Goal: Task Accomplishment & Management: Use online tool/utility

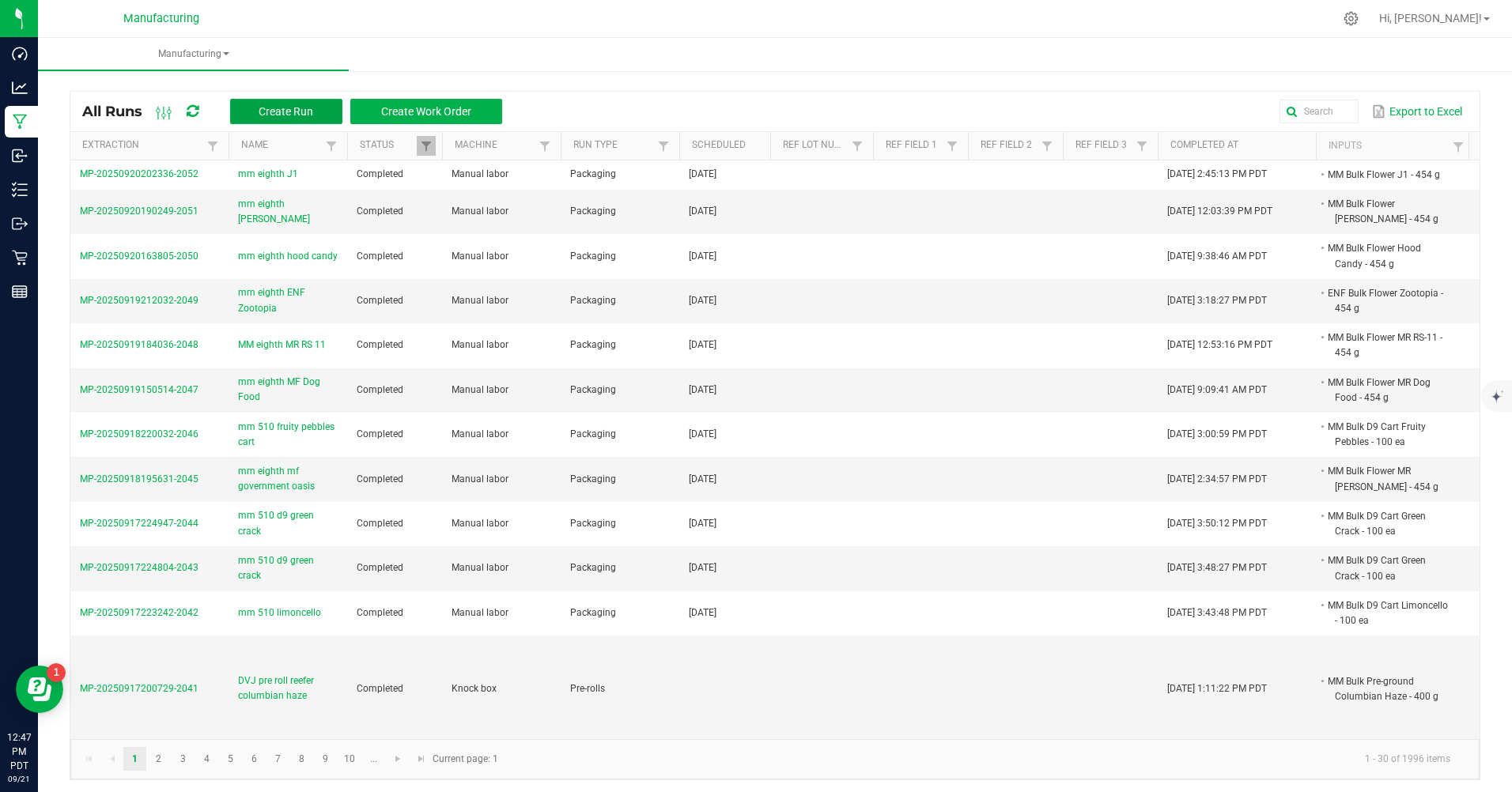
click at [293, 113] on span "Create Run" at bounding box center [285, 111] width 55 height 13
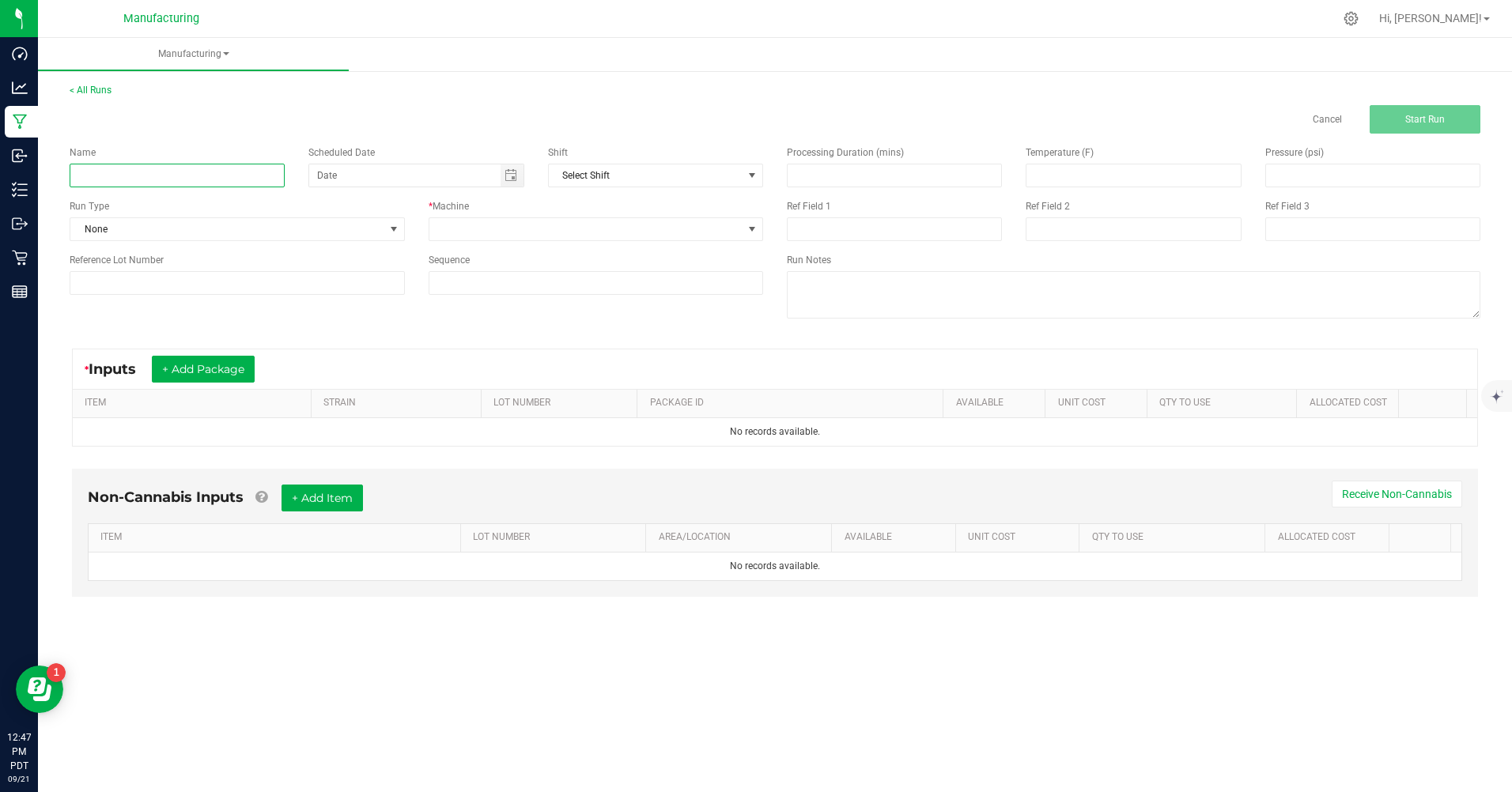
click at [112, 178] on input at bounding box center [177, 175] width 215 height 23
type input "m"
type input "h"
type input "mm hash hole blue [PERSON_NAME] X gushermints"
click at [143, 227] on span "None" at bounding box center [227, 229] width 314 height 22
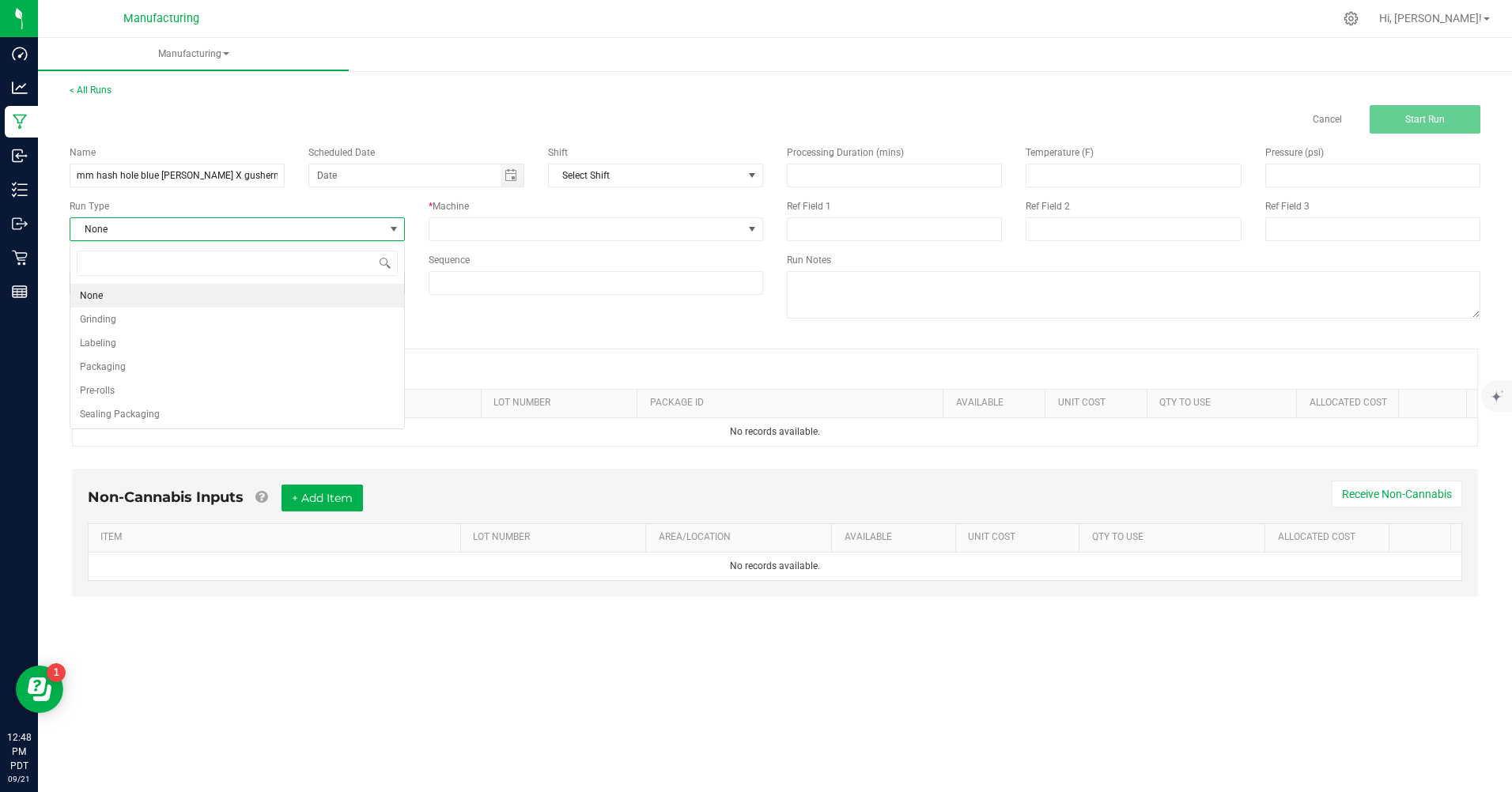
scroll to position [23, 335]
click at [112, 388] on span "Pre-rolls" at bounding box center [96, 390] width 34 height 16
click at [510, 180] on span "Toggle calendar" at bounding box center [510, 175] width 13 height 13
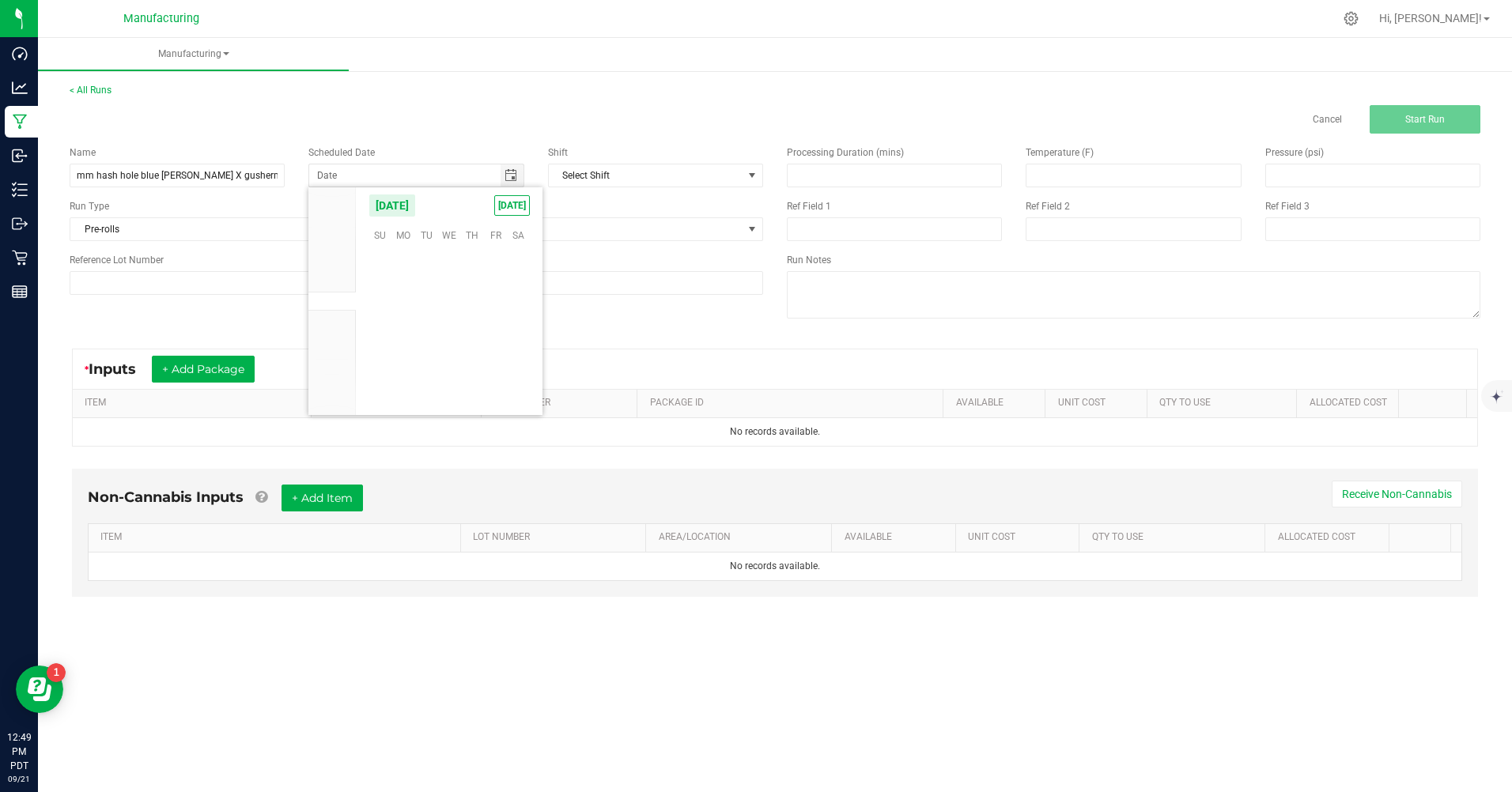
scroll to position [256463, 0]
click at [503, 210] on span "TODAY" at bounding box center [512, 206] width 35 height 21
type input "[DATE]"
click at [503, 228] on span at bounding box center [587, 229] width 314 height 22
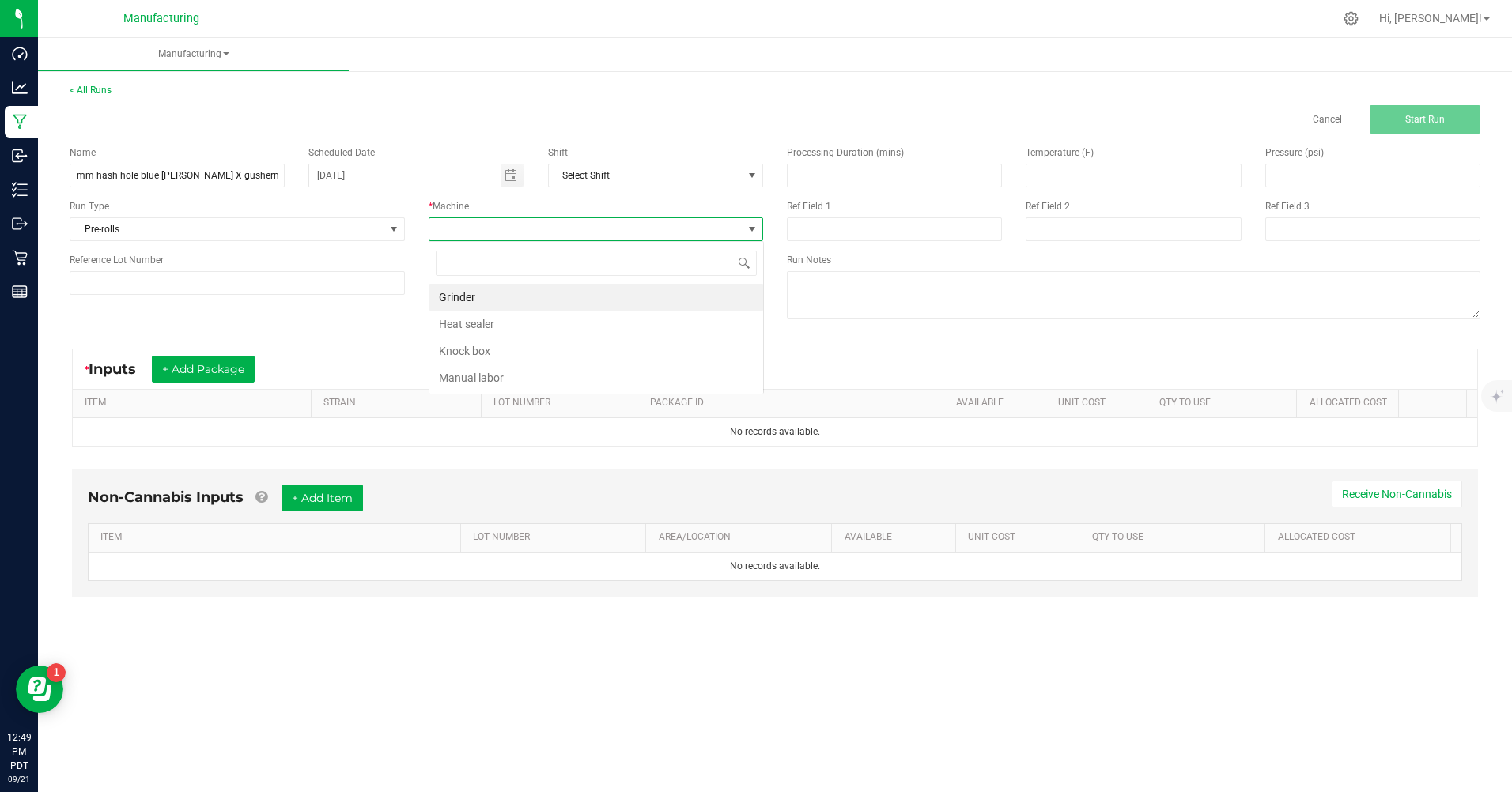
scroll to position [23, 335]
click at [487, 355] on li "Knock box" at bounding box center [597, 351] width 334 height 27
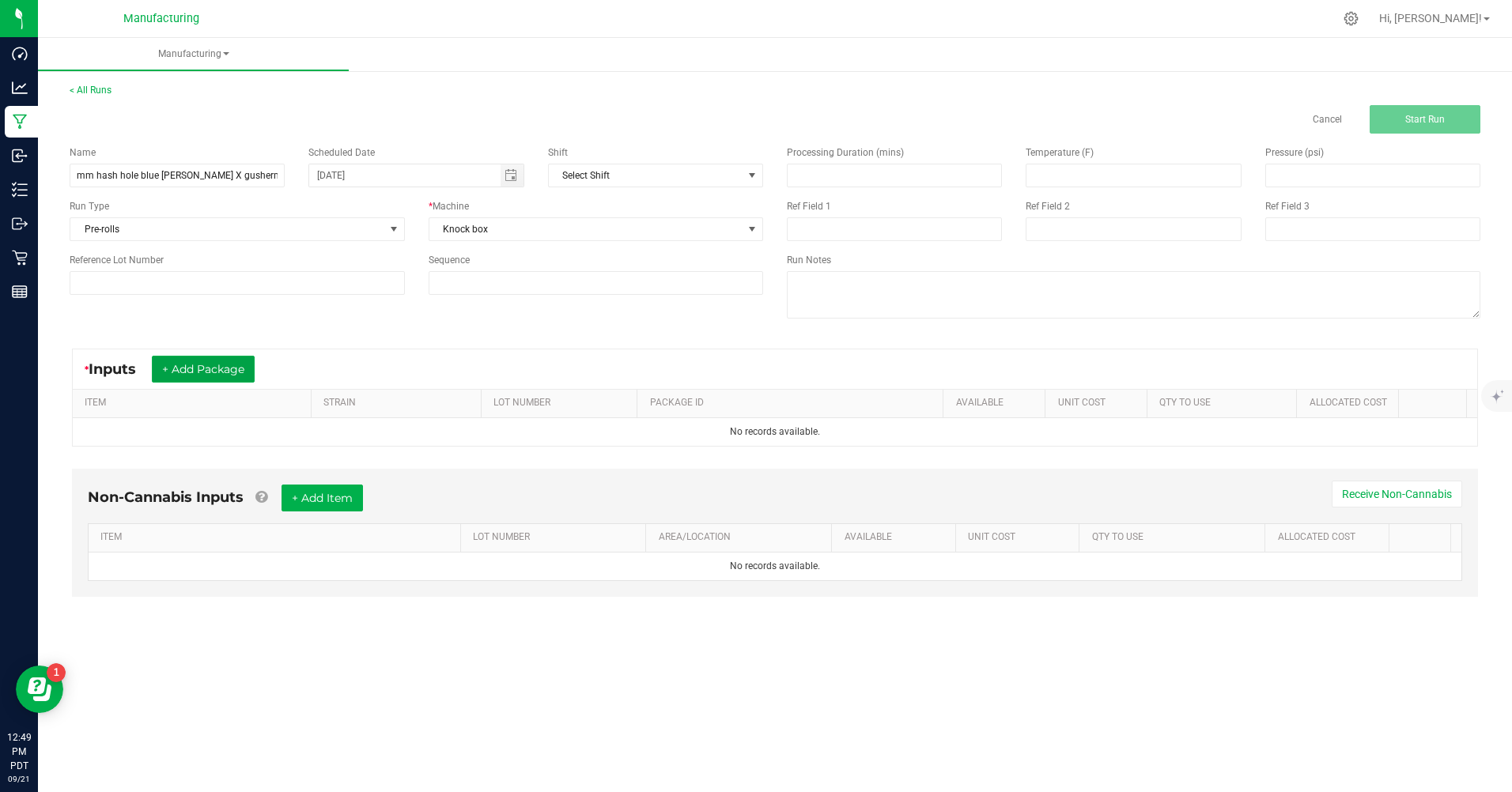
click at [248, 371] on button "+ Add Package" at bounding box center [203, 369] width 103 height 27
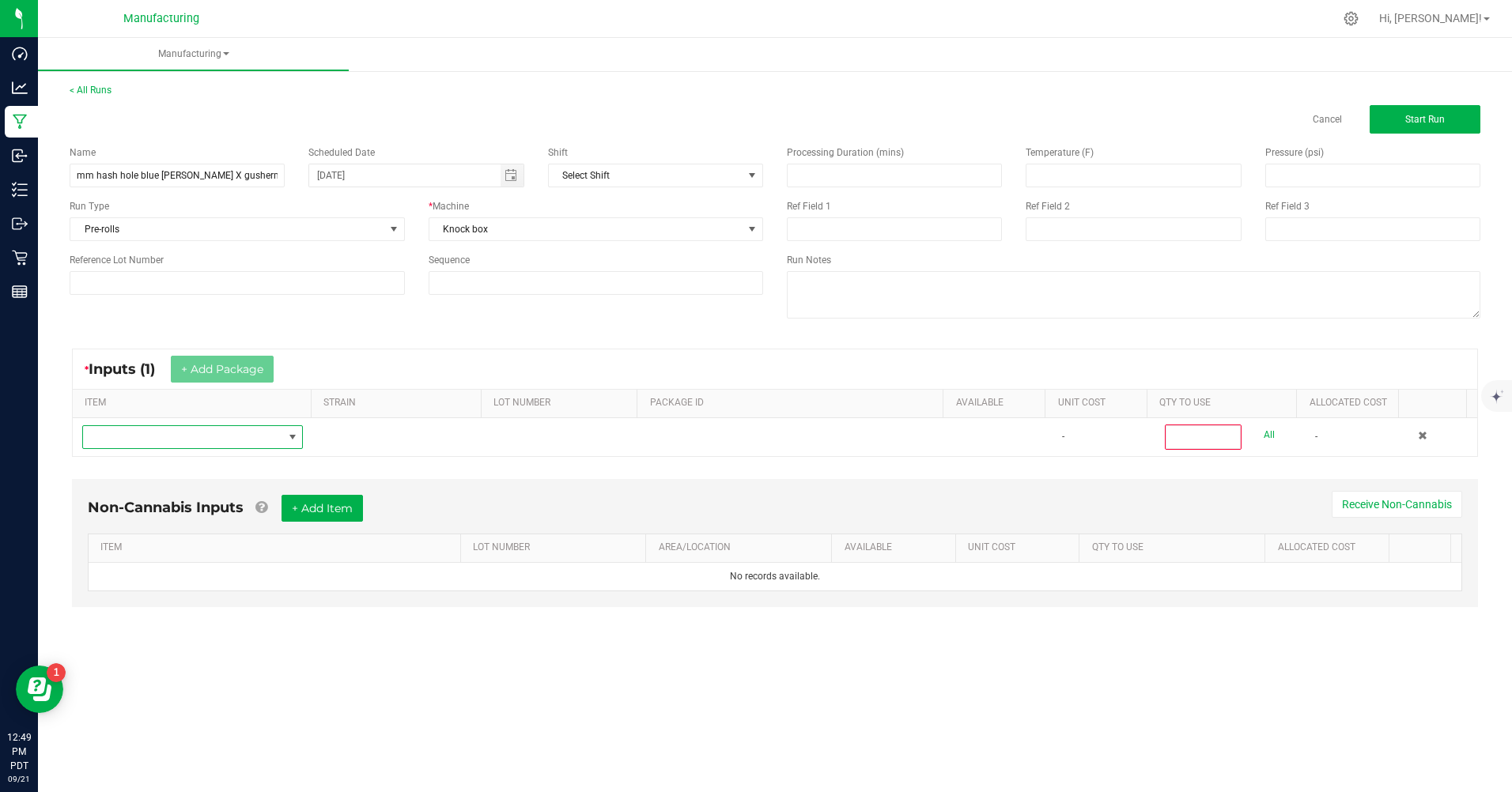
click at [210, 430] on span "NO DATA FOUND" at bounding box center [182, 437] width 199 height 22
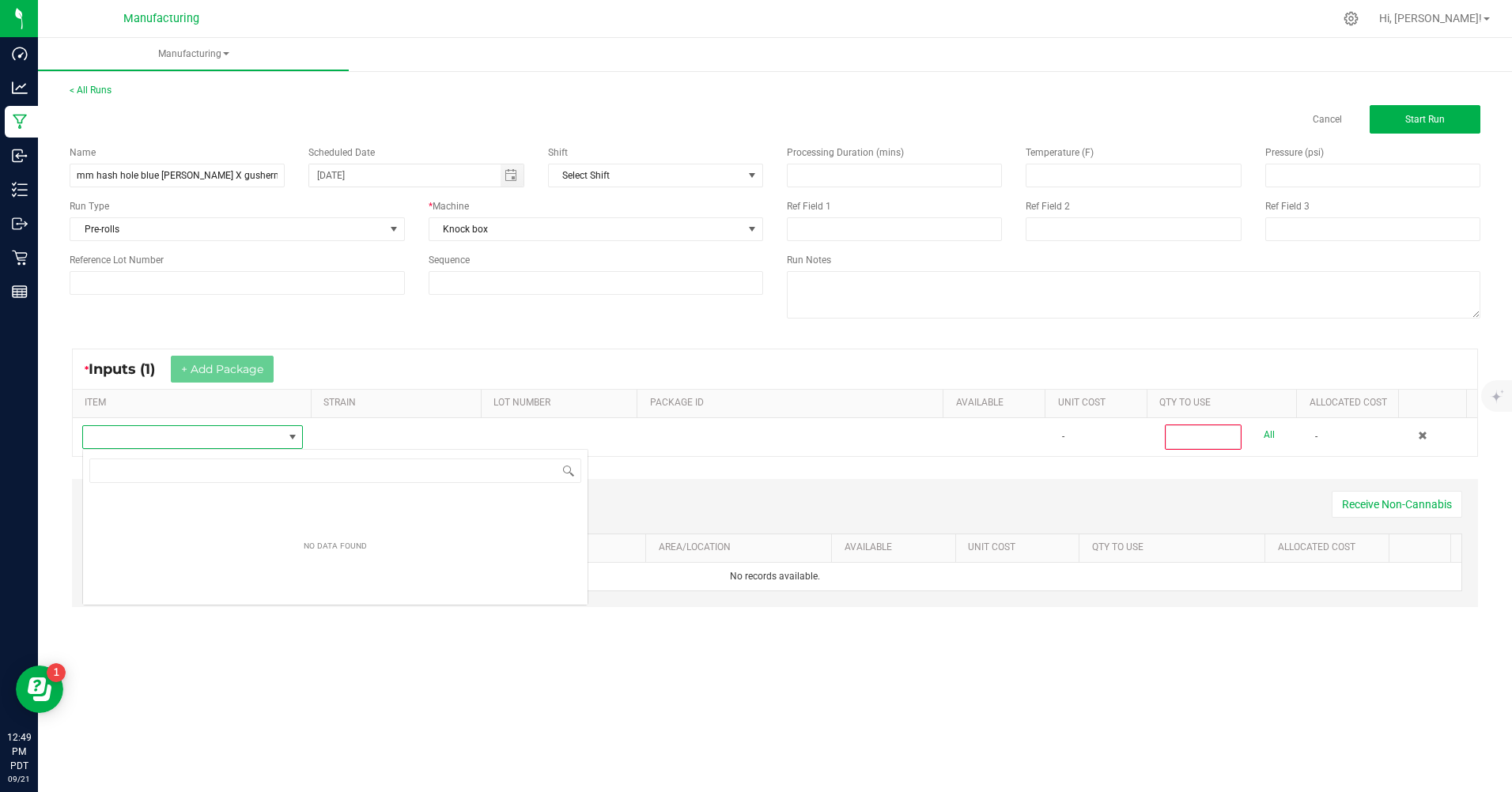
scroll to position [23, 219]
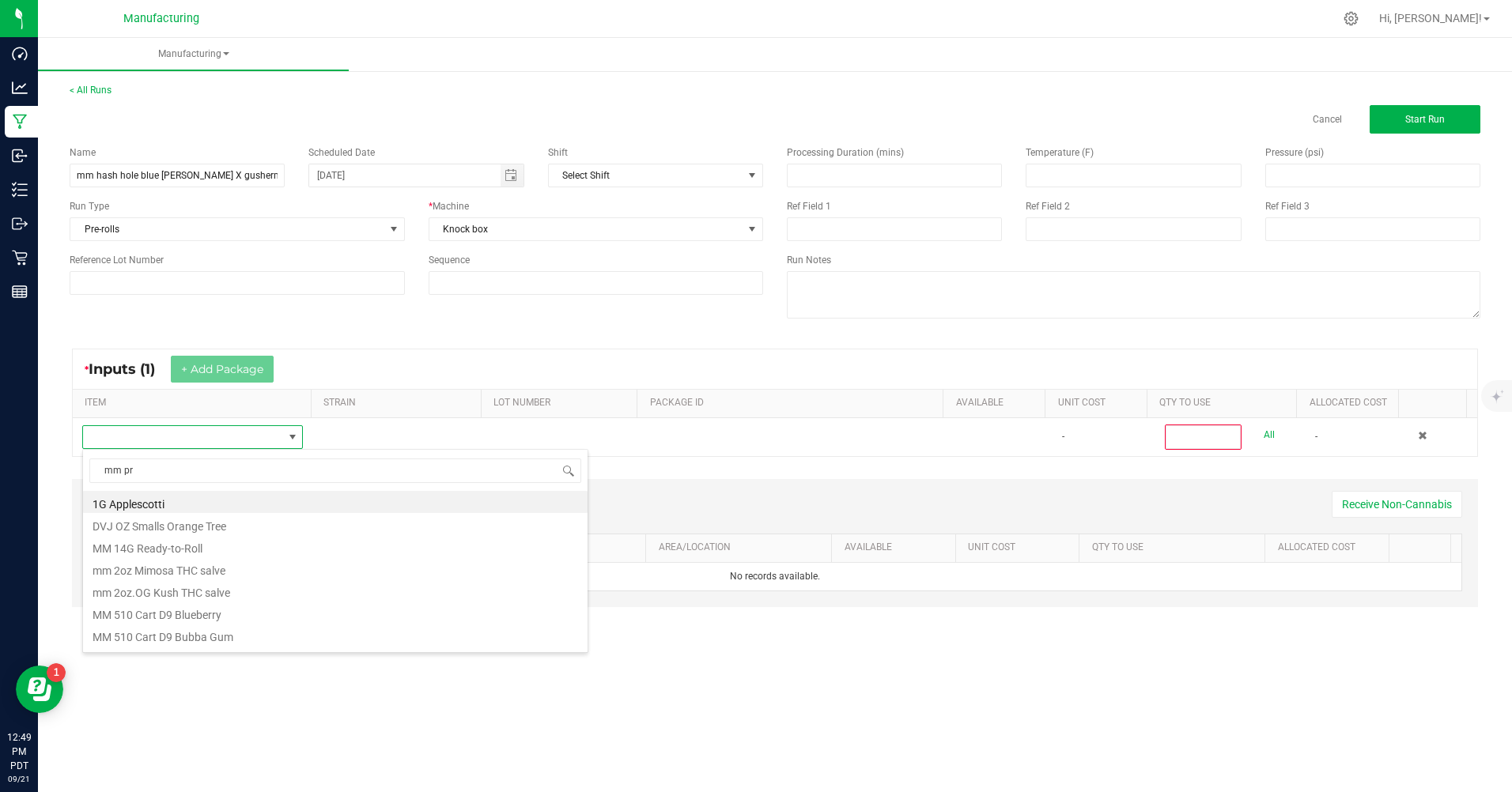
type input "mm pre"
click at [169, 593] on li "MM Pre-Roll Blue [PERSON_NAME]" at bounding box center [335, 591] width 504 height 22
type input "0"
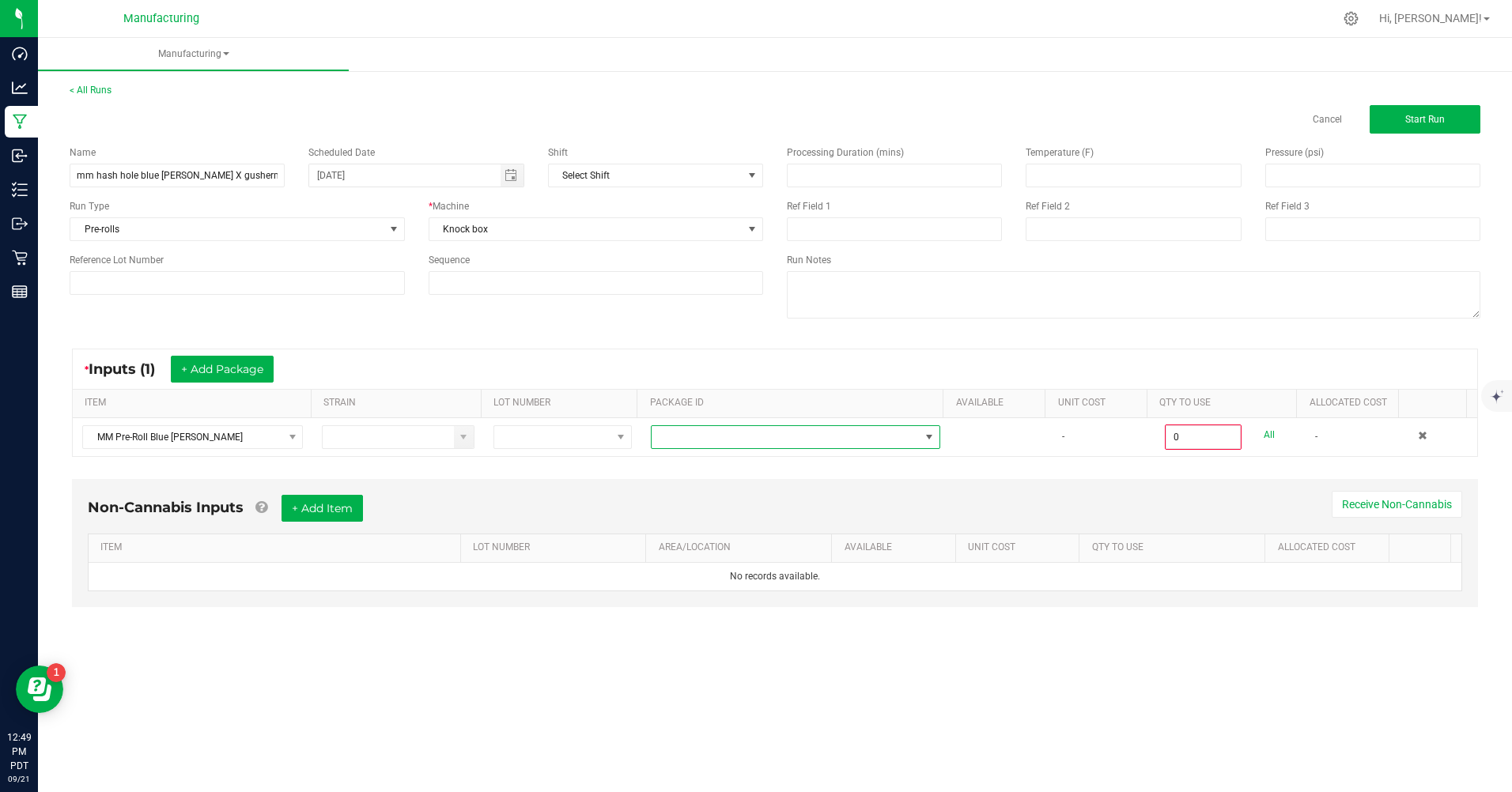
click at [679, 442] on span "NO DATA FOUND" at bounding box center [785, 437] width 268 height 22
click at [258, 440] on span "MM Pre-Roll Blue [PERSON_NAME]" at bounding box center [182, 437] width 199 height 22
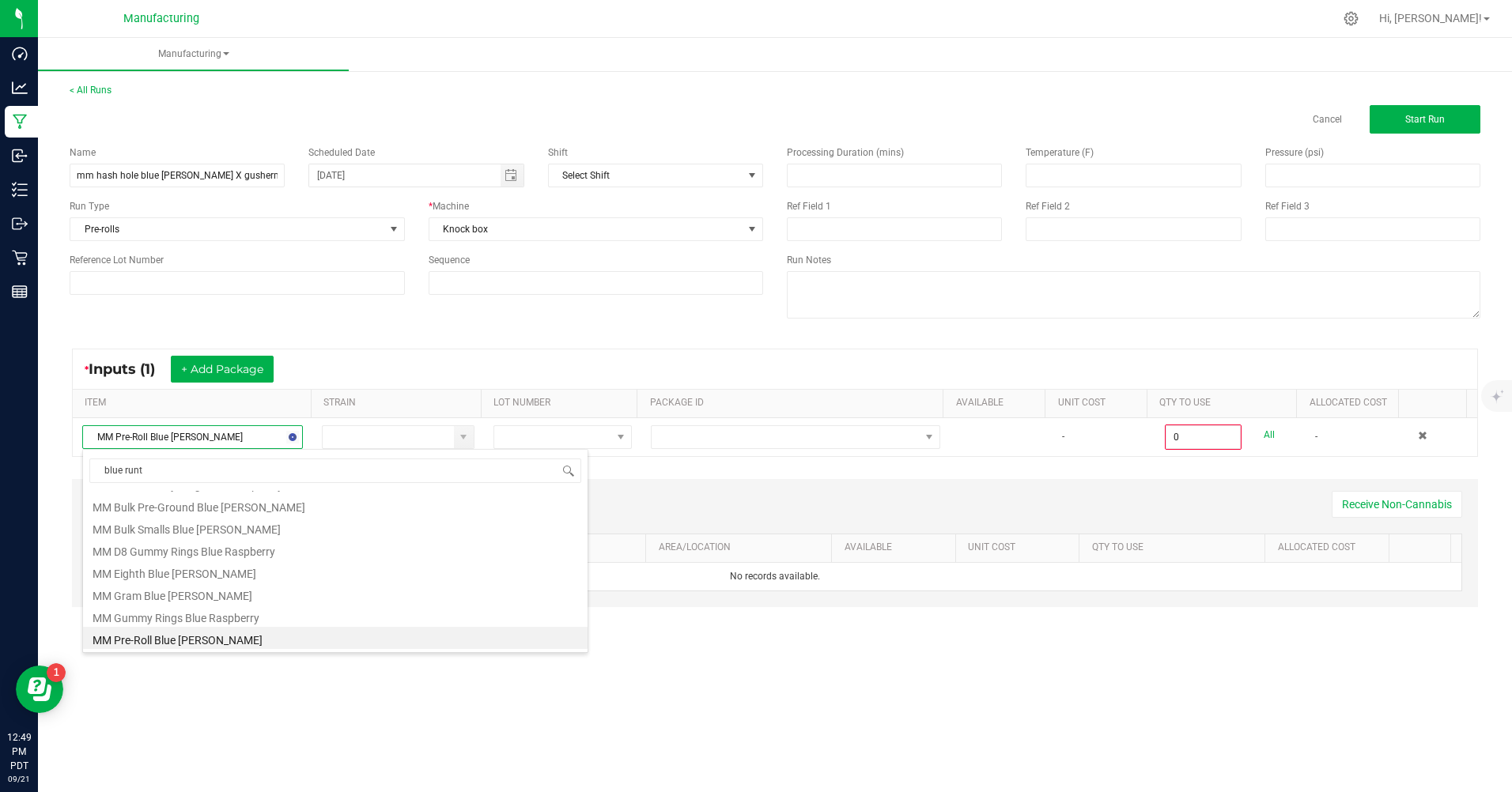
scroll to position [63, 0]
type input "blue [PERSON_NAME]"
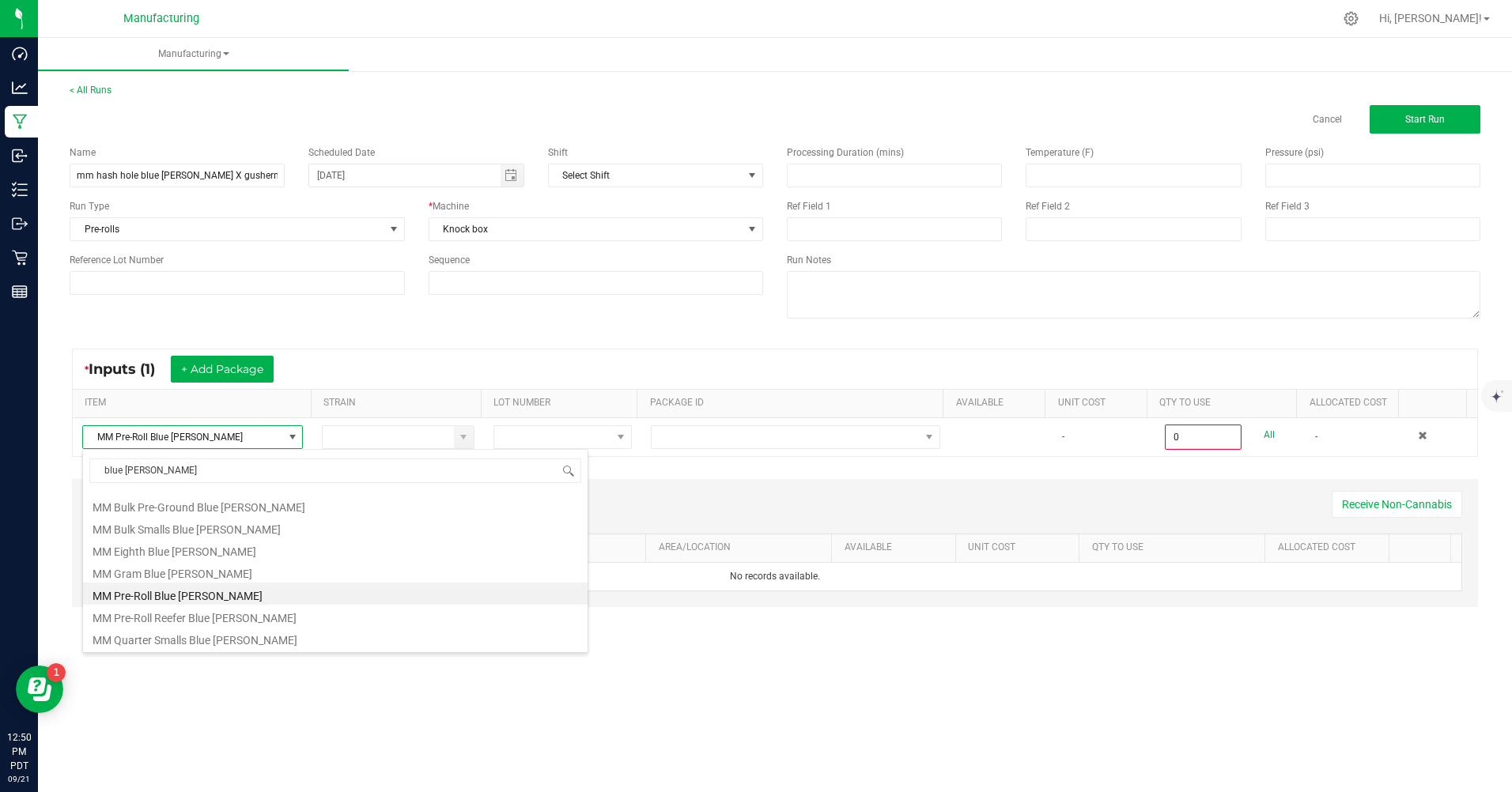
click at [172, 597] on li "MM Pre-Roll Blue [PERSON_NAME]" at bounding box center [335, 594] width 504 height 22
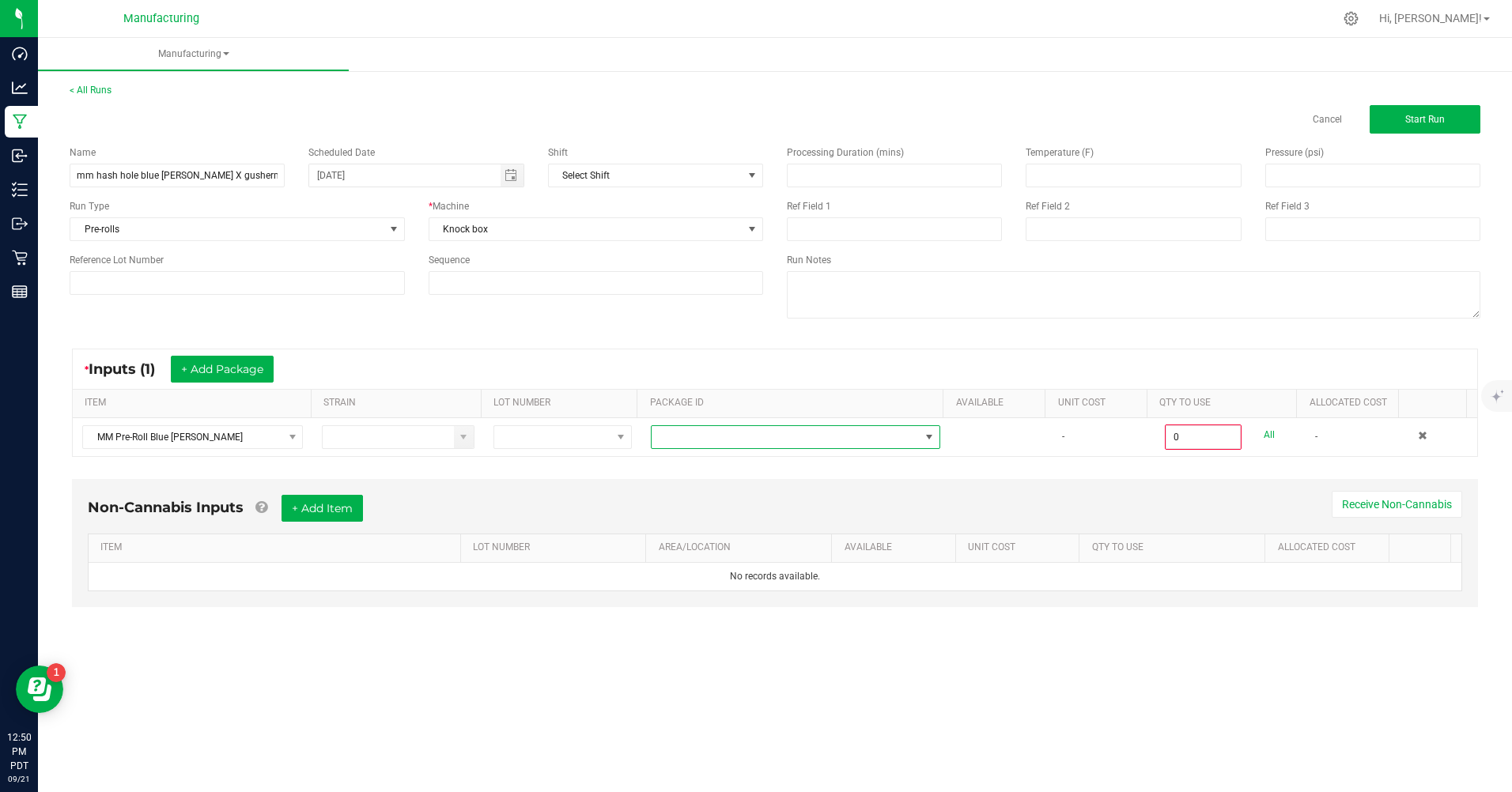
click at [670, 439] on span "NO DATA FOUND" at bounding box center [785, 437] width 268 height 22
click at [276, 462] on div "* Inputs (1) + Add Package ITEM STRAIN LOT NUMBER PACKAGE ID AVAILABLE Unit Cos…" at bounding box center [774, 403] width 1434 height 137
click at [264, 433] on span "MM Pre-Roll Blue [PERSON_NAME]" at bounding box center [182, 437] width 199 height 22
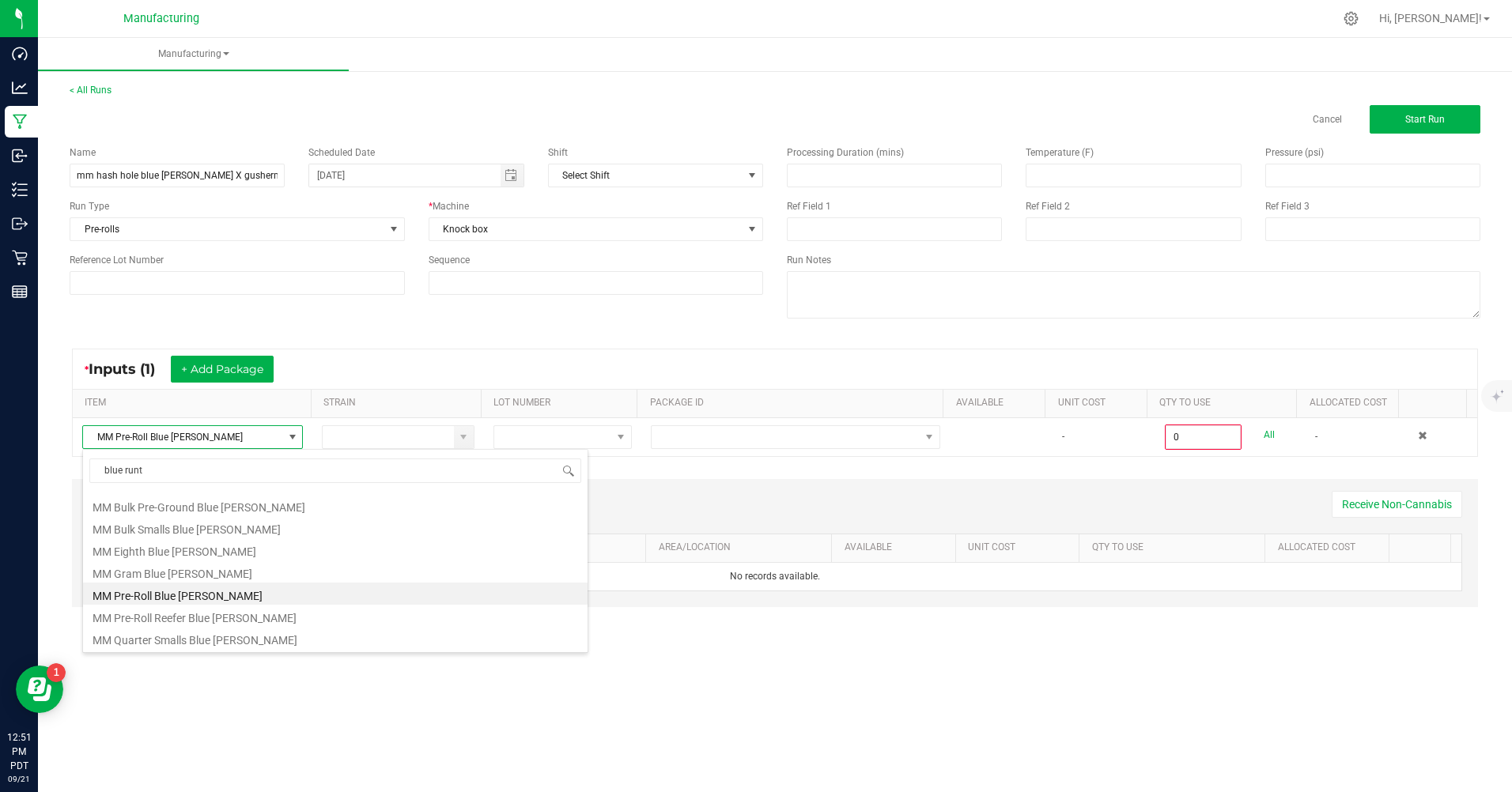
scroll to position [63, 0]
type input "blue [PERSON_NAME]"
click at [181, 617] on li "MM Pre-Roll Reefer Blue [PERSON_NAME]" at bounding box center [335, 616] width 504 height 22
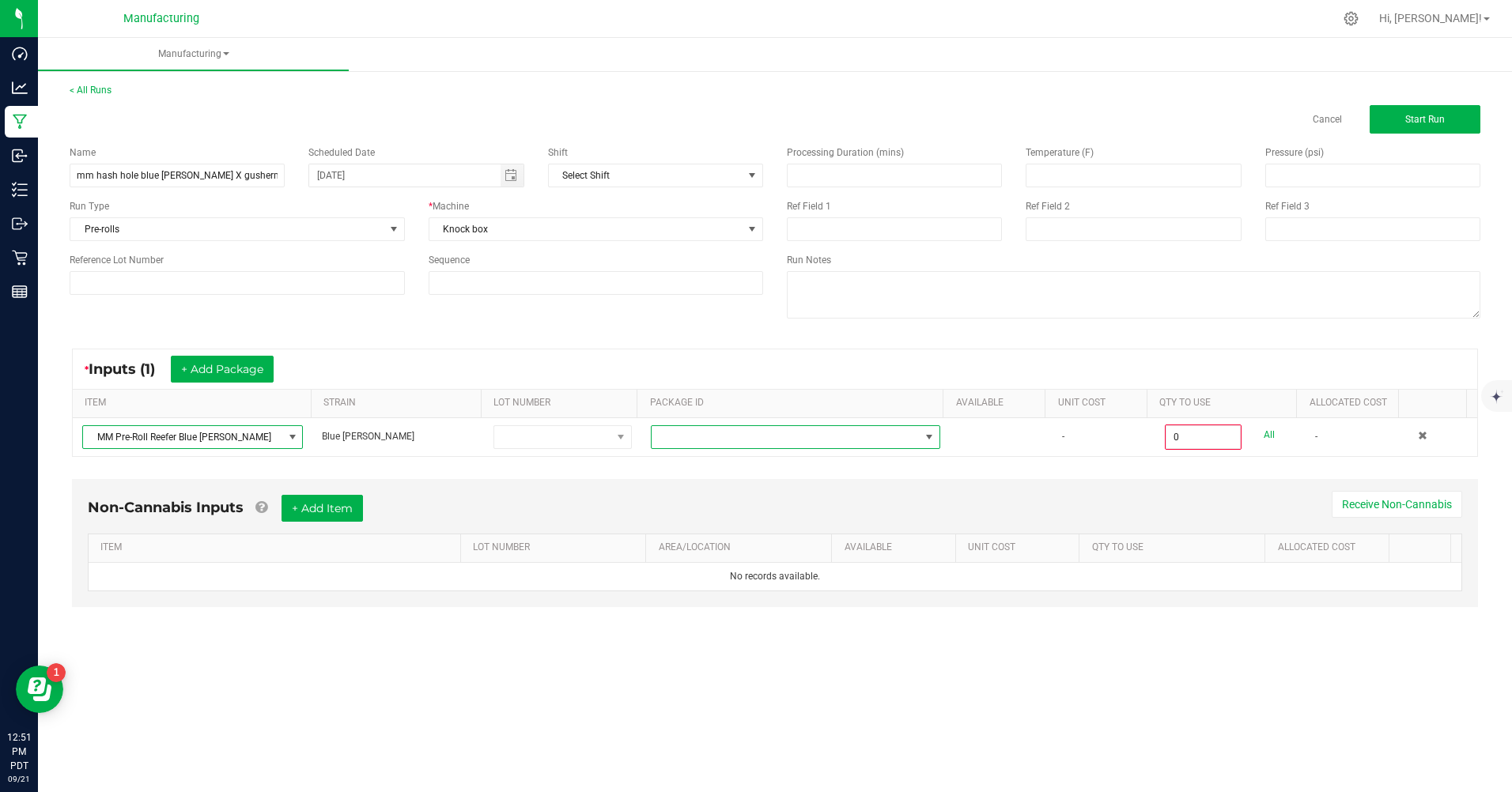
click at [667, 432] on span "NO DATA FOUND" at bounding box center [785, 437] width 268 height 22
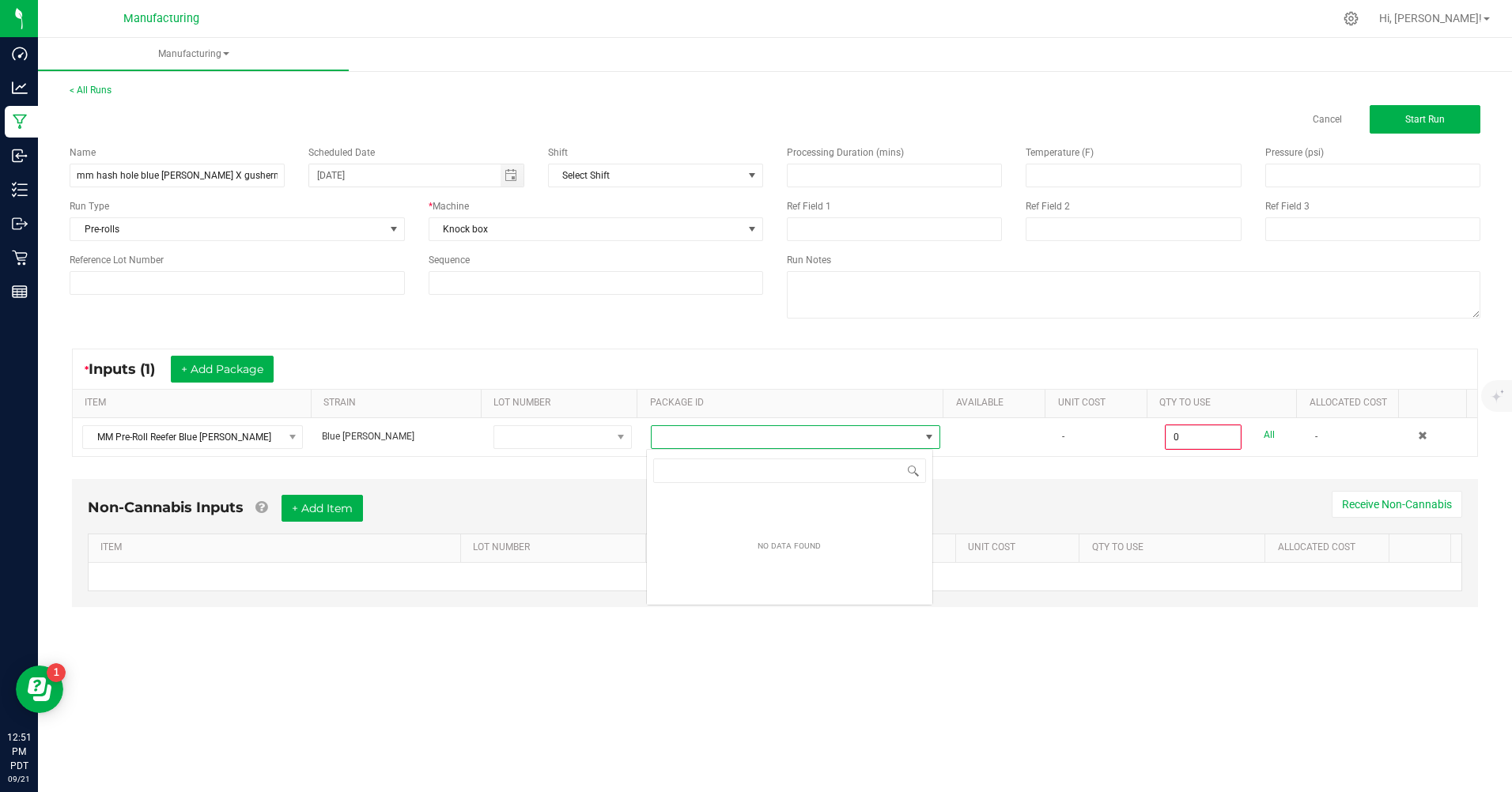
scroll to position [23, 286]
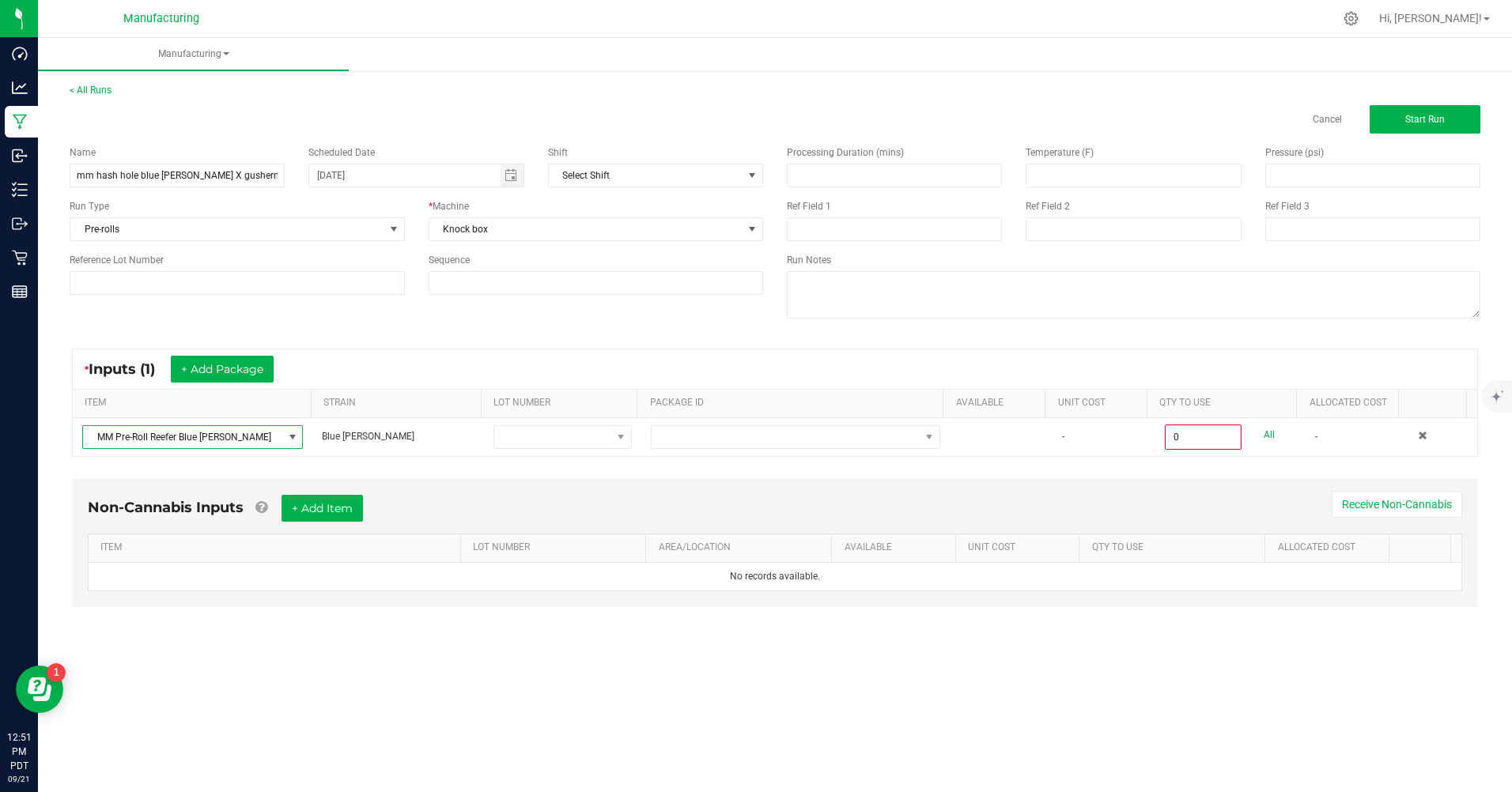
click at [179, 435] on span "MM Pre-Roll Reefer Blue [PERSON_NAME]" at bounding box center [182, 437] width 199 height 22
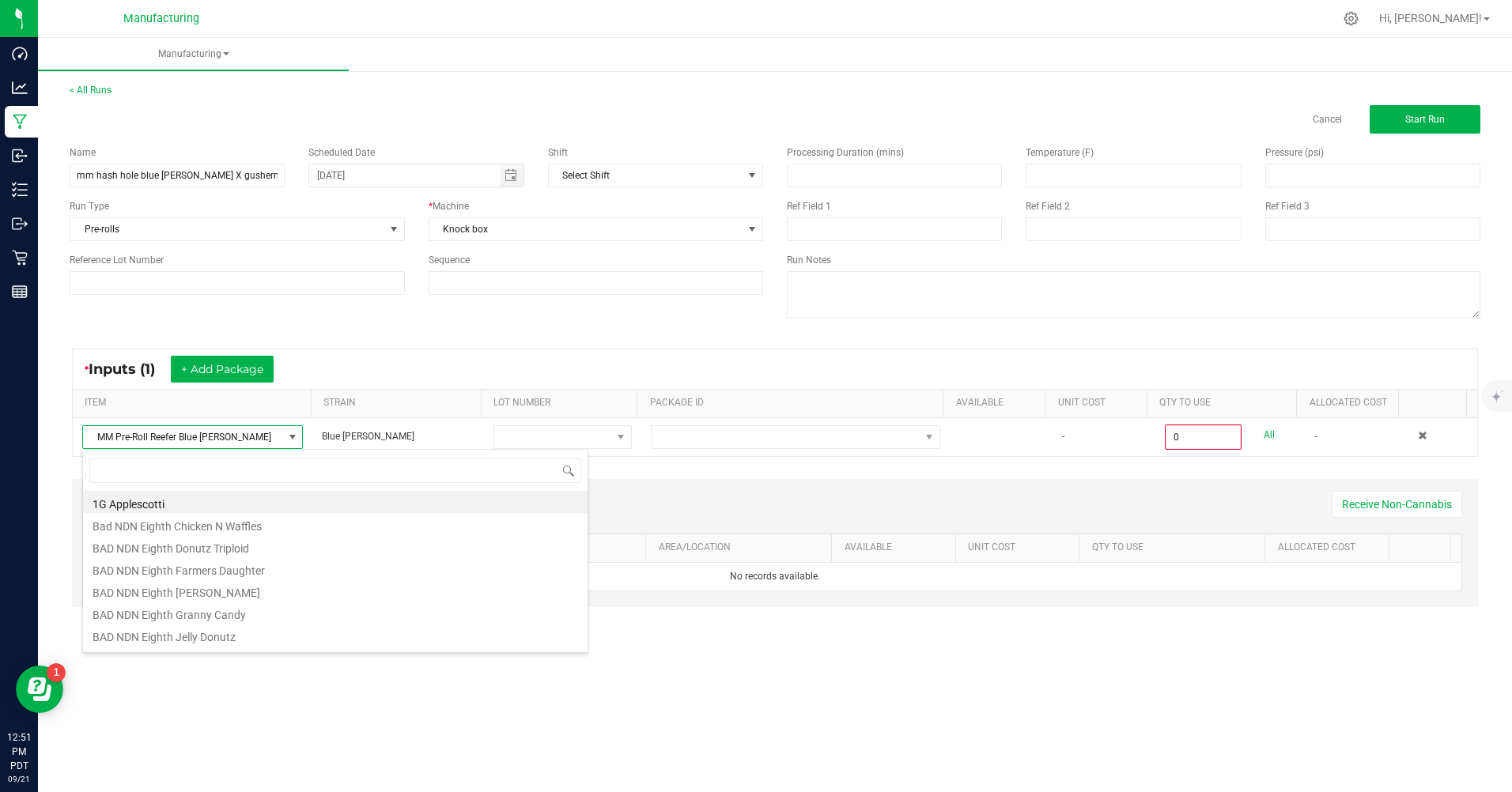
scroll to position [23, 219]
type input "blue [PERSON_NAME]"
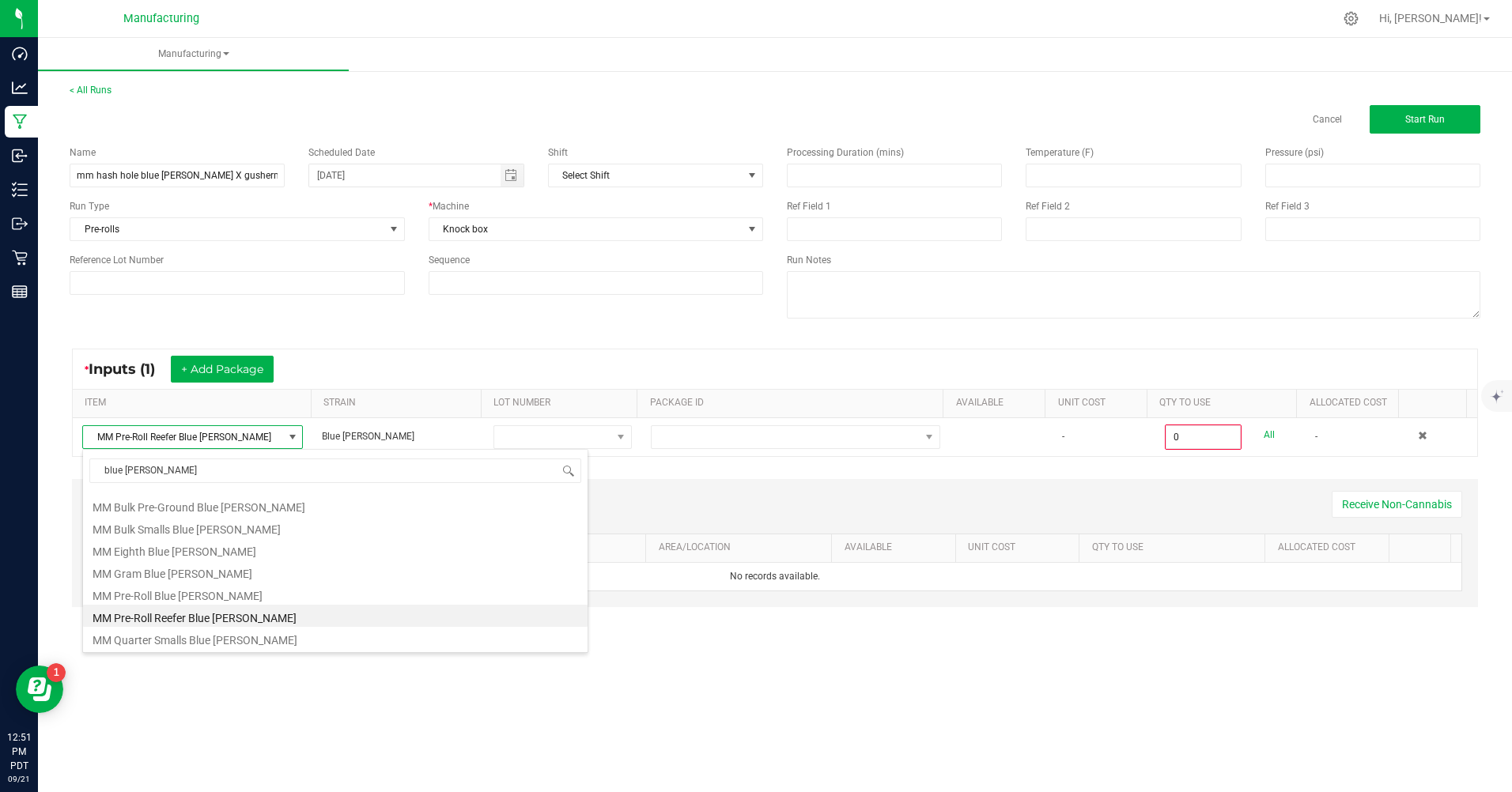
scroll to position [63, 0]
click at [169, 593] on li "MM Pre-Roll Blue [PERSON_NAME]" at bounding box center [335, 594] width 504 height 22
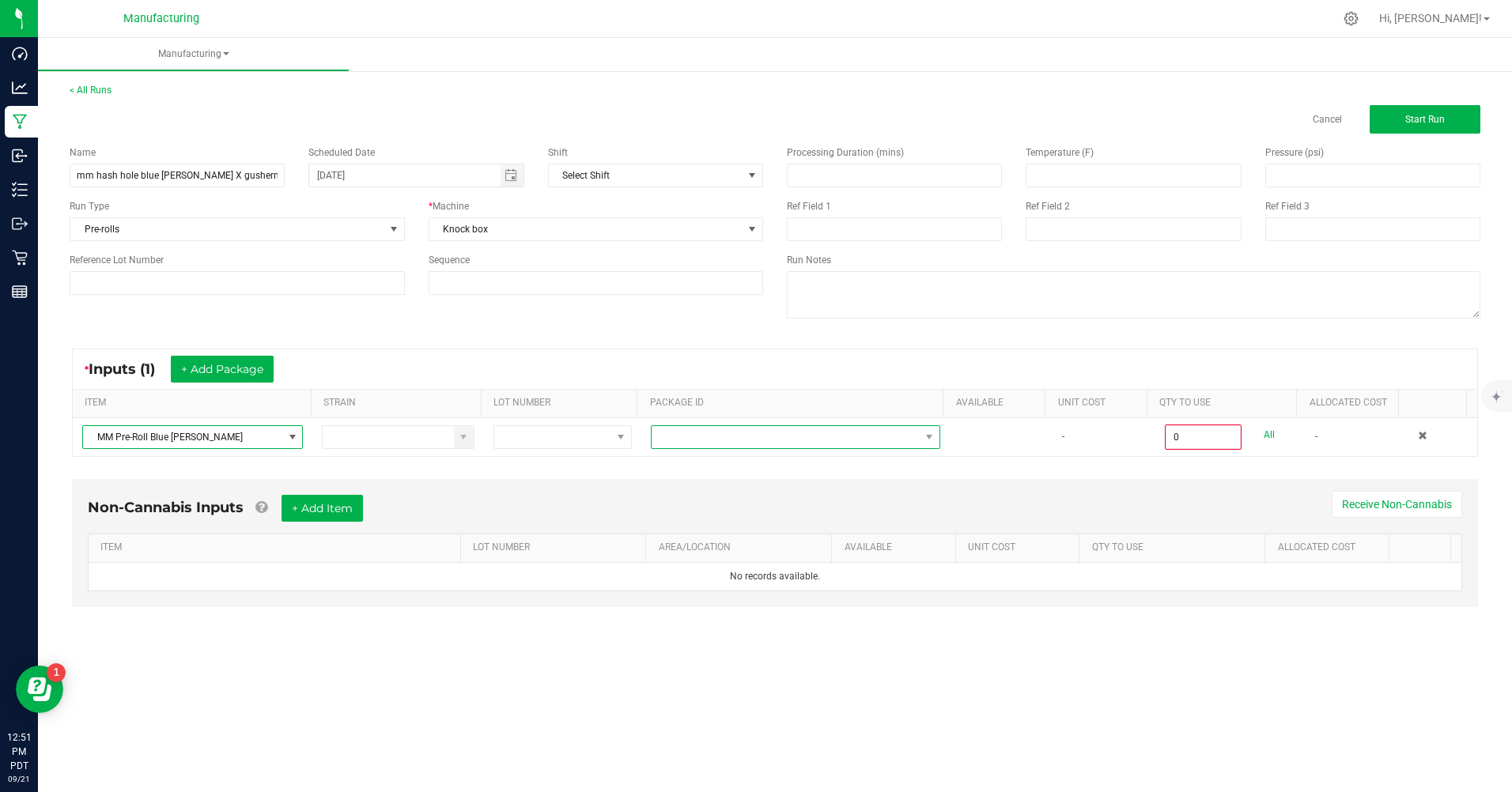
click at [666, 435] on span "NO DATA FOUND" at bounding box center [785, 437] width 268 height 22
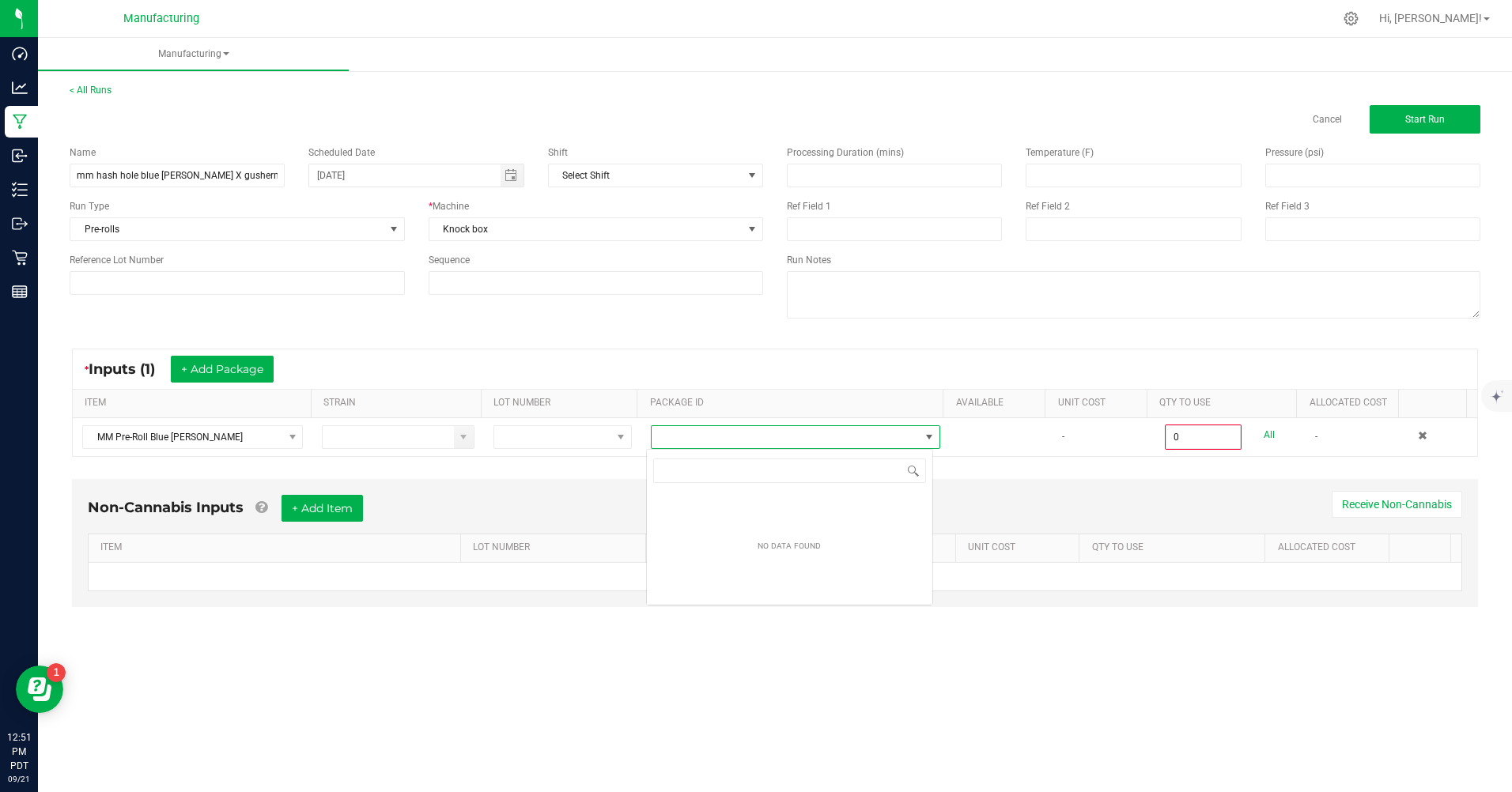
scroll to position [23, 286]
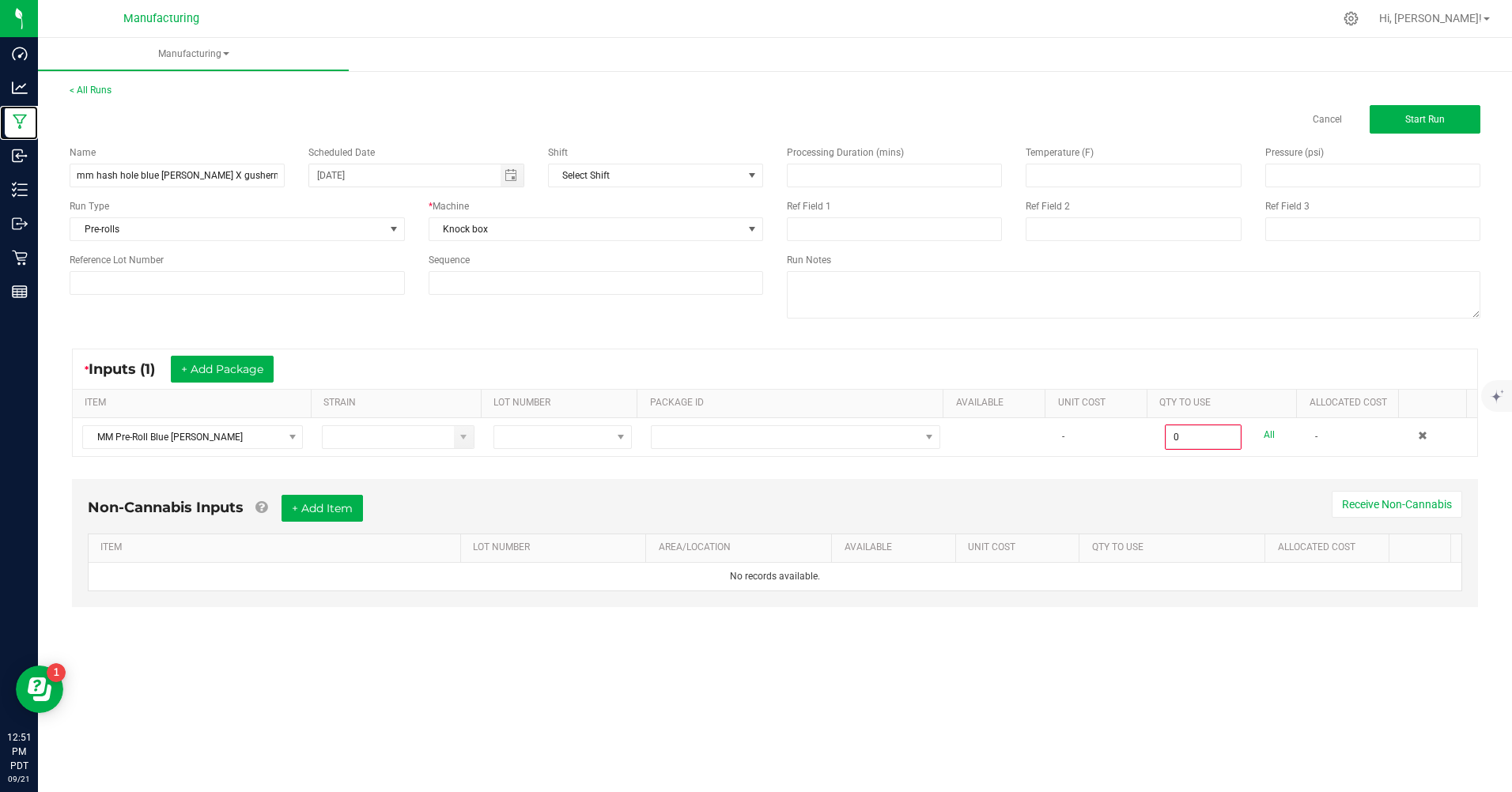
click at [0, 0] on p "Manufacturing" at bounding box center [0, 0] width 0 height 0
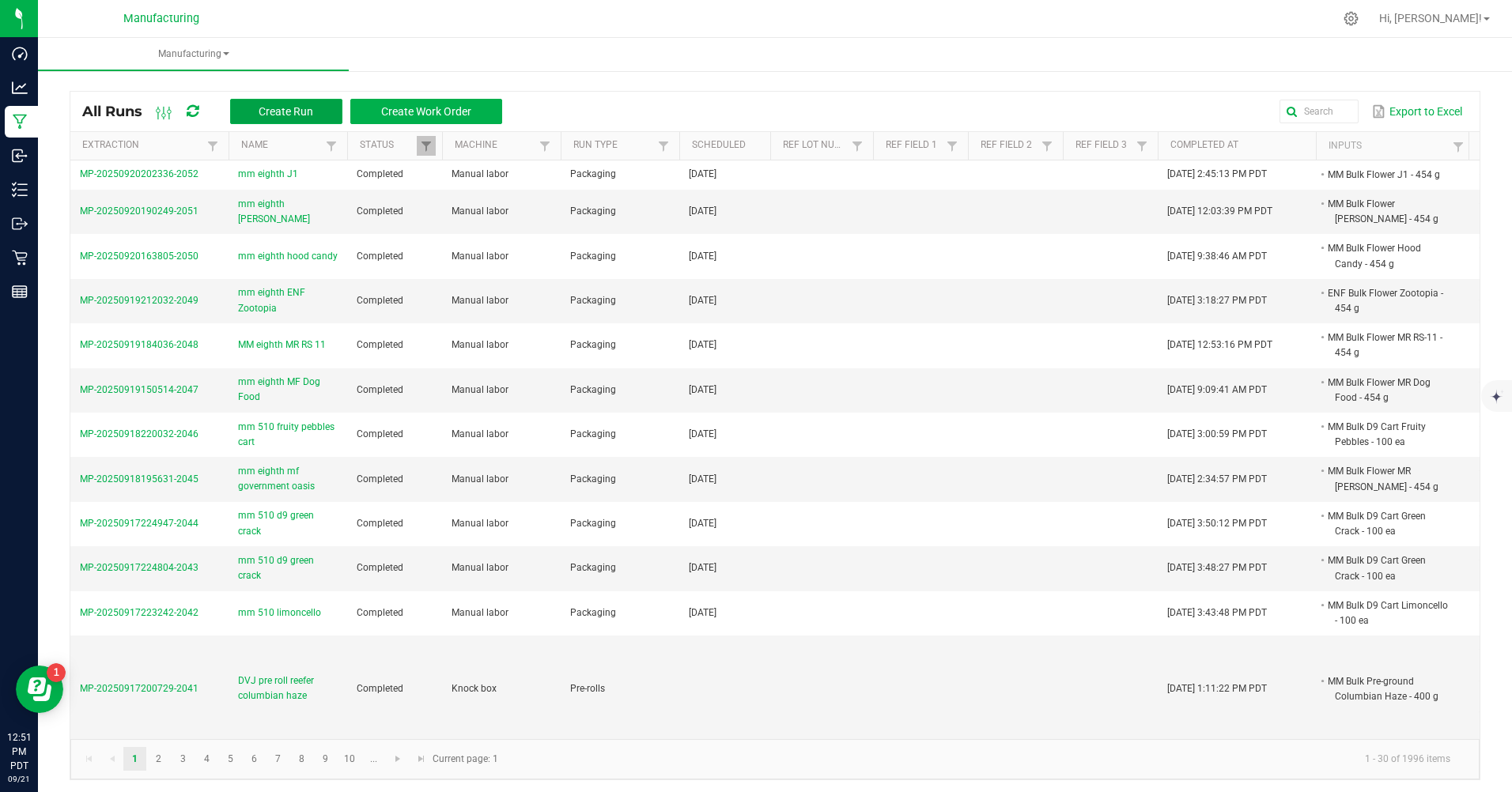
click at [287, 114] on span "Create Run" at bounding box center [285, 111] width 55 height 13
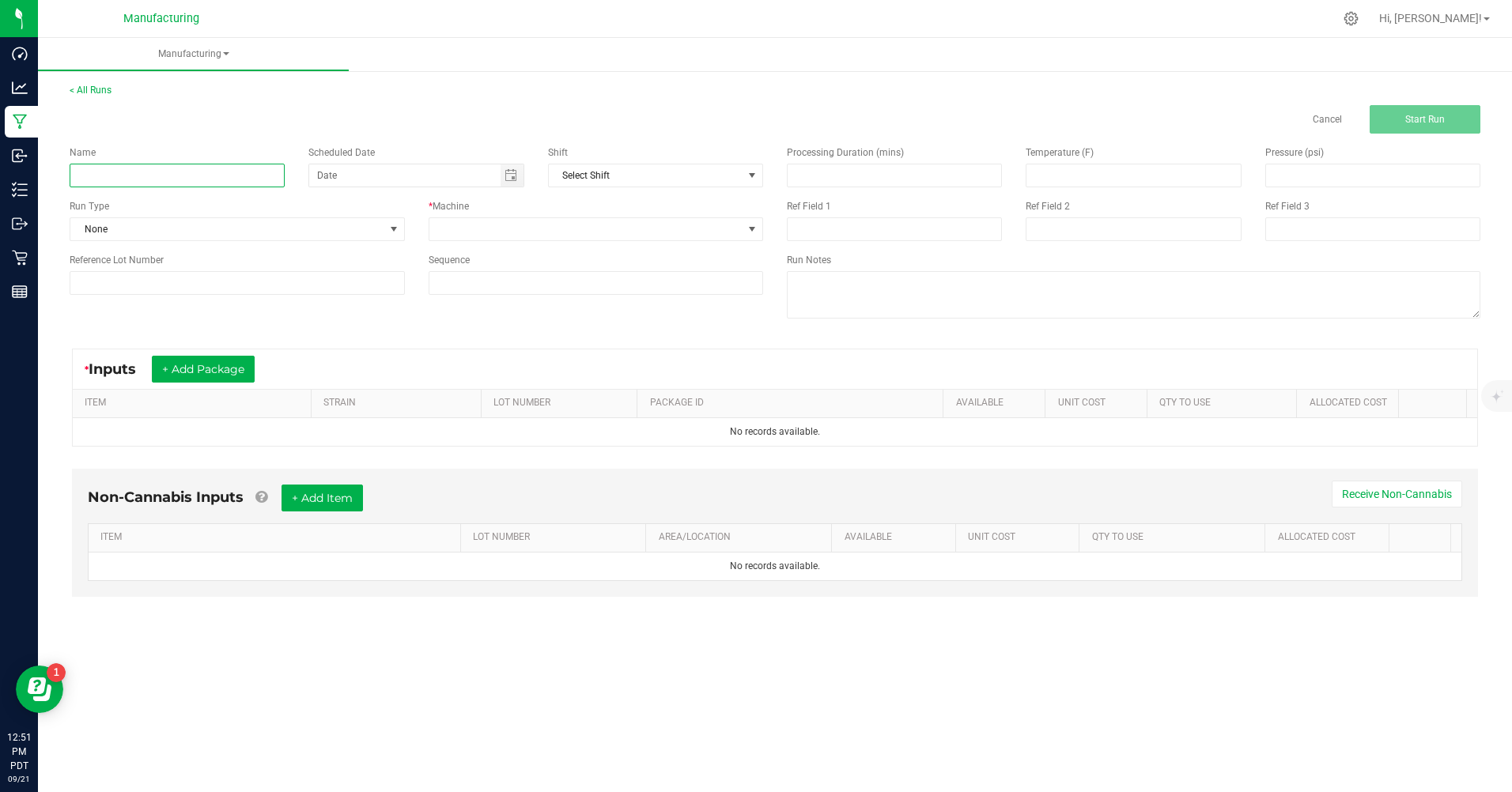
click at [202, 172] on input at bounding box center [177, 175] width 215 height 23
click at [57, 320] on div "< All Runs Cancel Start Run Name Scheduled Date Shift Select Shift Run Type Non…" at bounding box center [774, 355] width 1474 height 576
click at [139, 182] on input at bounding box center [177, 175] width 215 height 23
type input "mm hash hole"
click at [0, 0] on p "Inventory" at bounding box center [0, 0] width 0 height 0
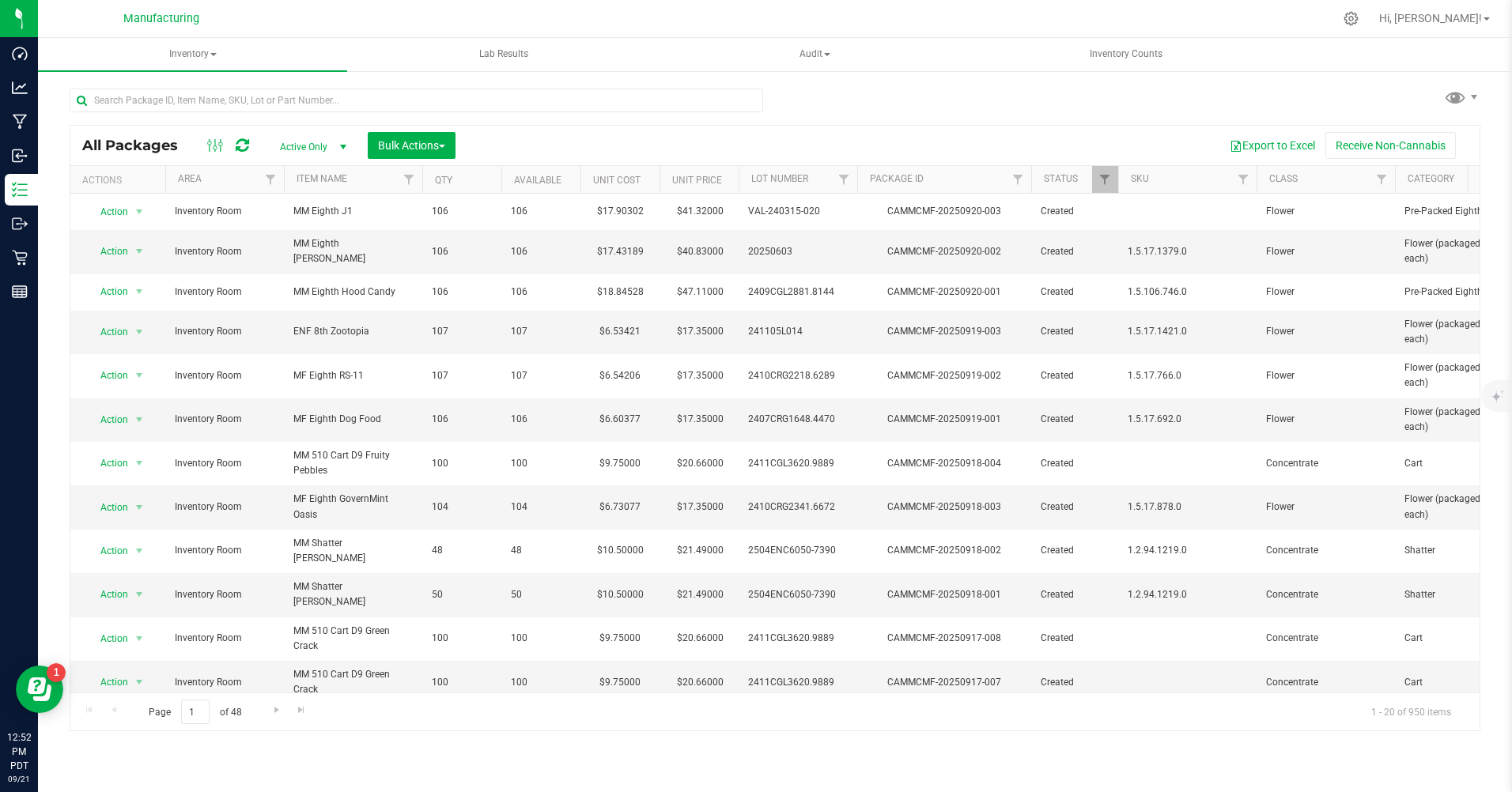
click at [306, 148] on span "Active Only" at bounding box center [310, 147] width 87 height 22
click at [284, 244] on li "All" at bounding box center [310, 243] width 86 height 23
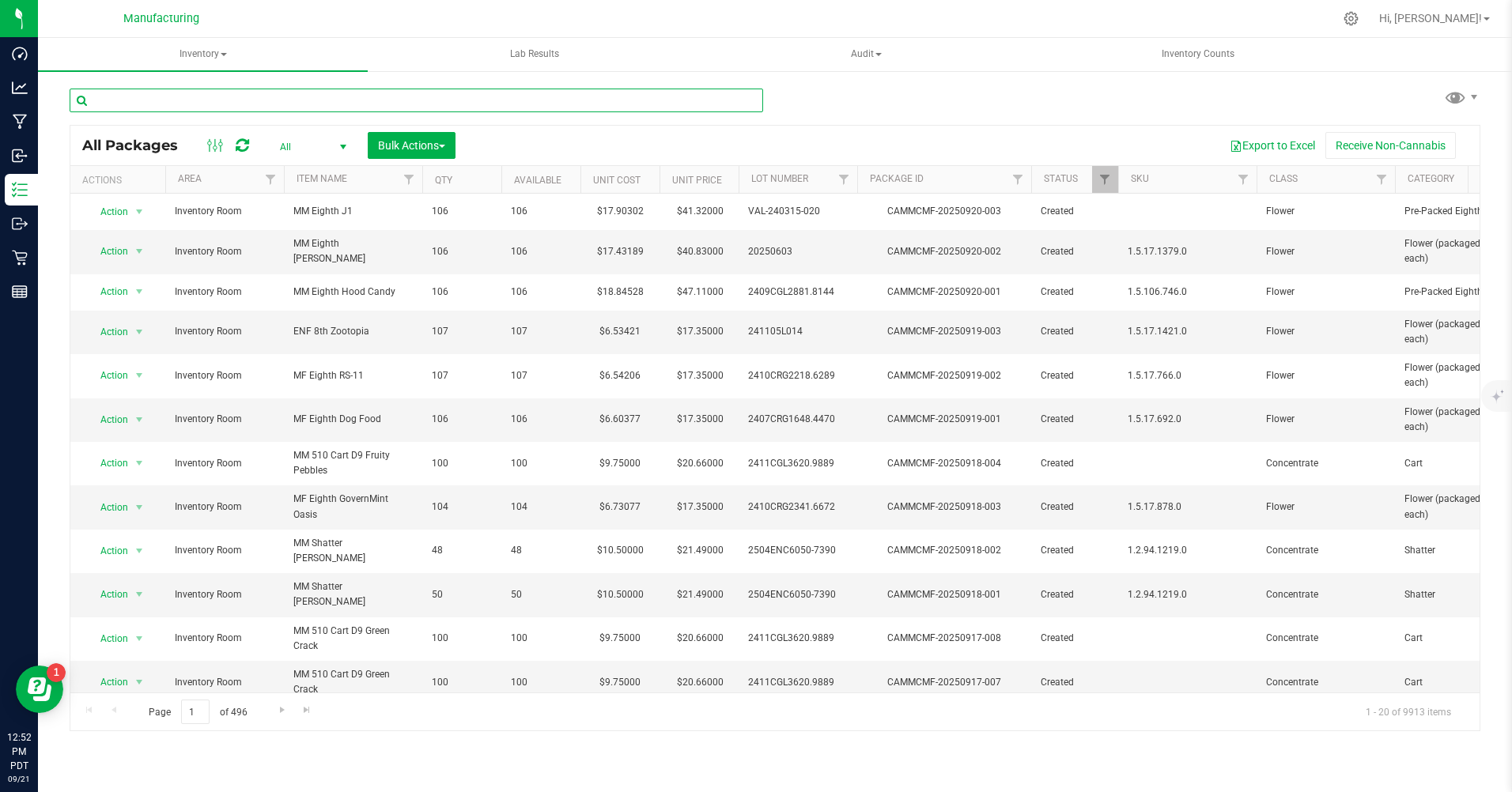
click at [118, 96] on input "text" at bounding box center [416, 101] width 693 height 23
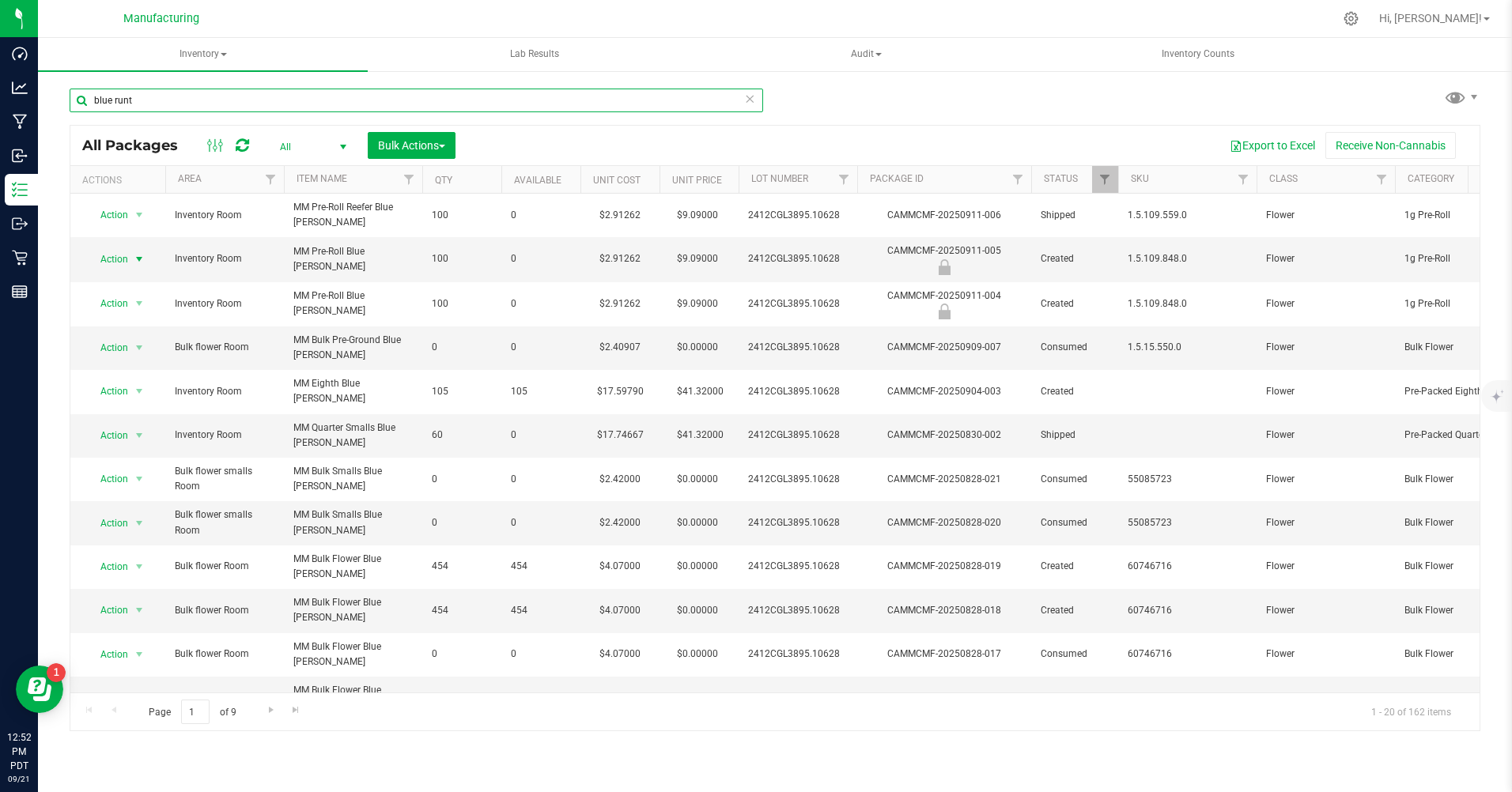
type input "blue runt"
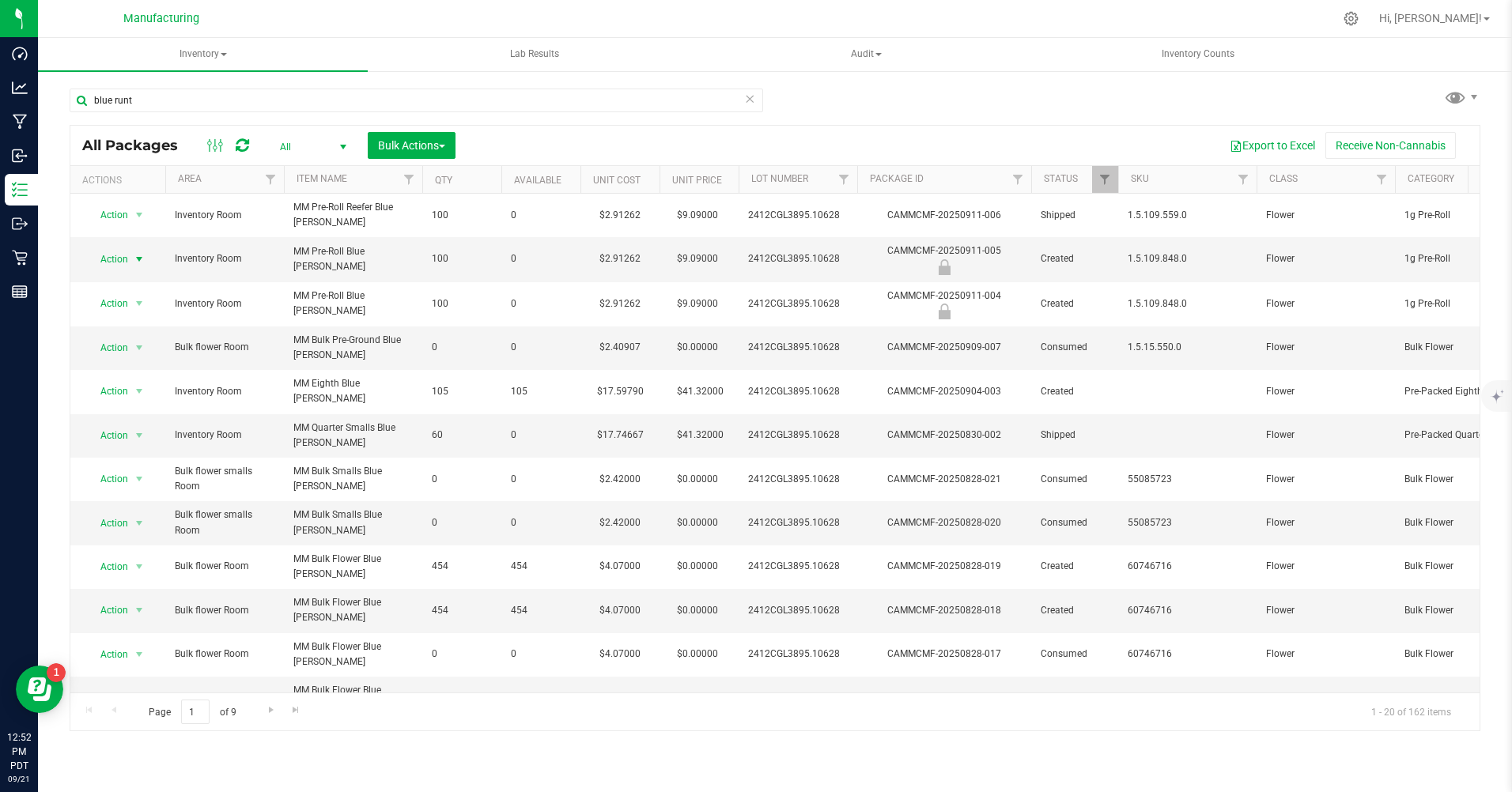
click at [107, 258] on span "Action" at bounding box center [107, 259] width 43 height 22
click at [126, 459] on li "Unlock package" at bounding box center [138, 471] width 102 height 23
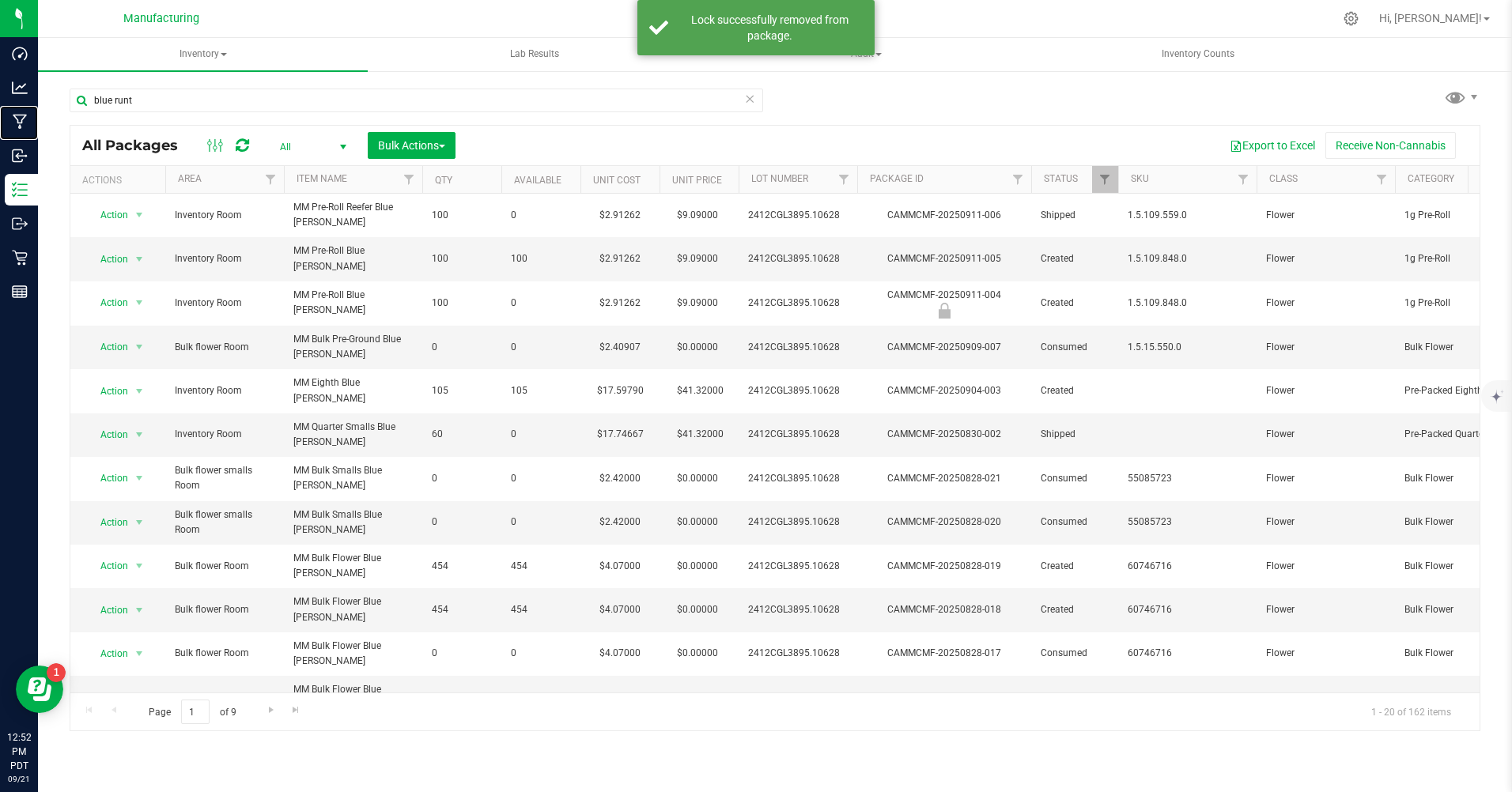
click at [0, 0] on p "Manufacturing" at bounding box center [0, 0] width 0 height 0
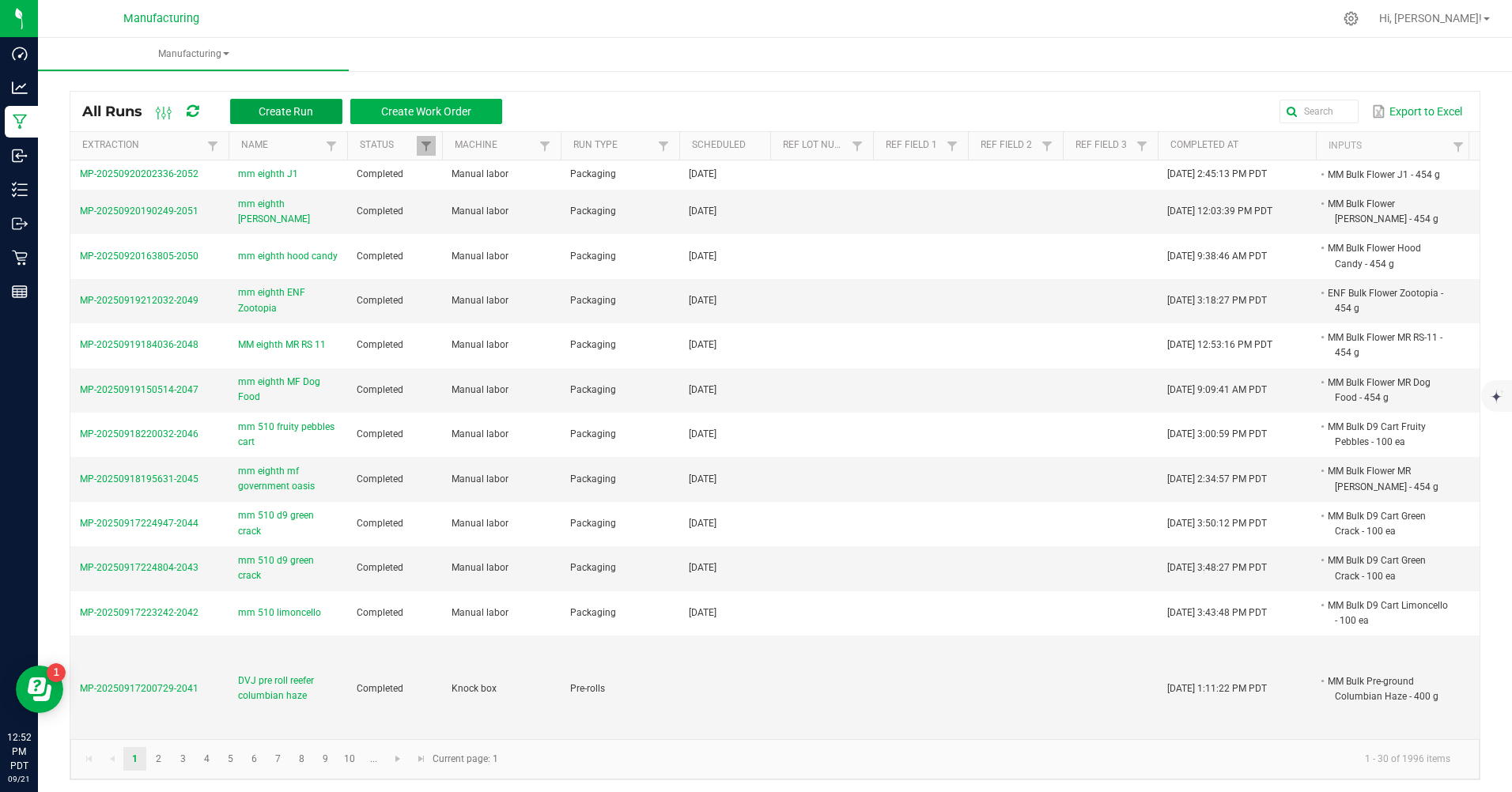
click at [284, 104] on button "Create Run" at bounding box center [286, 112] width 112 height 25
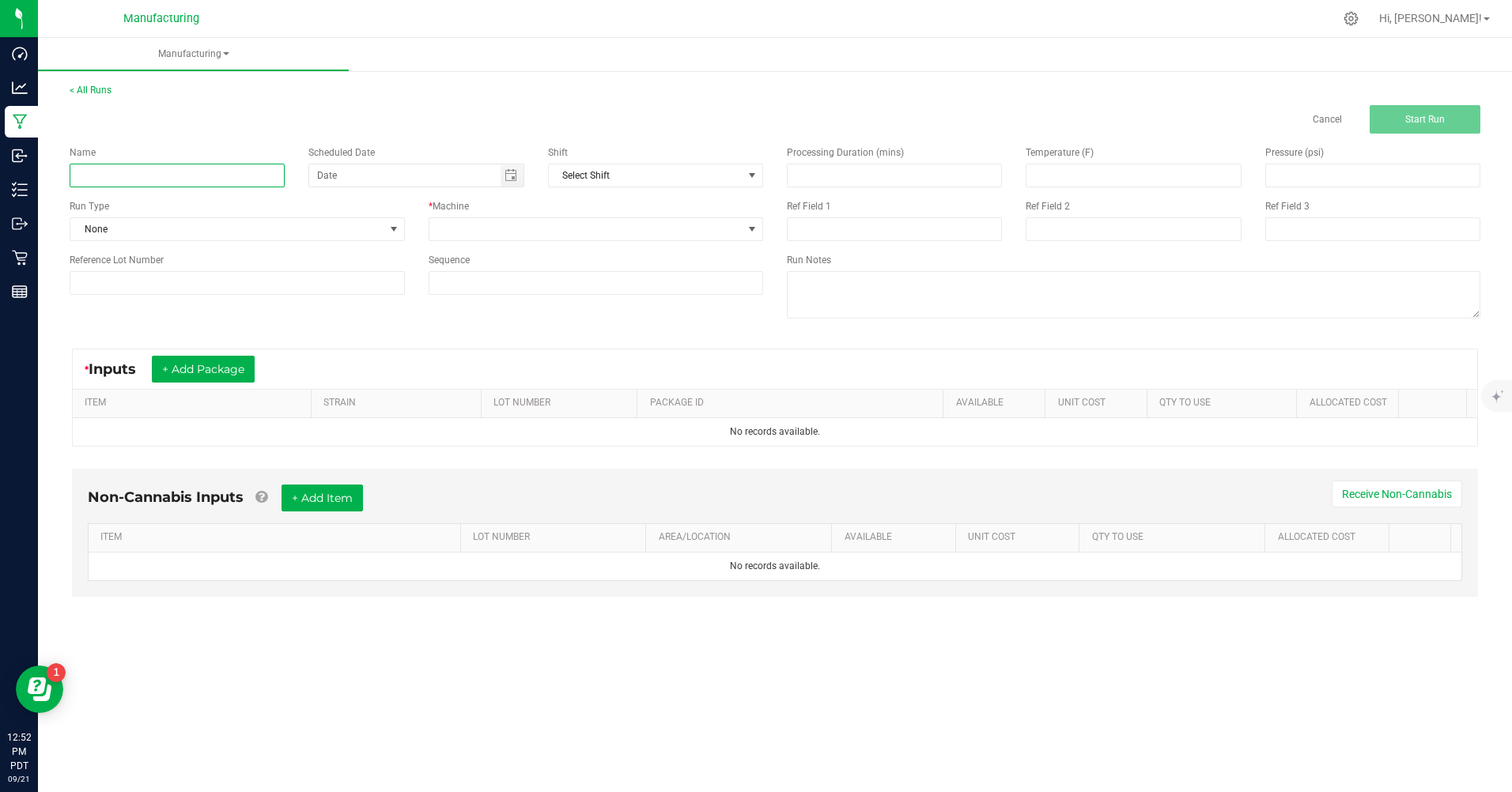
click at [117, 183] on input at bounding box center [177, 175] width 215 height 23
type input "mm hash hole blue [PERSON_NAME] X gushermints"
click at [128, 227] on span "None" at bounding box center [227, 229] width 314 height 22
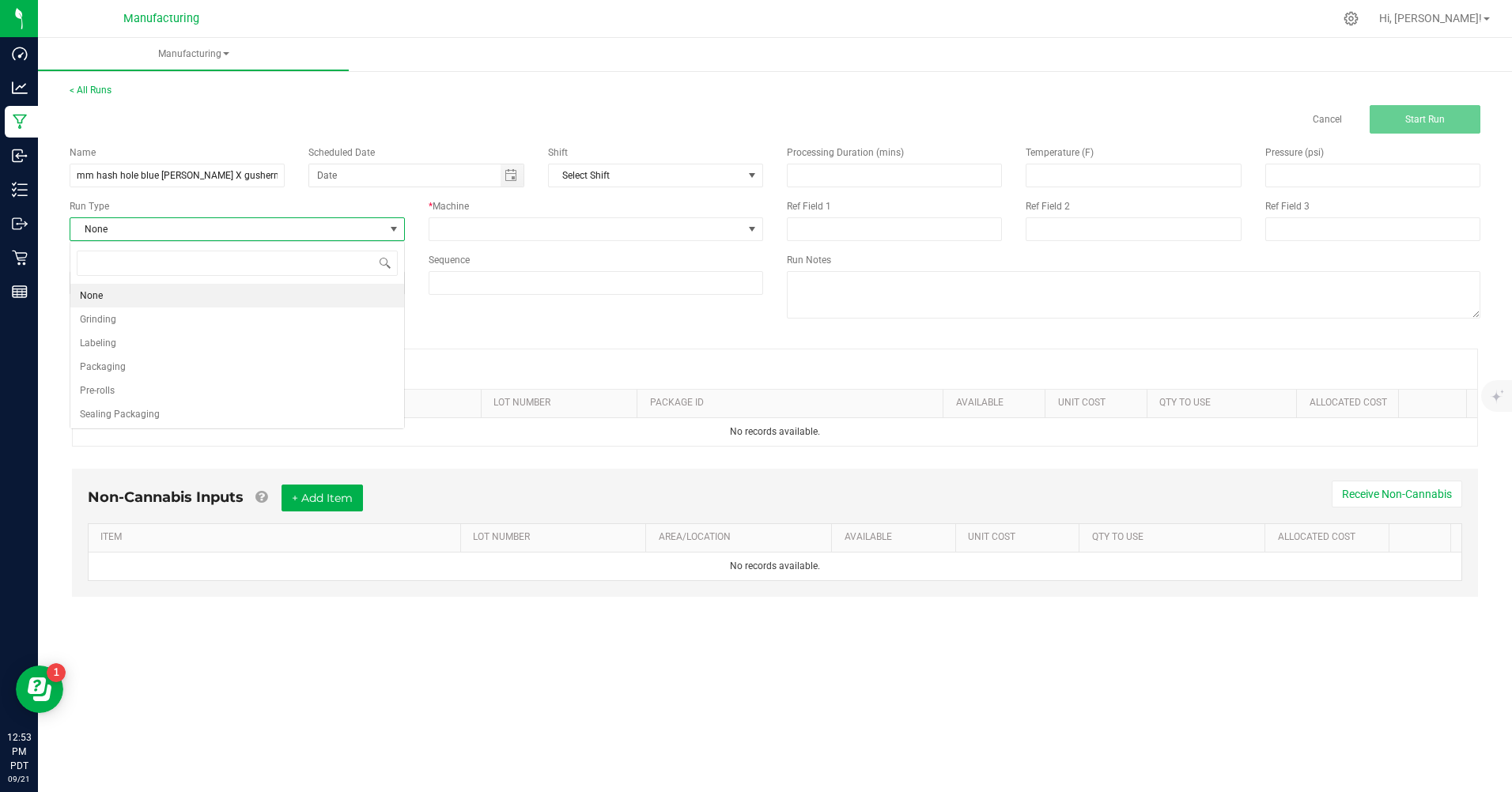
scroll to position [23, 335]
click at [115, 391] on span "Pre-rolls" at bounding box center [96, 390] width 34 height 16
click at [512, 181] on span "Toggle calendar" at bounding box center [510, 175] width 13 height 13
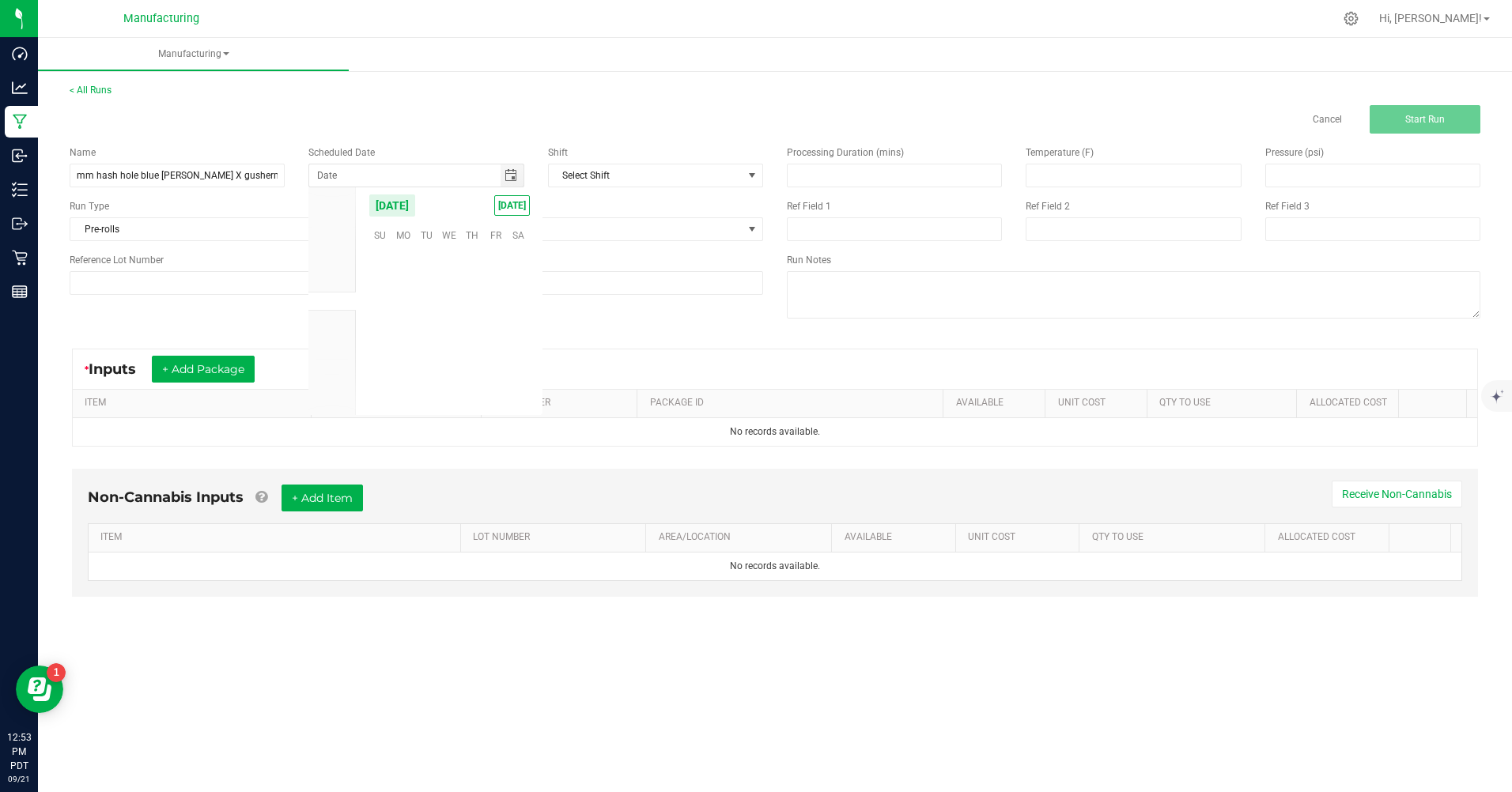
scroll to position [256463, 0]
click at [508, 206] on span "TODAY" at bounding box center [512, 206] width 35 height 21
type input "[DATE]"
click at [483, 237] on span at bounding box center [587, 229] width 314 height 22
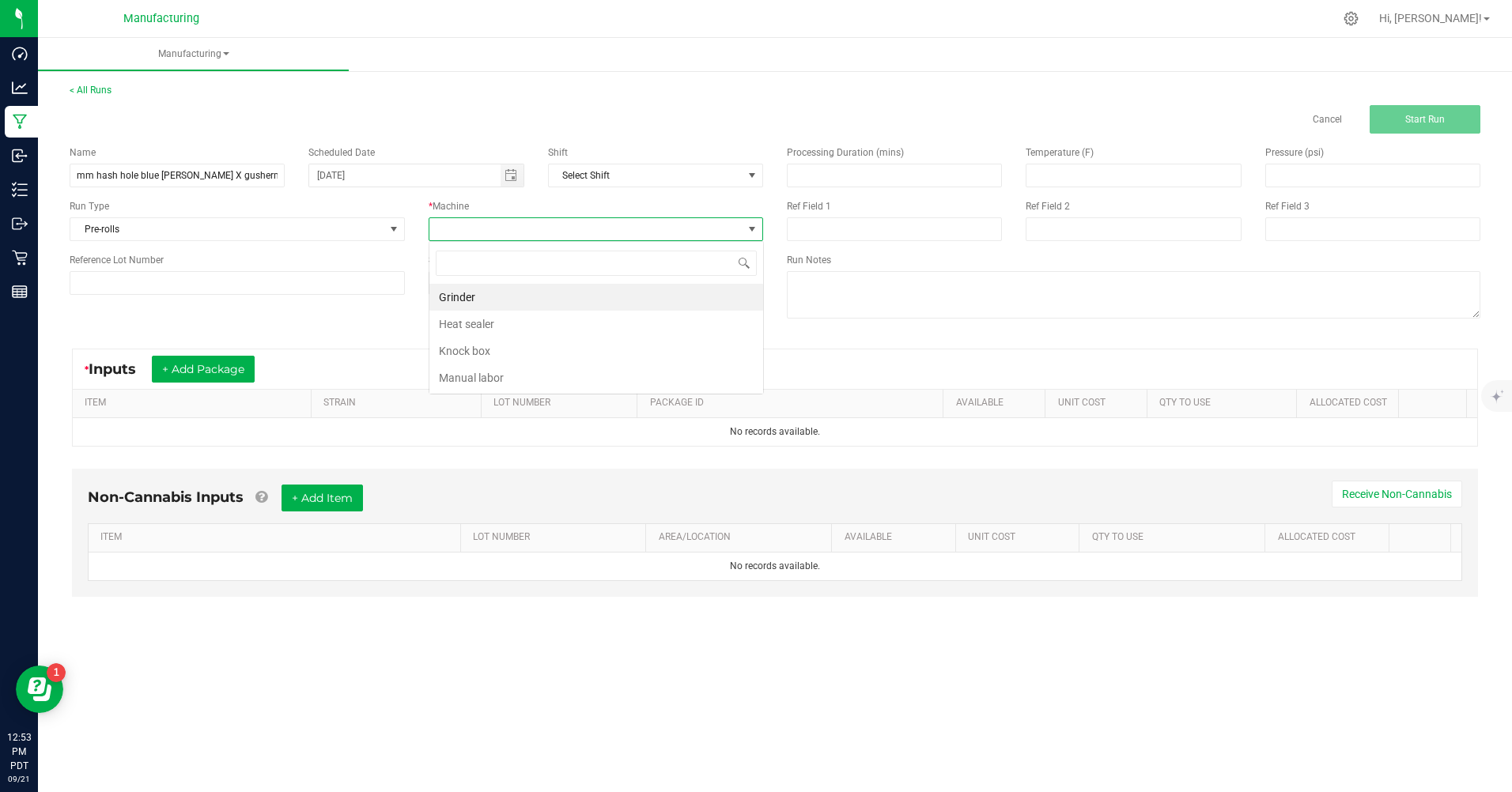
scroll to position [23, 335]
click at [480, 378] on li "Manual labor" at bounding box center [597, 378] width 334 height 27
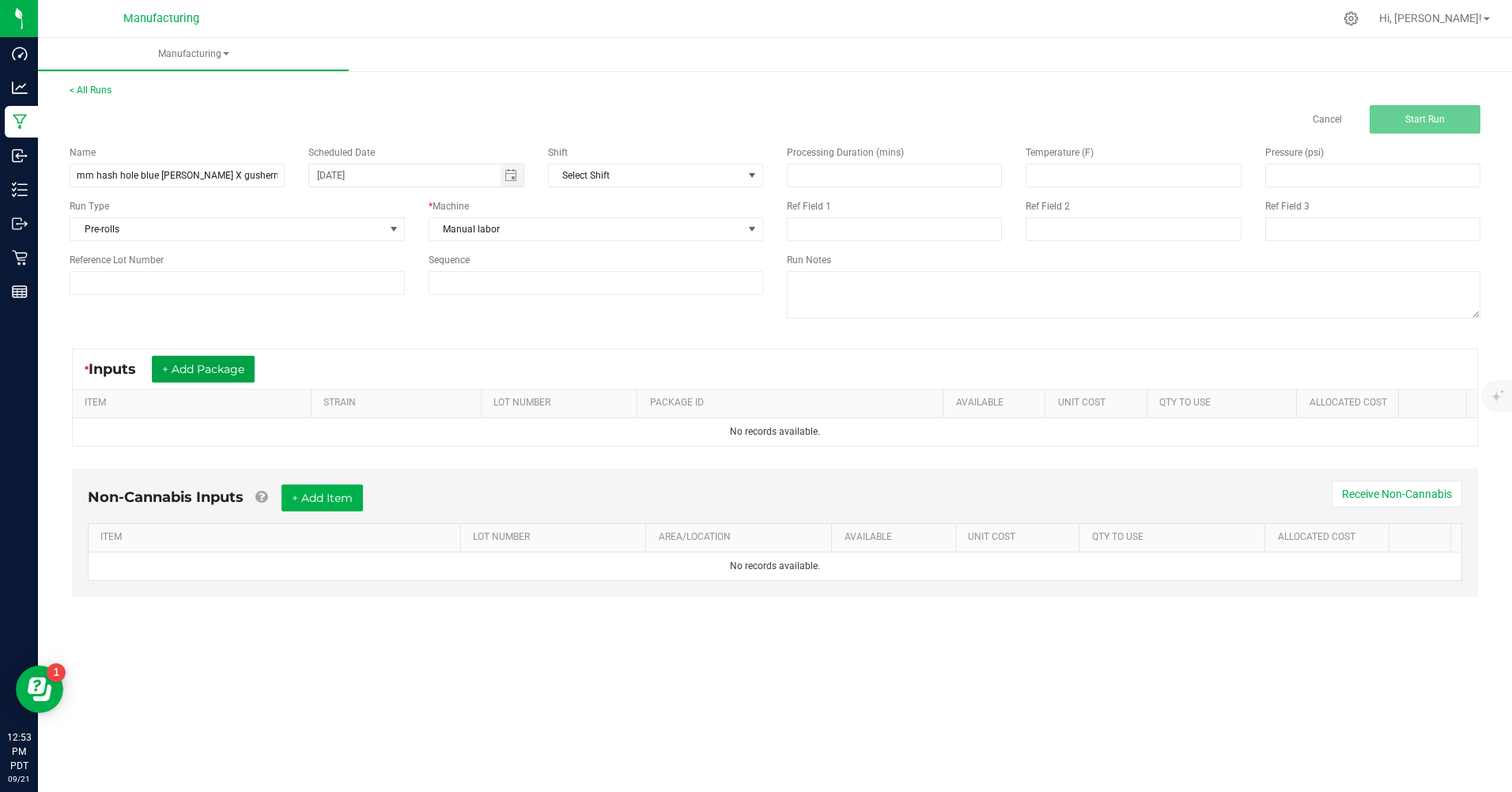
drag, startPoint x: 242, startPoint y: 369, endPoint x: 224, endPoint y: 385, distance: 24.1
click at [242, 369] on button "+ Add Package" at bounding box center [203, 369] width 103 height 27
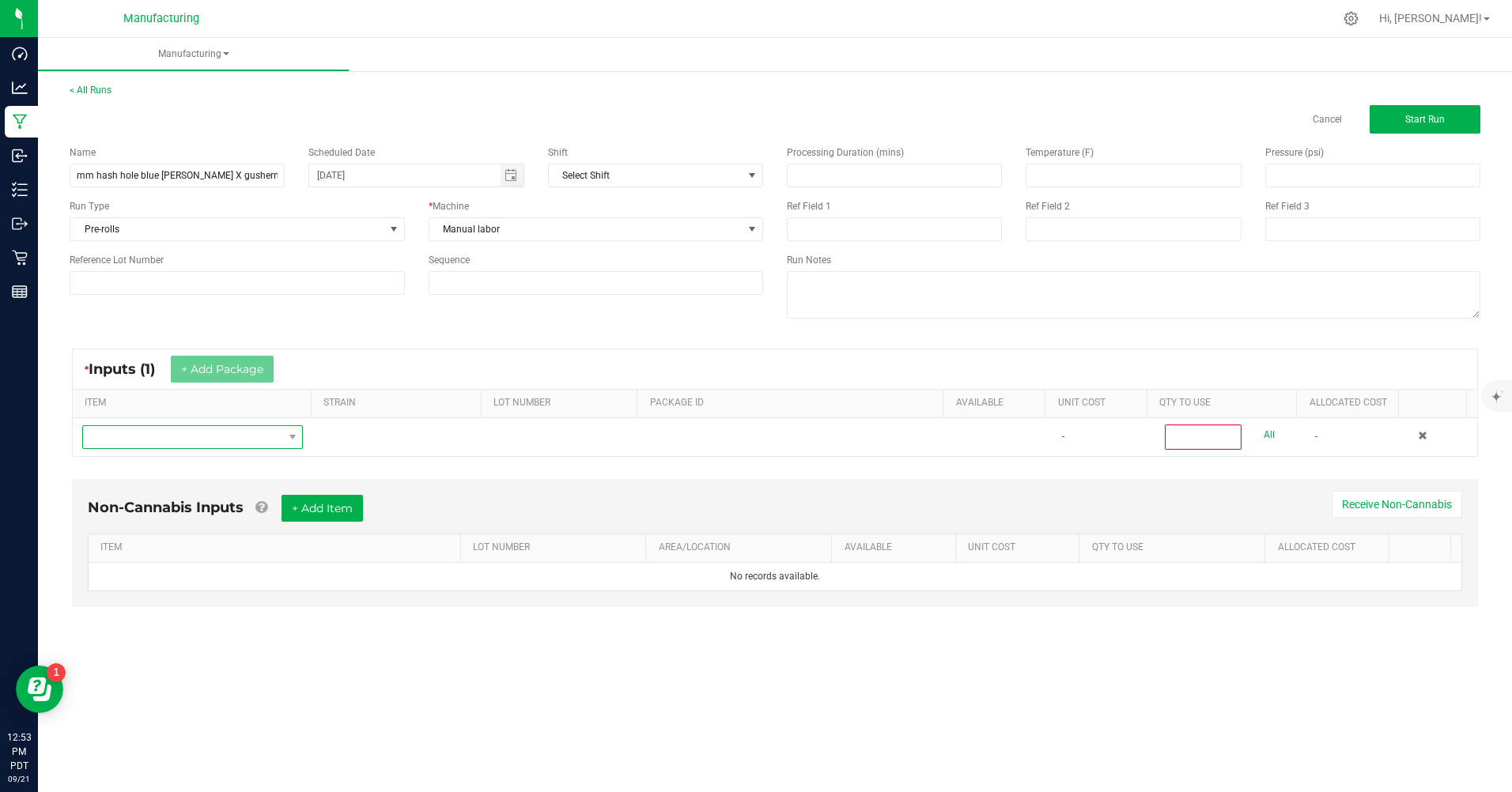
click at [165, 441] on span "NO DATA FOUND" at bounding box center [182, 437] width 199 height 22
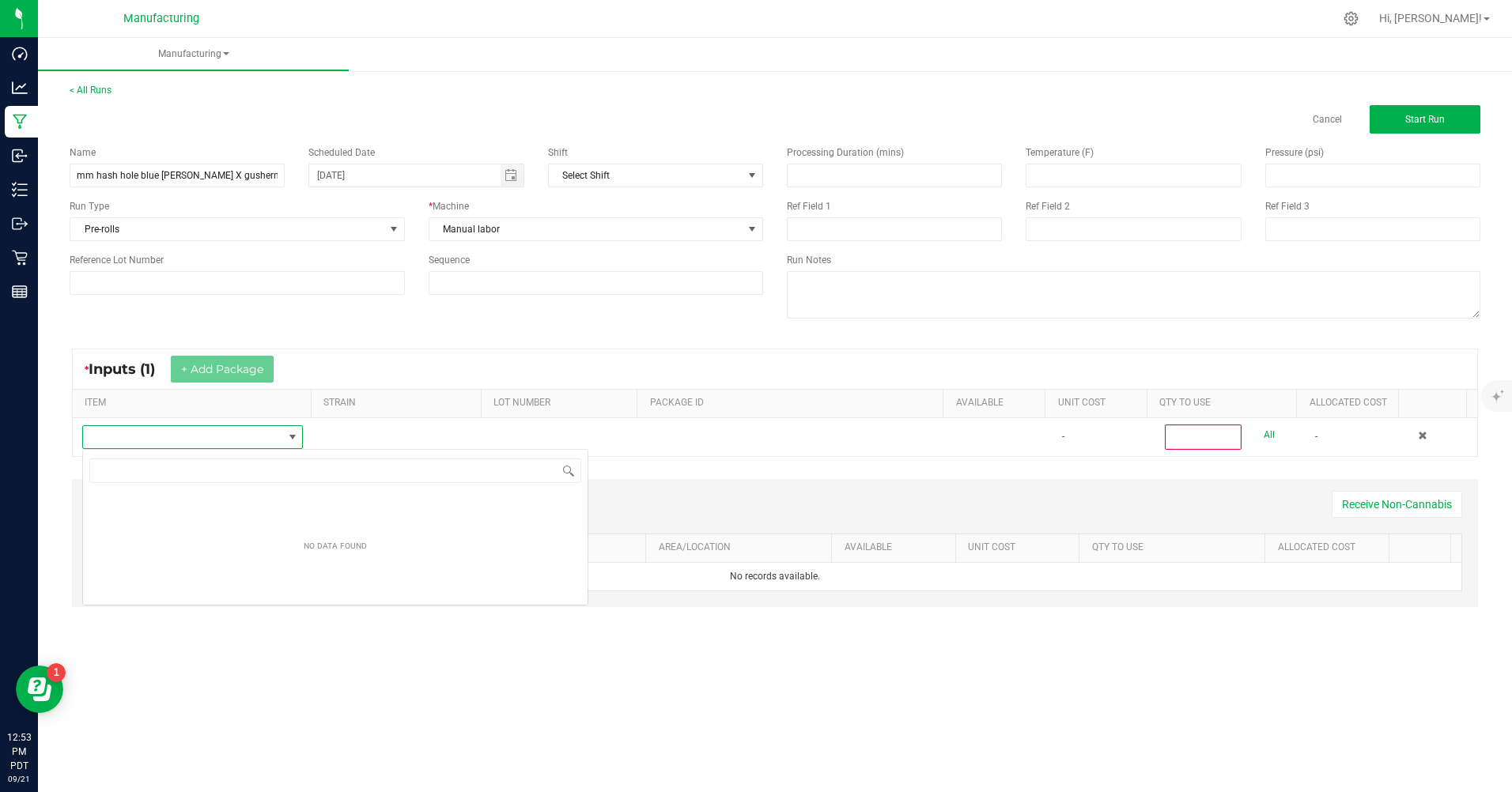
scroll to position [23, 219]
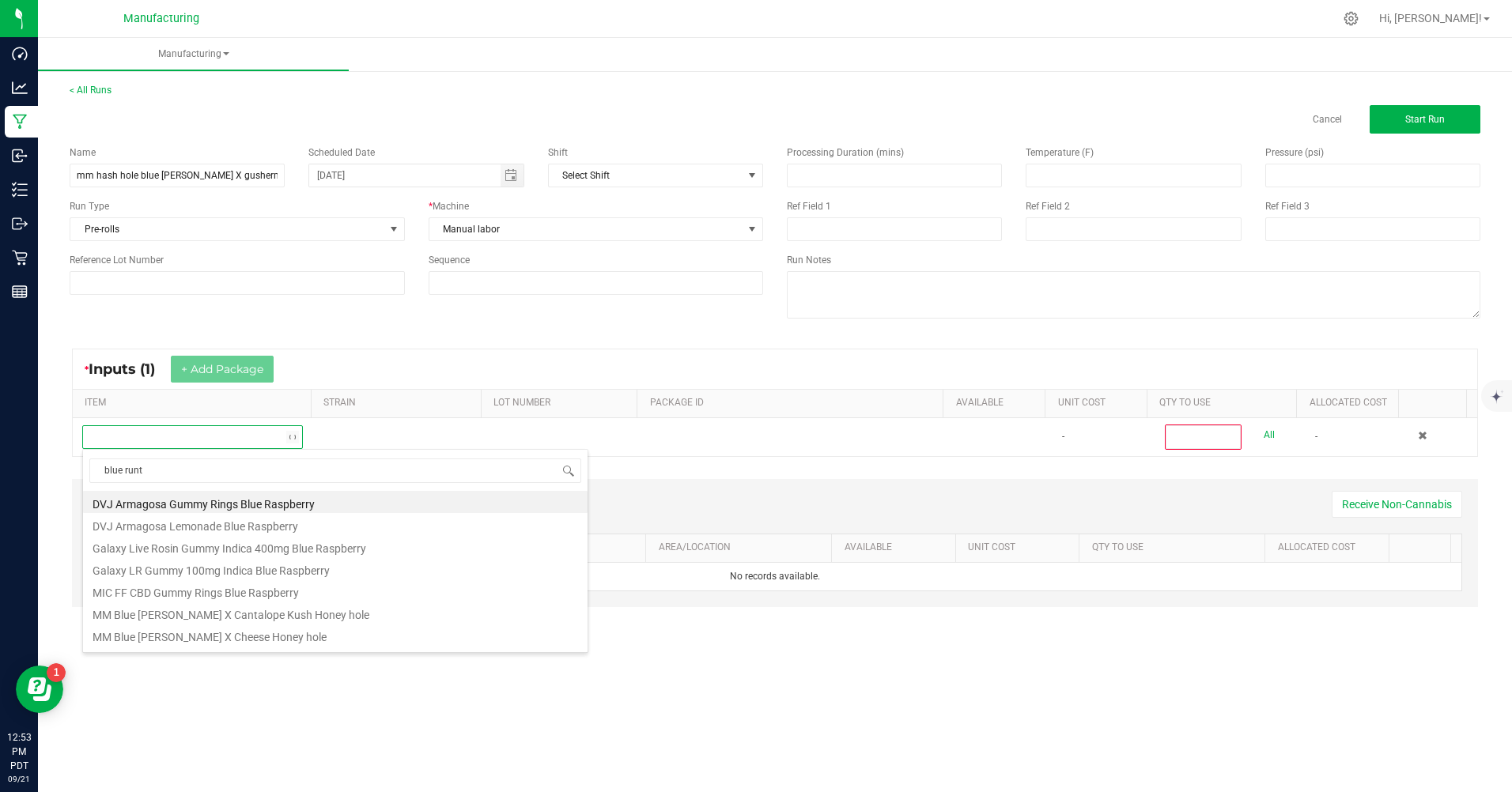
type input "blue [PERSON_NAME]"
click at [162, 594] on li "MM Pre-Roll Blue [PERSON_NAME]" at bounding box center [335, 594] width 504 height 22
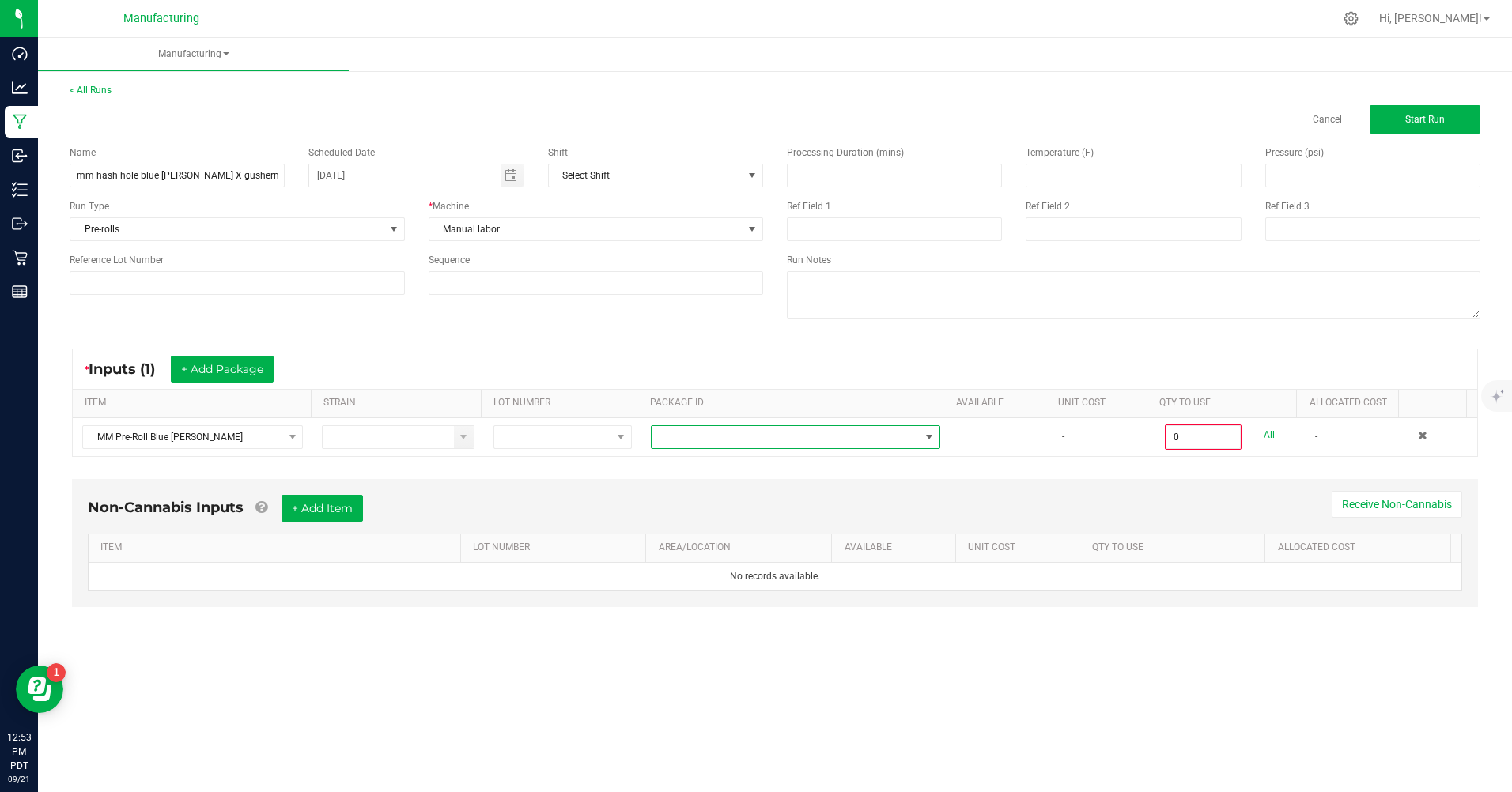
click at [691, 437] on span at bounding box center [785, 437] width 268 height 22
click at [722, 504] on li "CAMMCMF-20250911-005" at bounding box center [790, 504] width 285 height 27
click at [1176, 440] on input "0" at bounding box center [1203, 437] width 74 height 22
type input "50 ea"
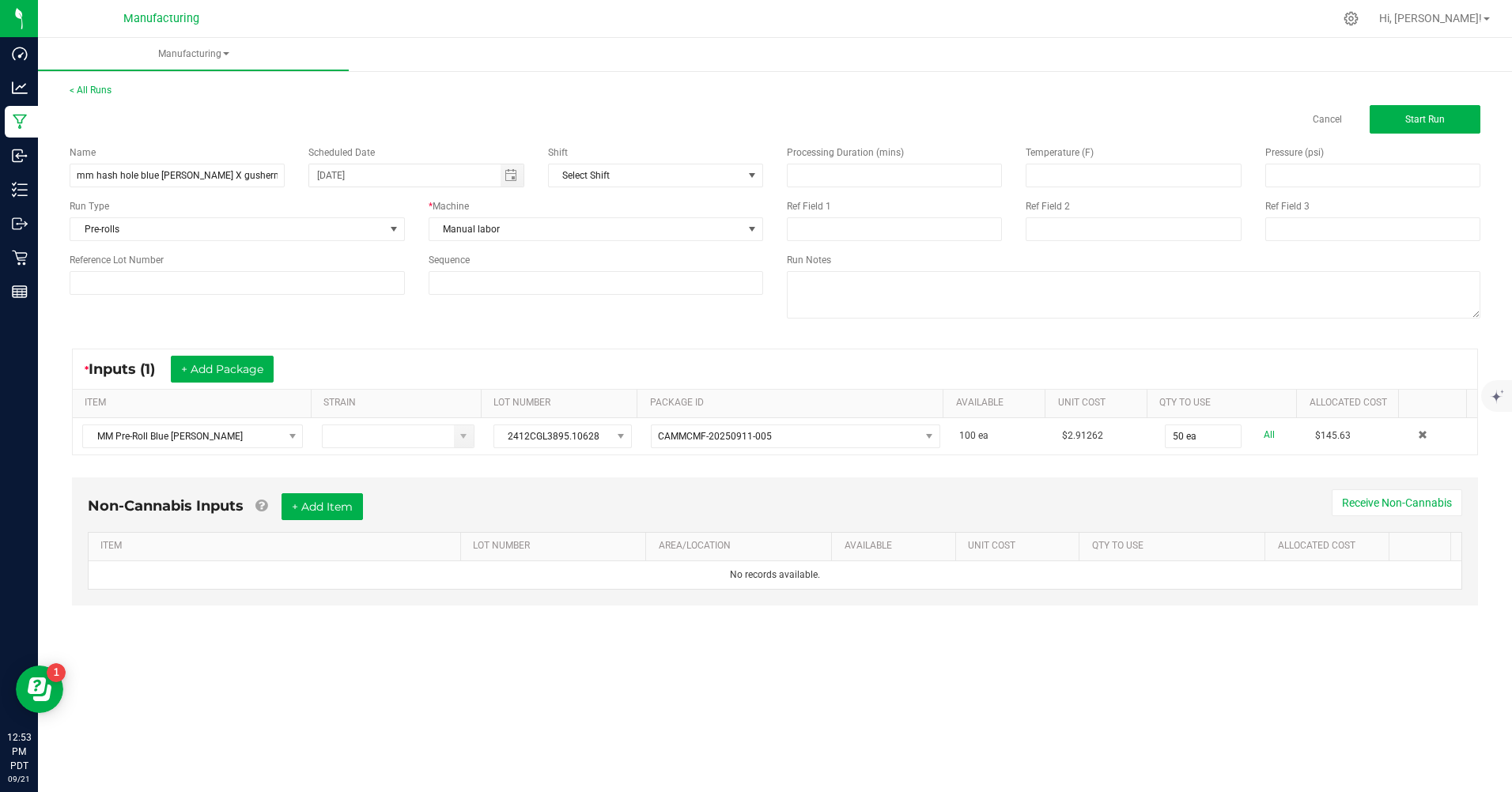
click at [1198, 471] on div "Non-Cannabis Inputs + Add Item Receive Non-Cannabis ITEM LOT NUMBER AREA/LOCATI…" at bounding box center [774, 553] width 1434 height 166
click at [1449, 122] on button "Start Run" at bounding box center [1425, 119] width 111 height 29
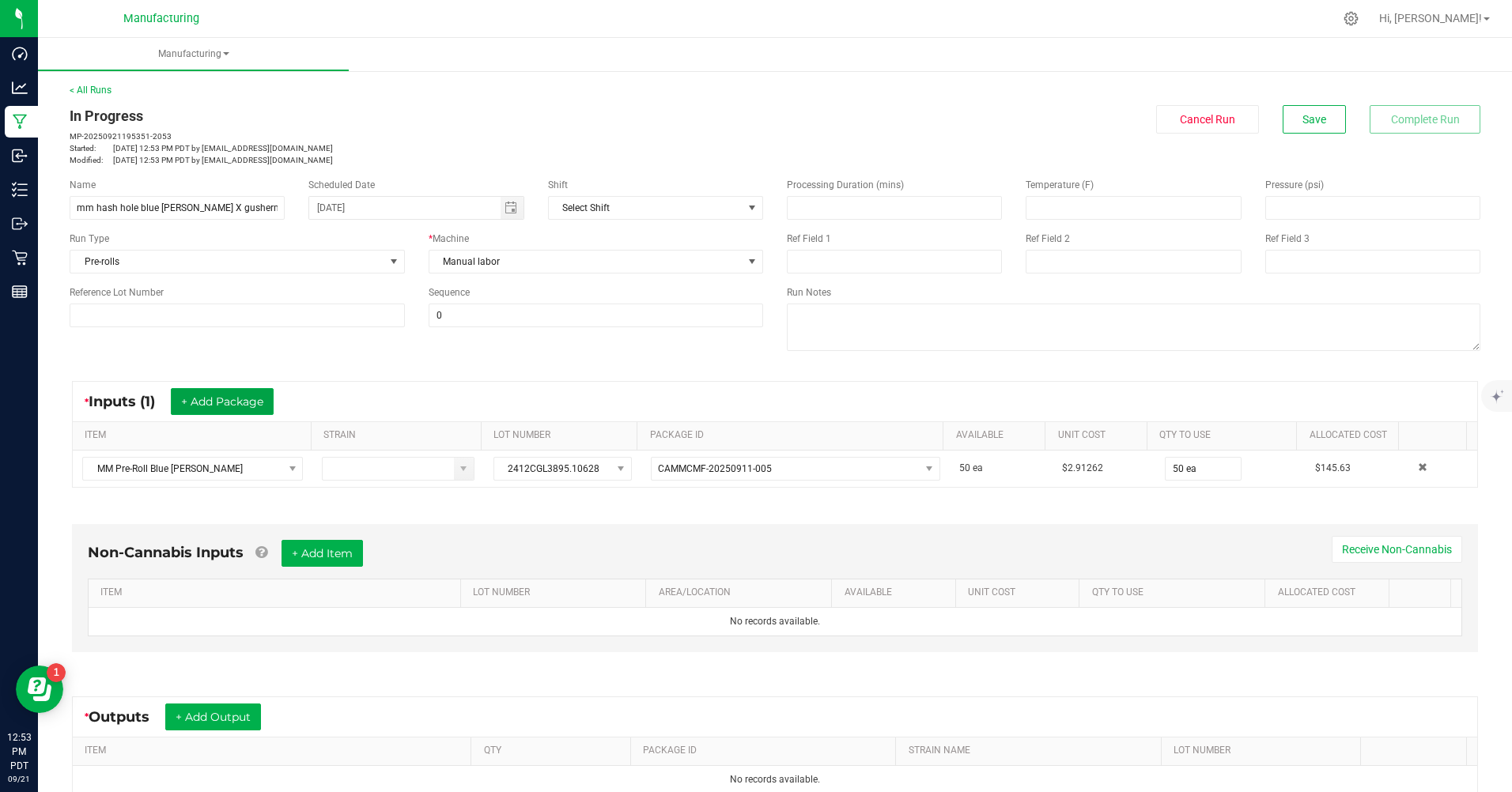
click at [253, 403] on button "+ Add Package" at bounding box center [222, 402] width 103 height 27
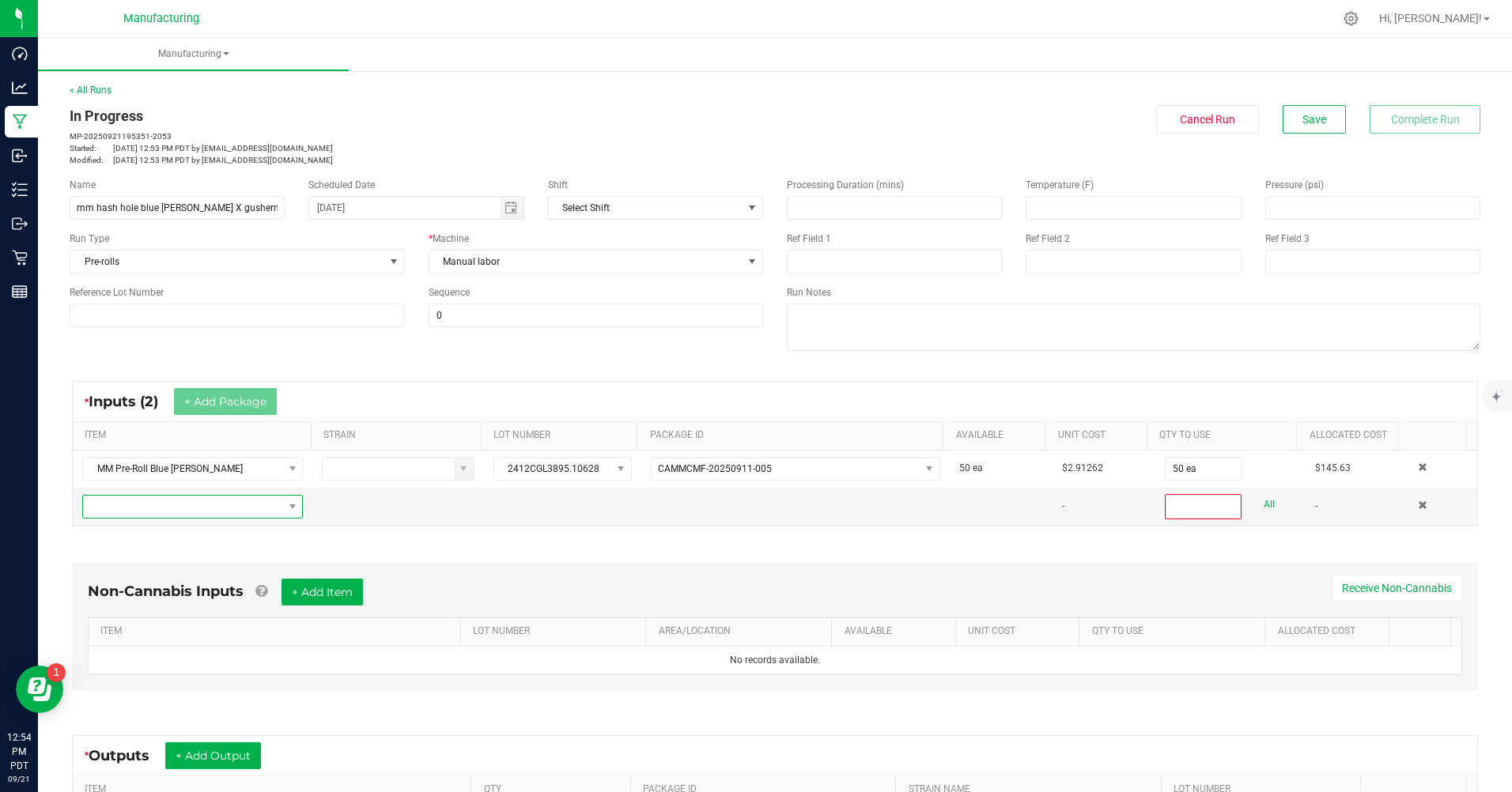
click at [186, 506] on span "NO DATA FOUND" at bounding box center [182, 507] width 199 height 22
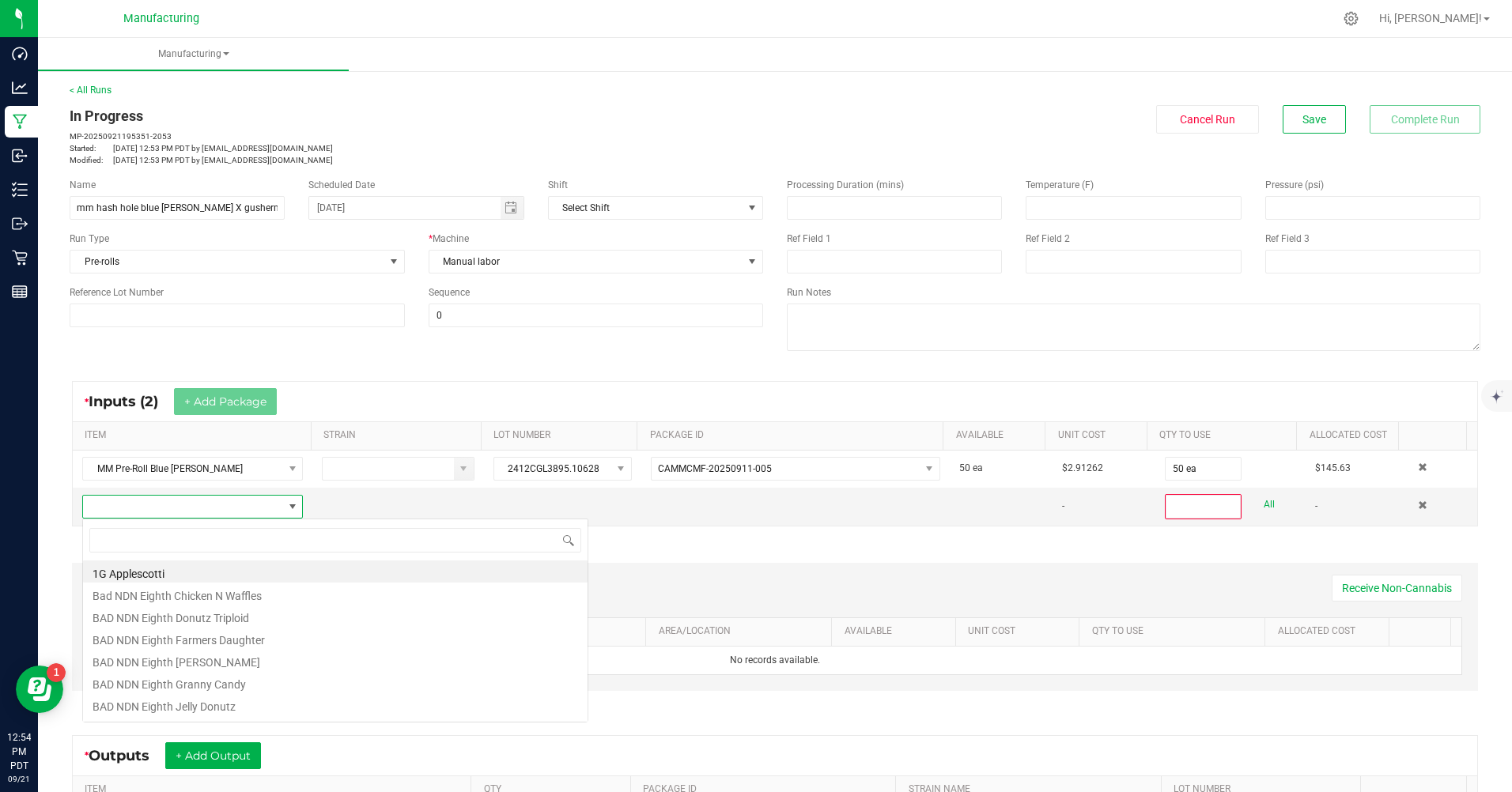
scroll to position [23, 214]
type input "m"
type input "bulk live"
click at [180, 614] on li "MM Bulk Live Rosin [PERSON_NAME]" at bounding box center [335, 616] width 504 height 22
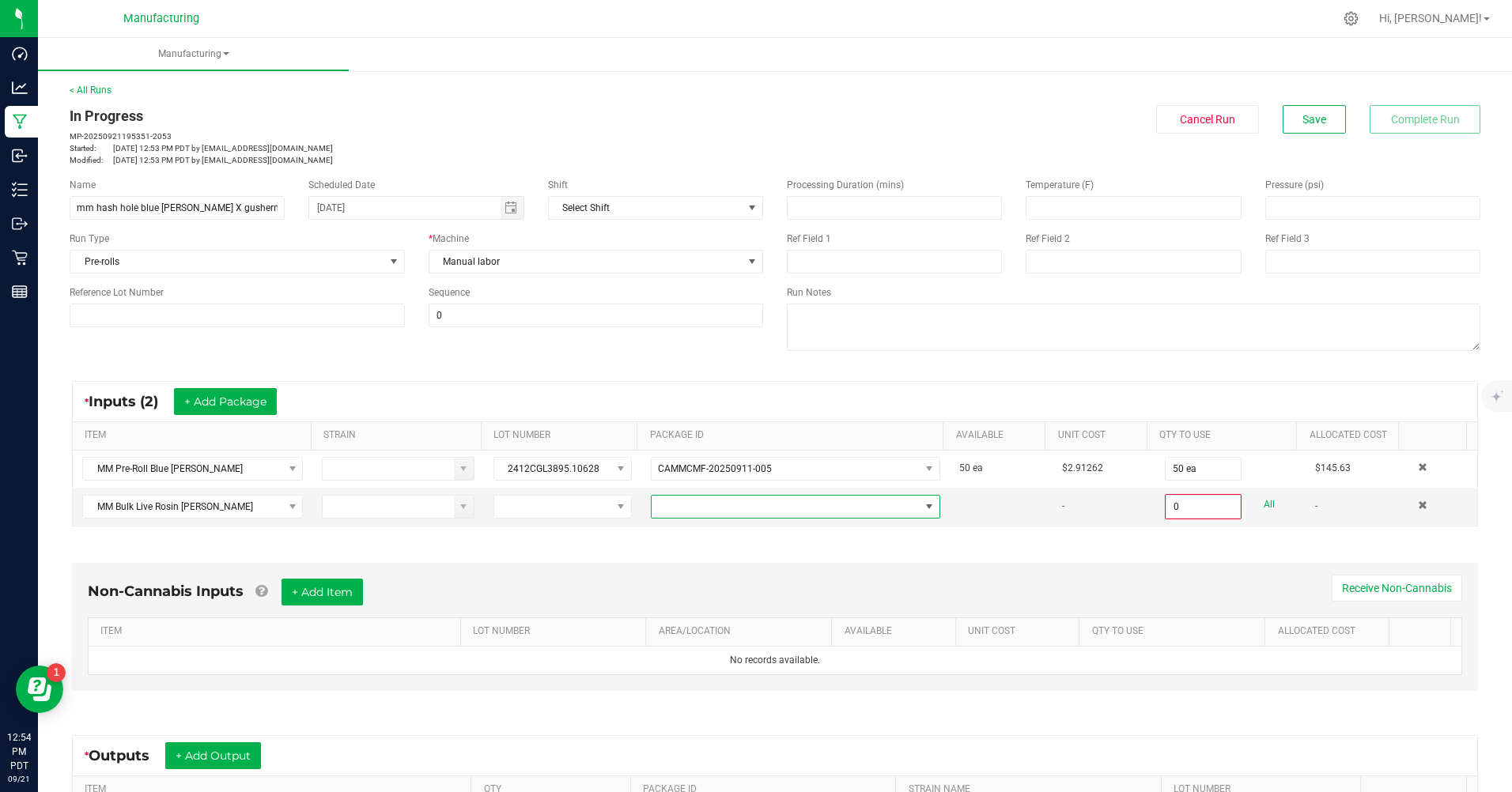
click at [679, 515] on span at bounding box center [785, 507] width 268 height 22
click at [684, 574] on li "CAMMCMF-20250502-006" at bounding box center [783, 574] width 282 height 27
click at [1166, 507] on input "0" at bounding box center [1203, 507] width 74 height 22
type input "15.0000 g"
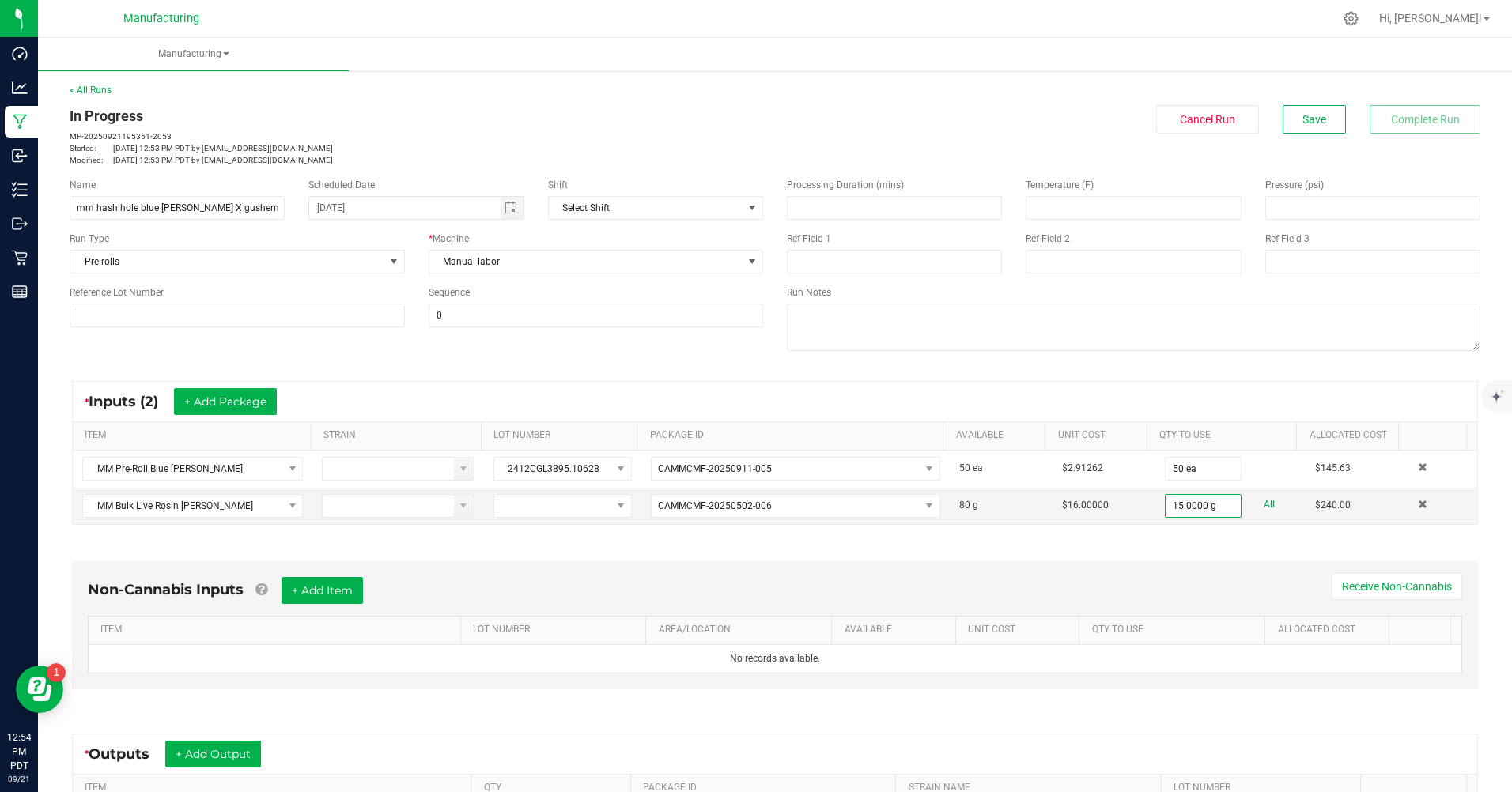
click at [1174, 544] on div "Non-Cannabis Inputs + Add Item Receive Non-Cannabis ITEM LOT NUMBER AREA/LOCATI…" at bounding box center [774, 629] width 1434 height 180
click at [1003, 550] on div "Non-Cannabis Inputs + Add Item Receive Non-Cannabis ITEM LOT NUMBER AREA/LOCATI…" at bounding box center [774, 629] width 1434 height 180
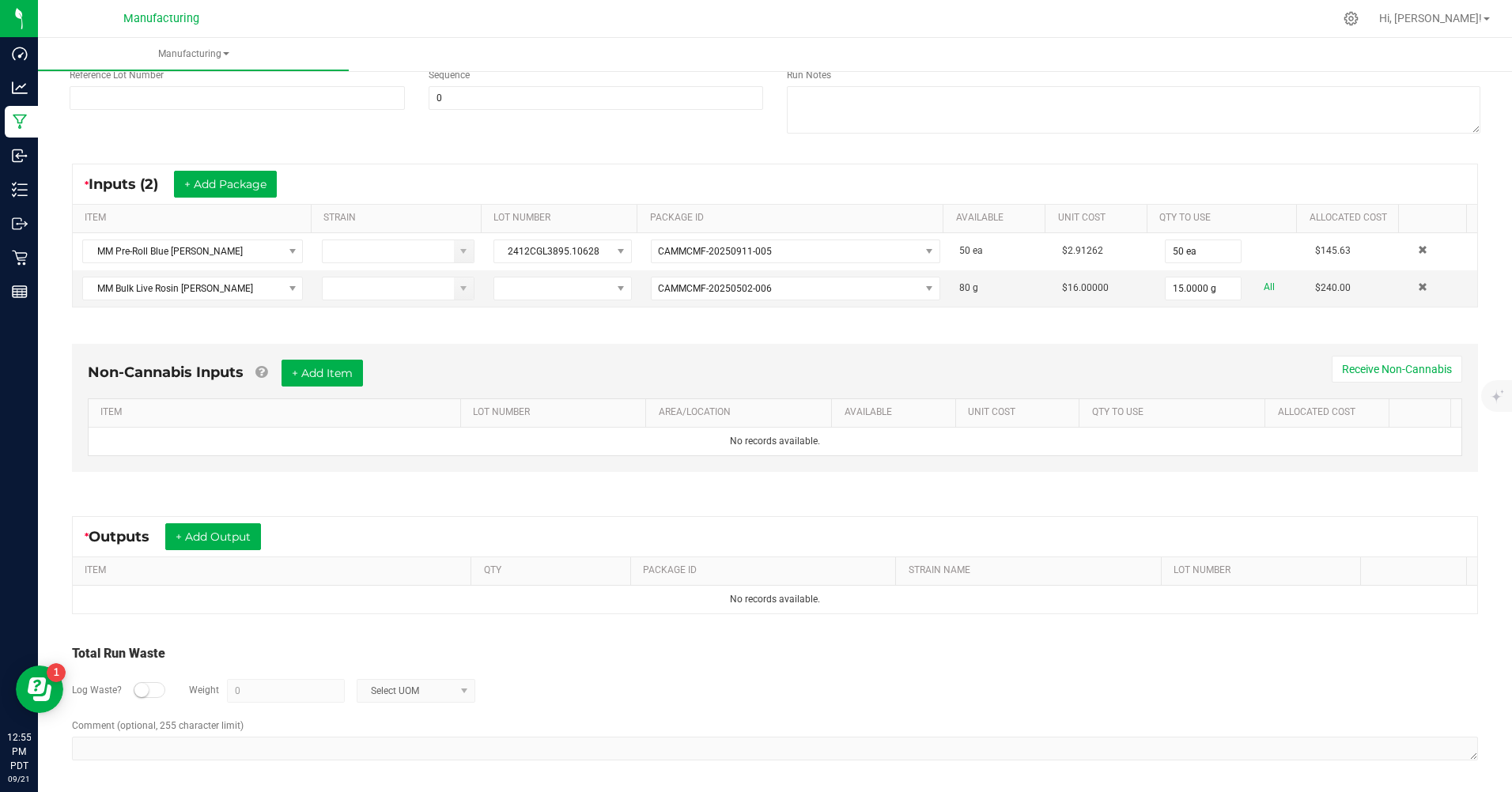
scroll to position [220, 0]
click at [255, 530] on button "+ Add Output" at bounding box center [213, 534] width 96 height 27
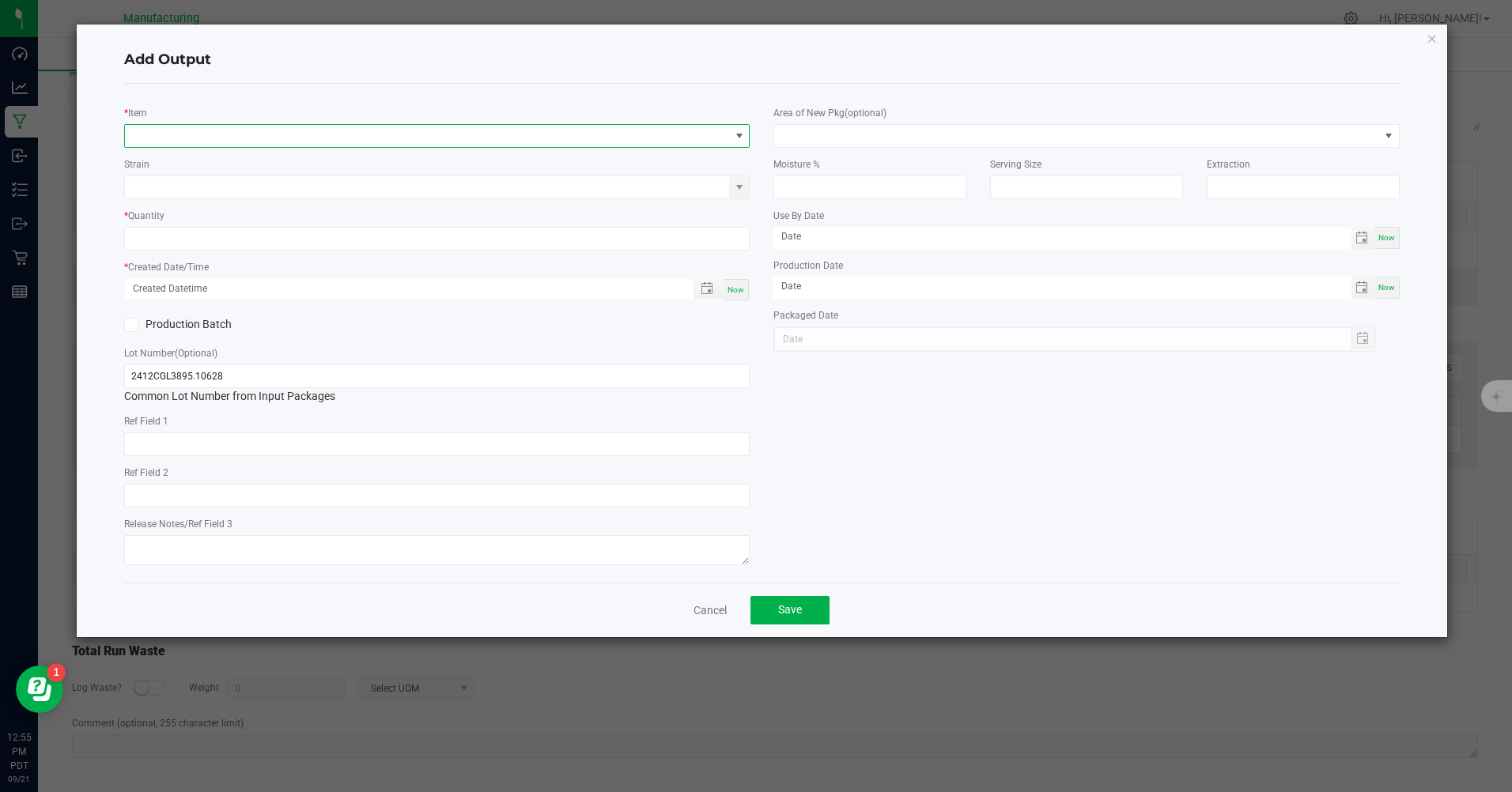
click at [159, 141] on span "NO DATA FOUND" at bounding box center [427, 136] width 604 height 22
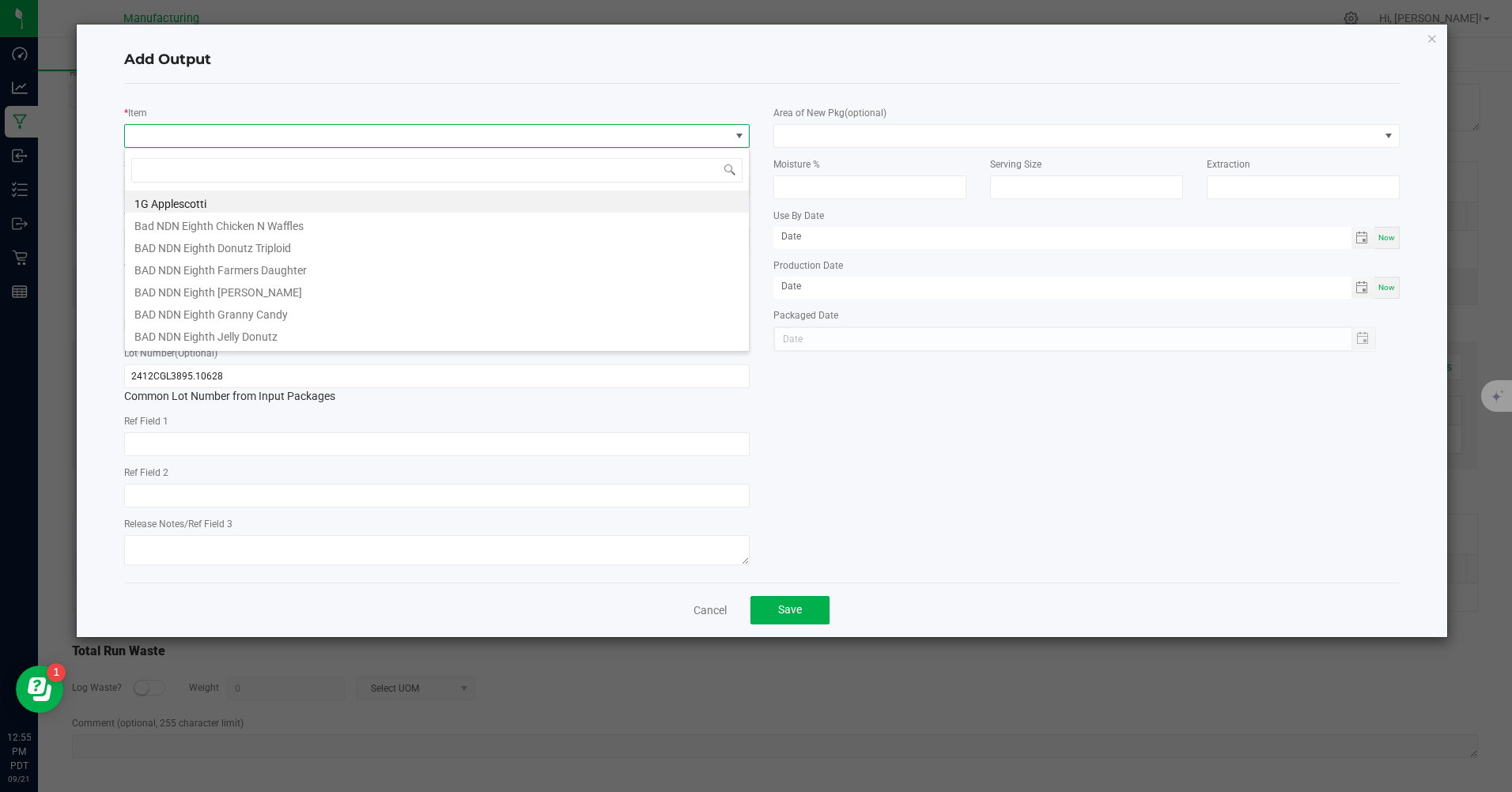
scroll to position [23, 625]
type input "blue [PERSON_NAME]"
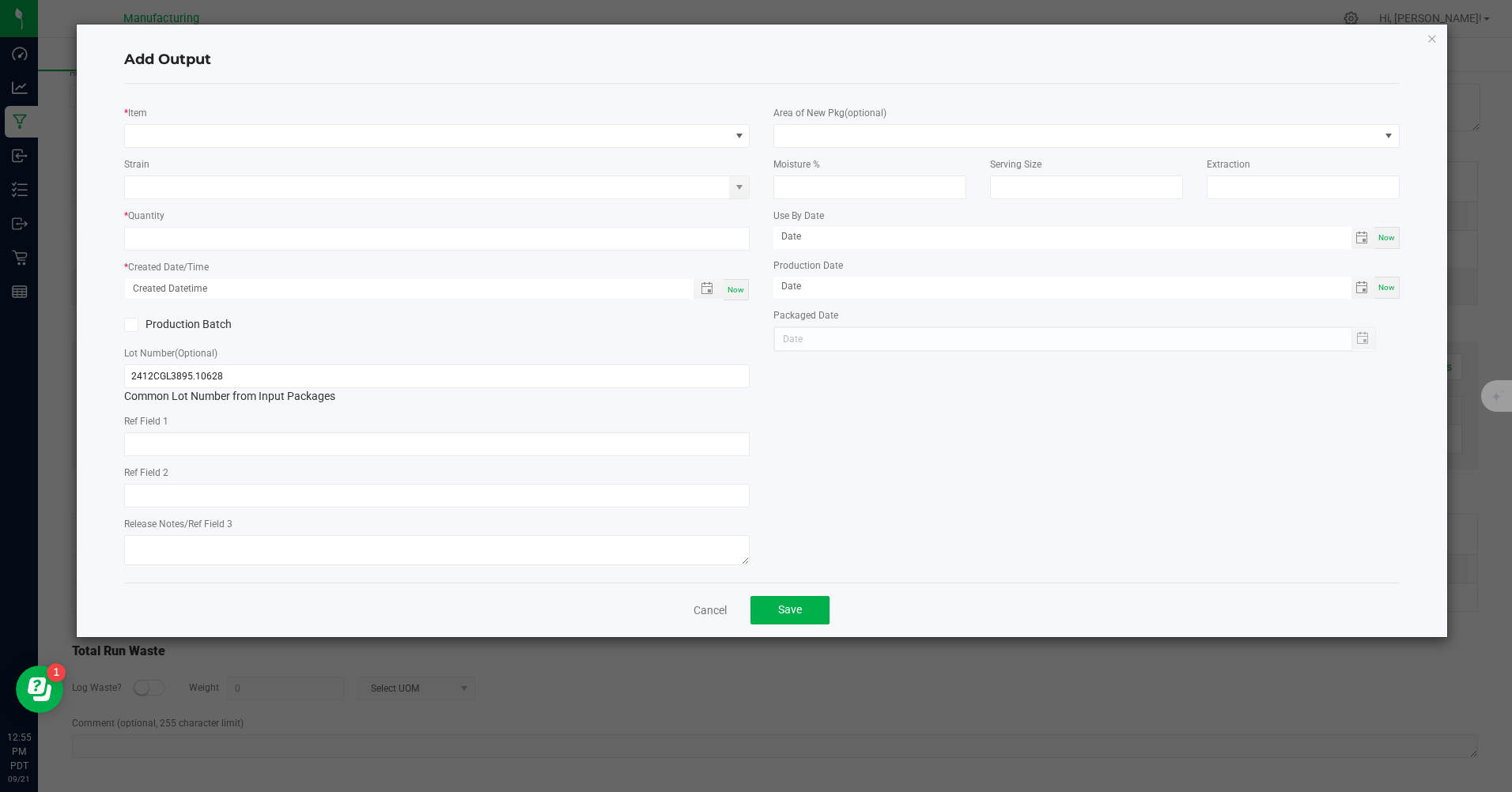
click at [716, 617] on link "Cancel" at bounding box center [710, 610] width 34 height 16
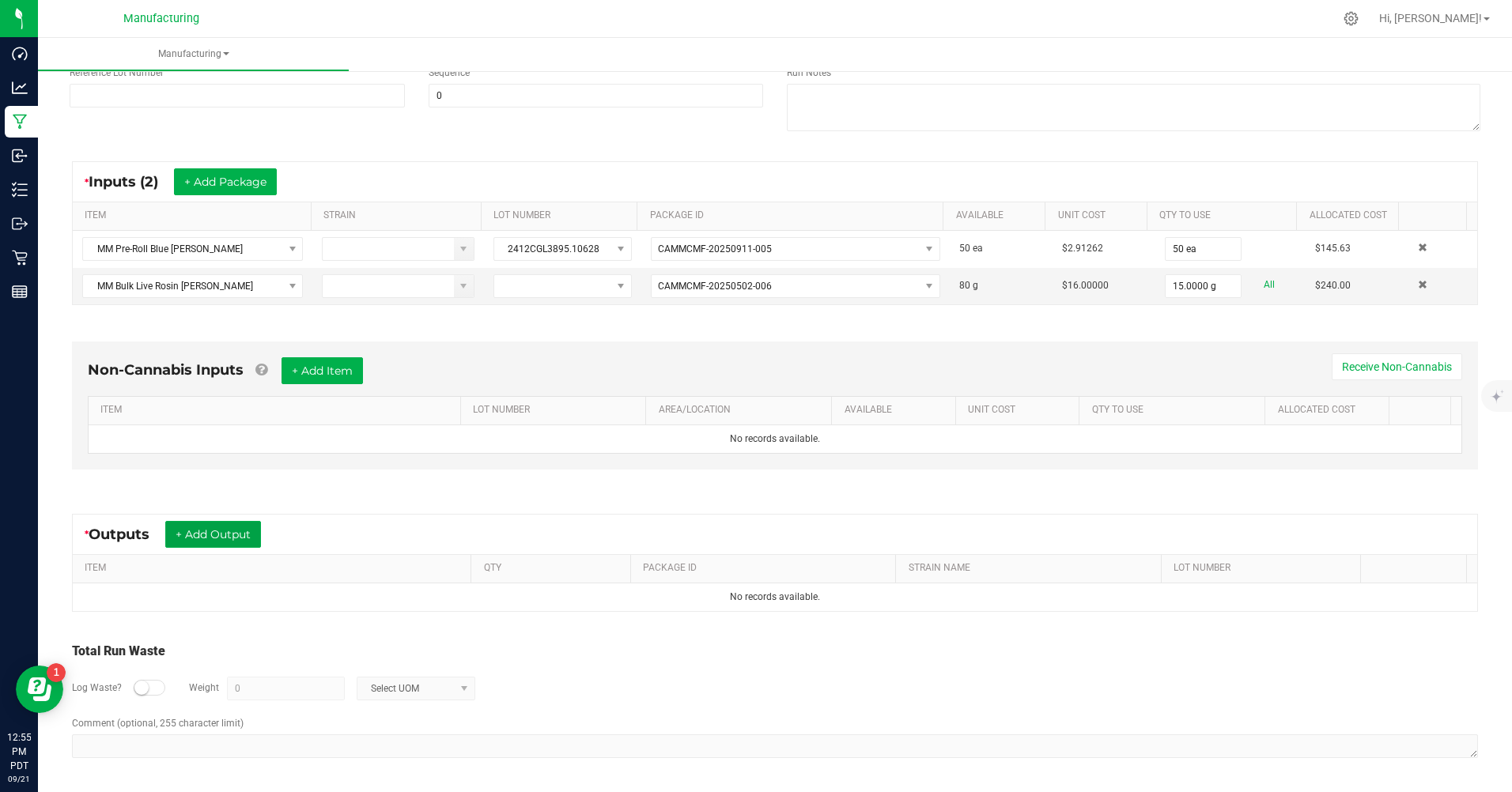
scroll to position [0, 0]
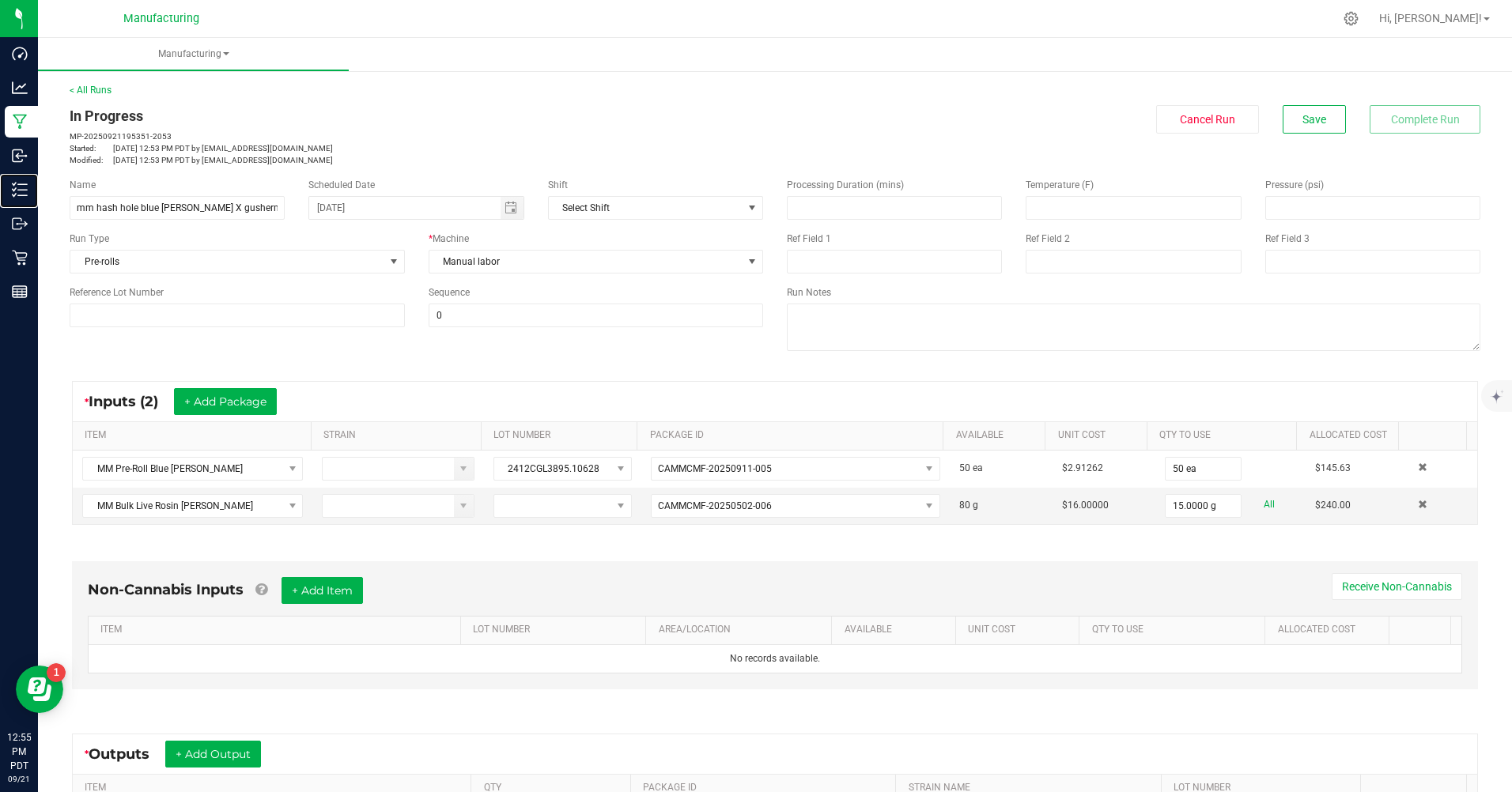
click at [0, 0] on p "Inventory" at bounding box center [0, 0] width 0 height 0
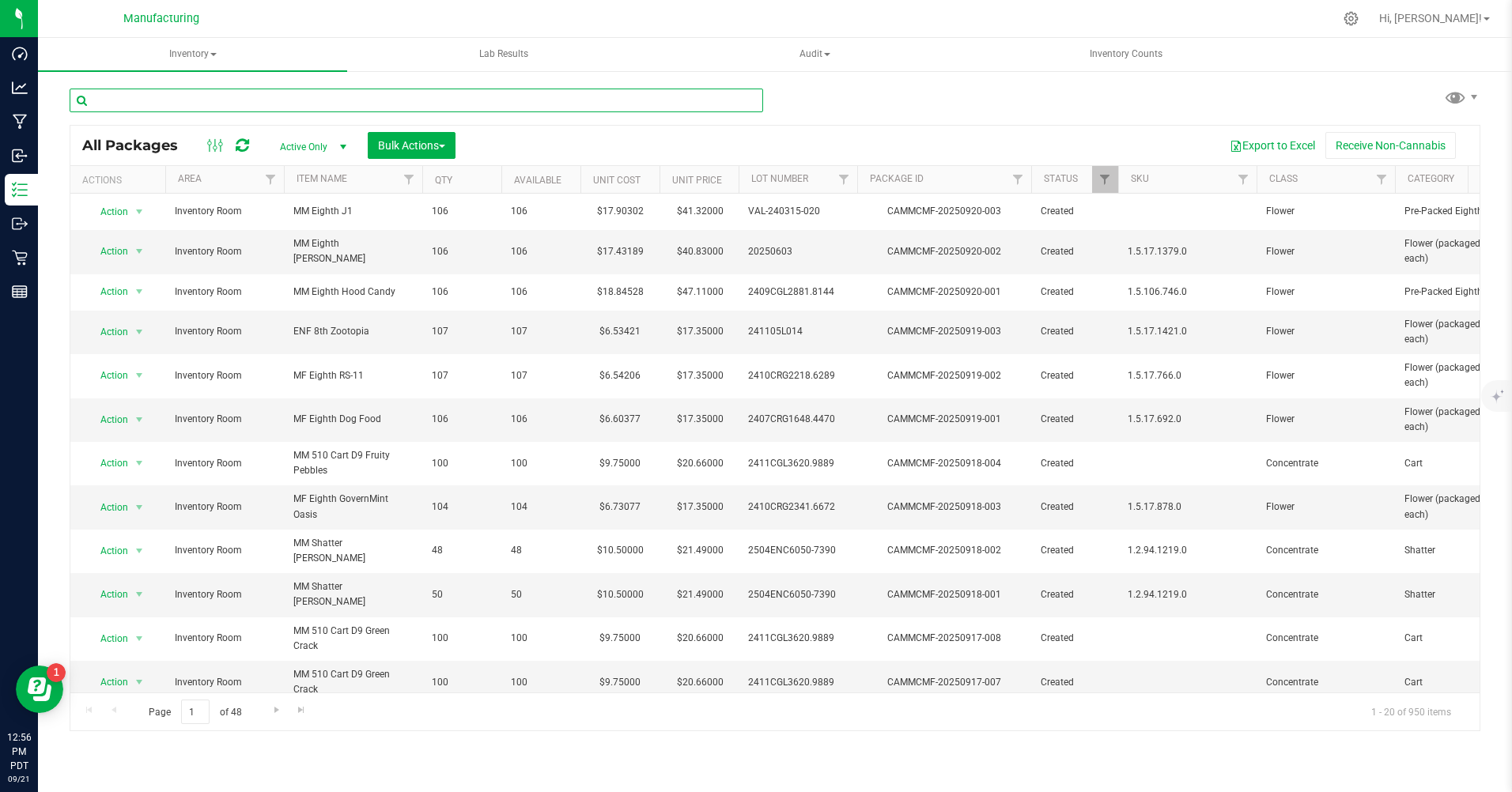
click at [130, 101] on input "text" at bounding box center [416, 101] width 693 height 23
click at [1358, 23] on icon at bounding box center [1351, 18] width 14 height 14
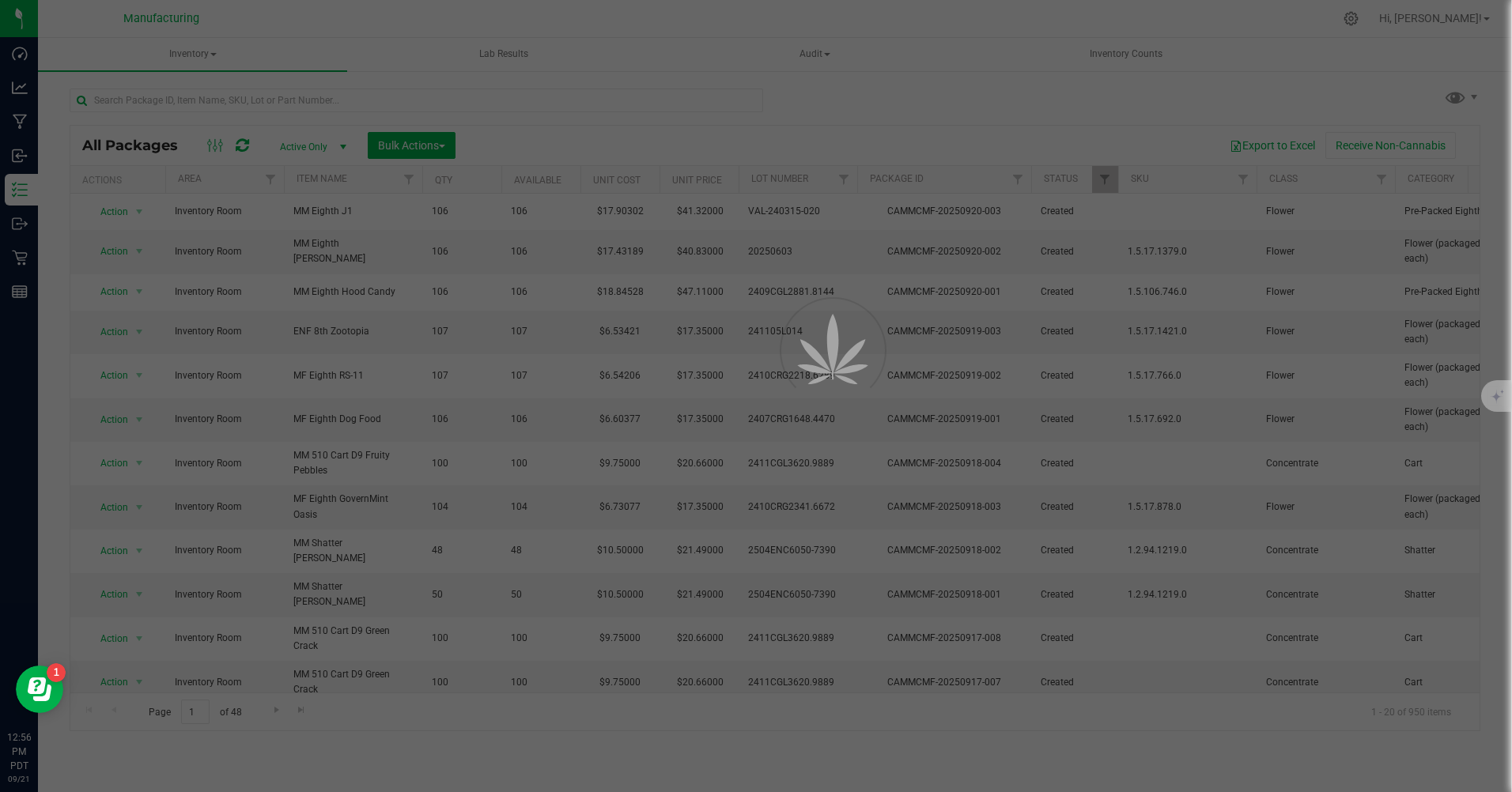
click at [709, 149] on div at bounding box center [756, 396] width 1512 height 792
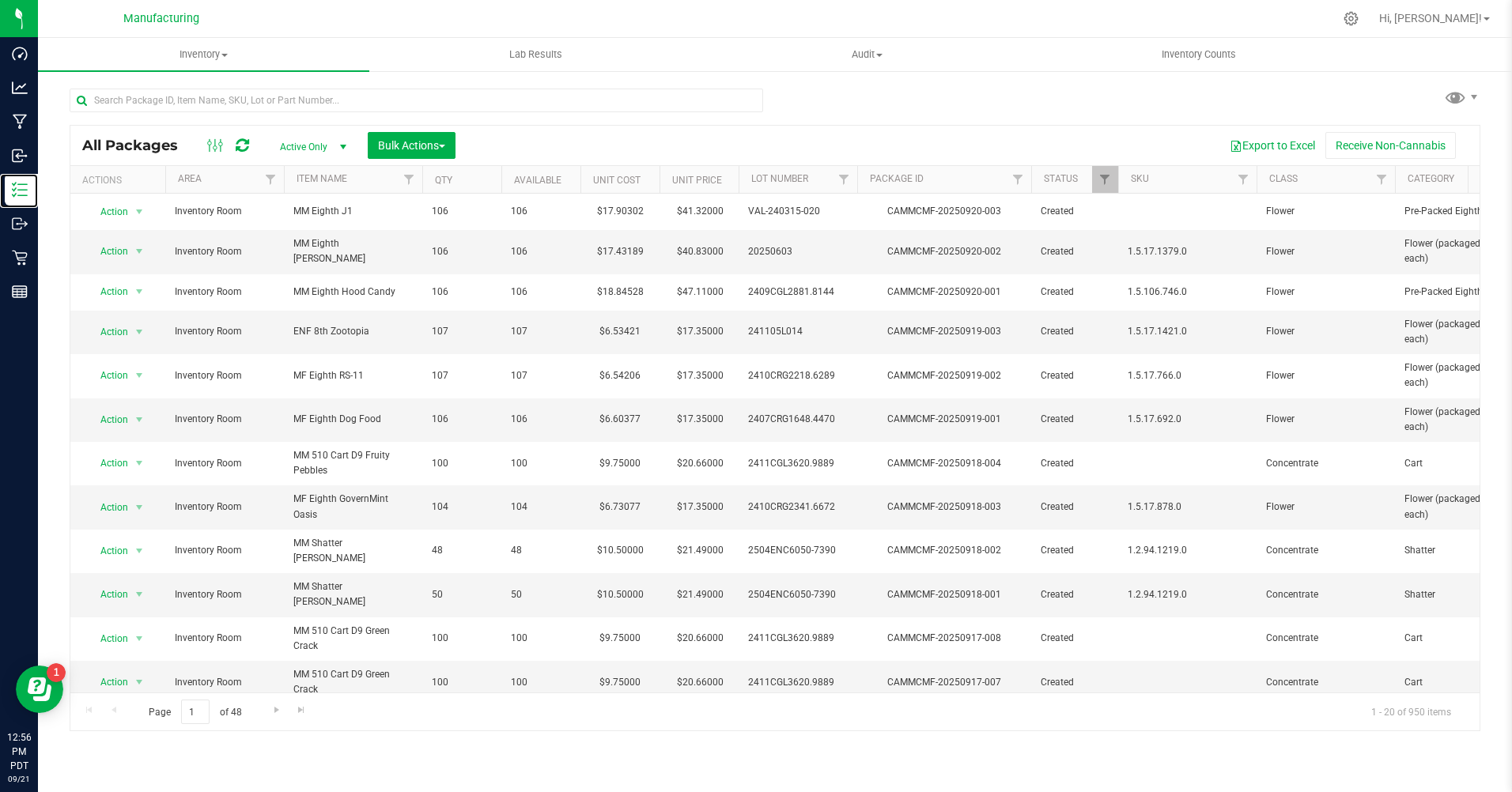
click at [0, 0] on p "Inventory" at bounding box center [0, 0] width 0 height 0
click at [1358, 20] on icon at bounding box center [1351, 18] width 14 height 14
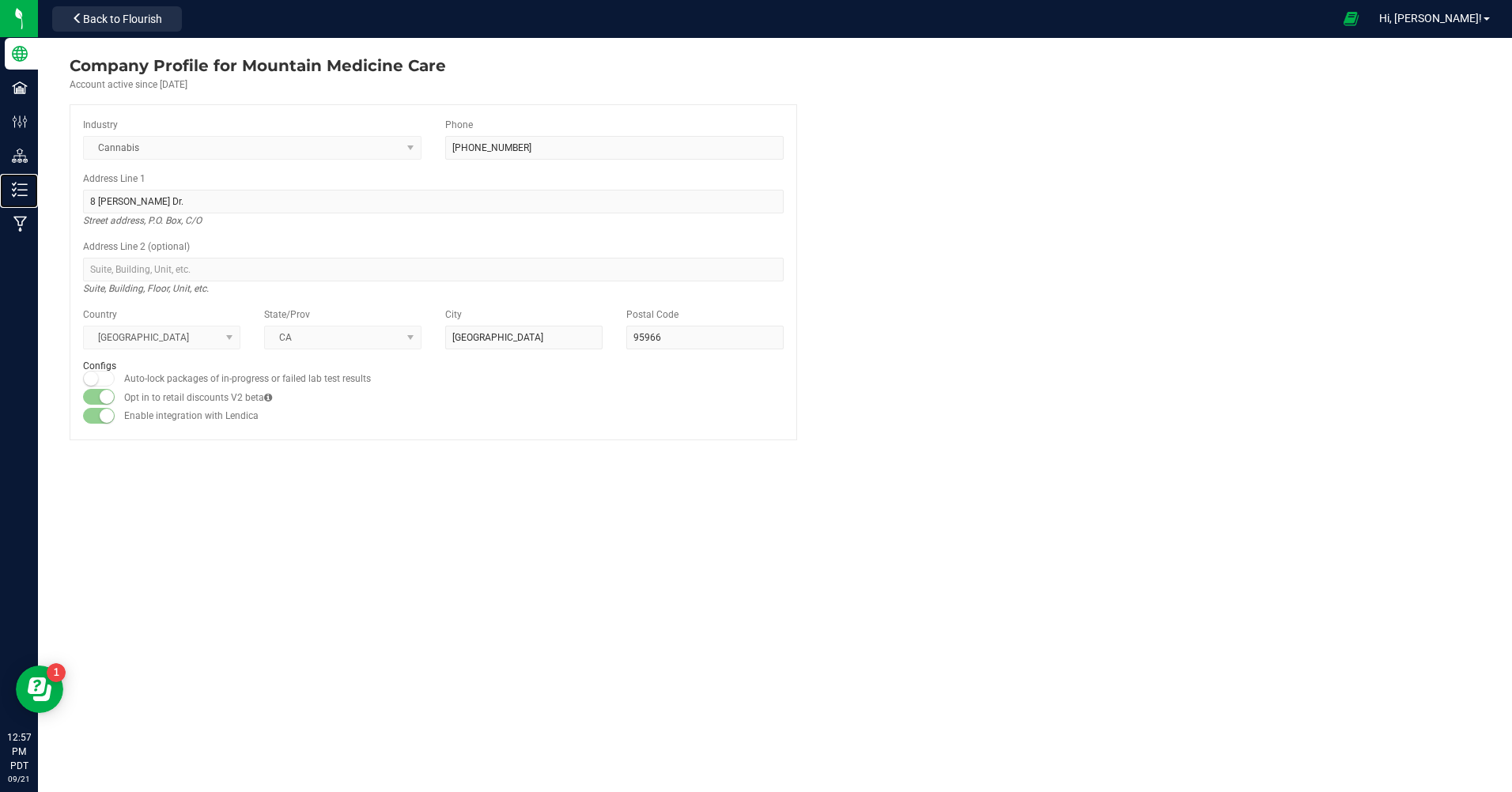
click at [0, 0] on p "Inventory" at bounding box center [0, 0] width 0 height 0
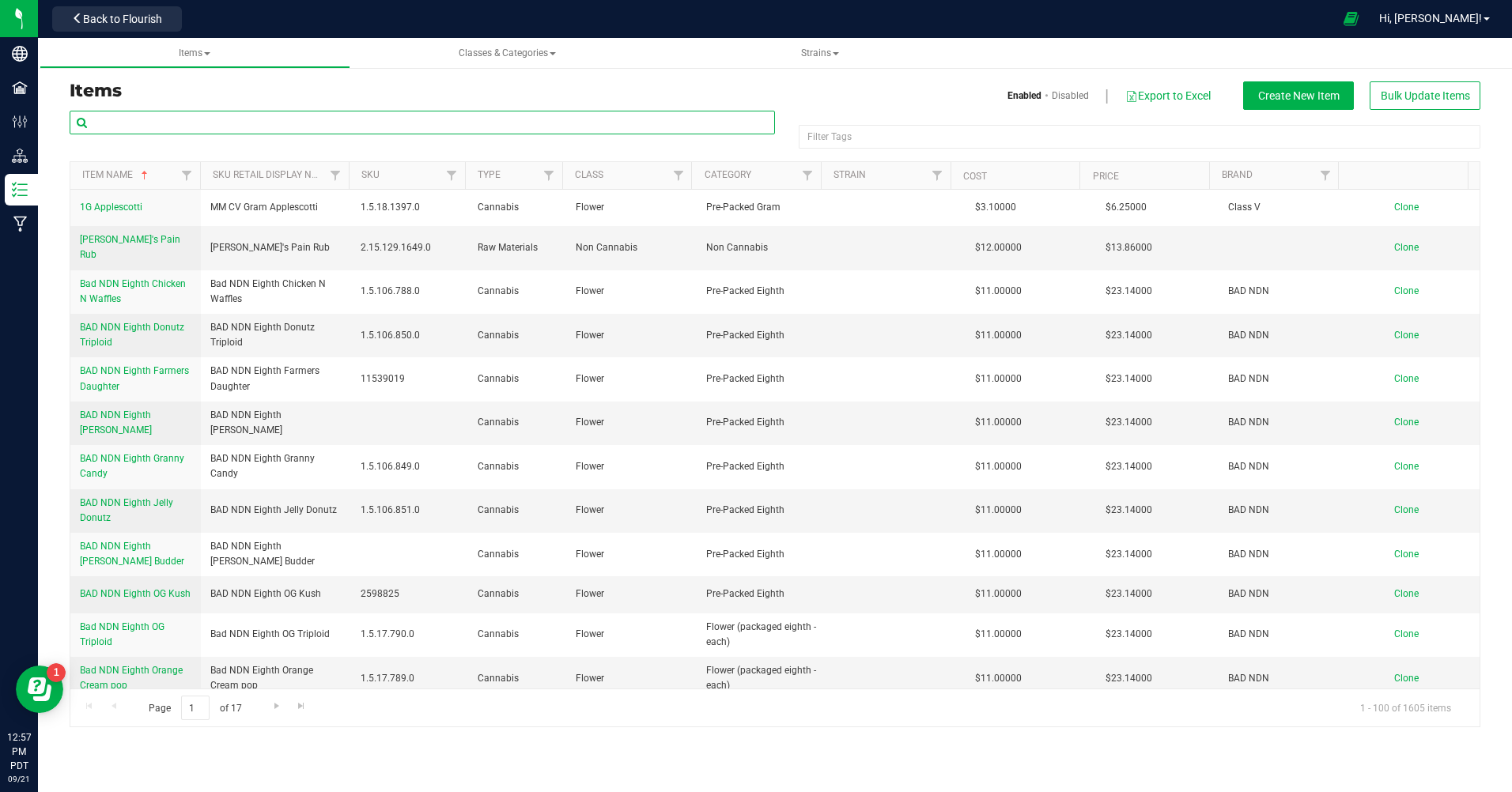
click at [169, 122] on input "text" at bounding box center [422, 122] width 706 height 23
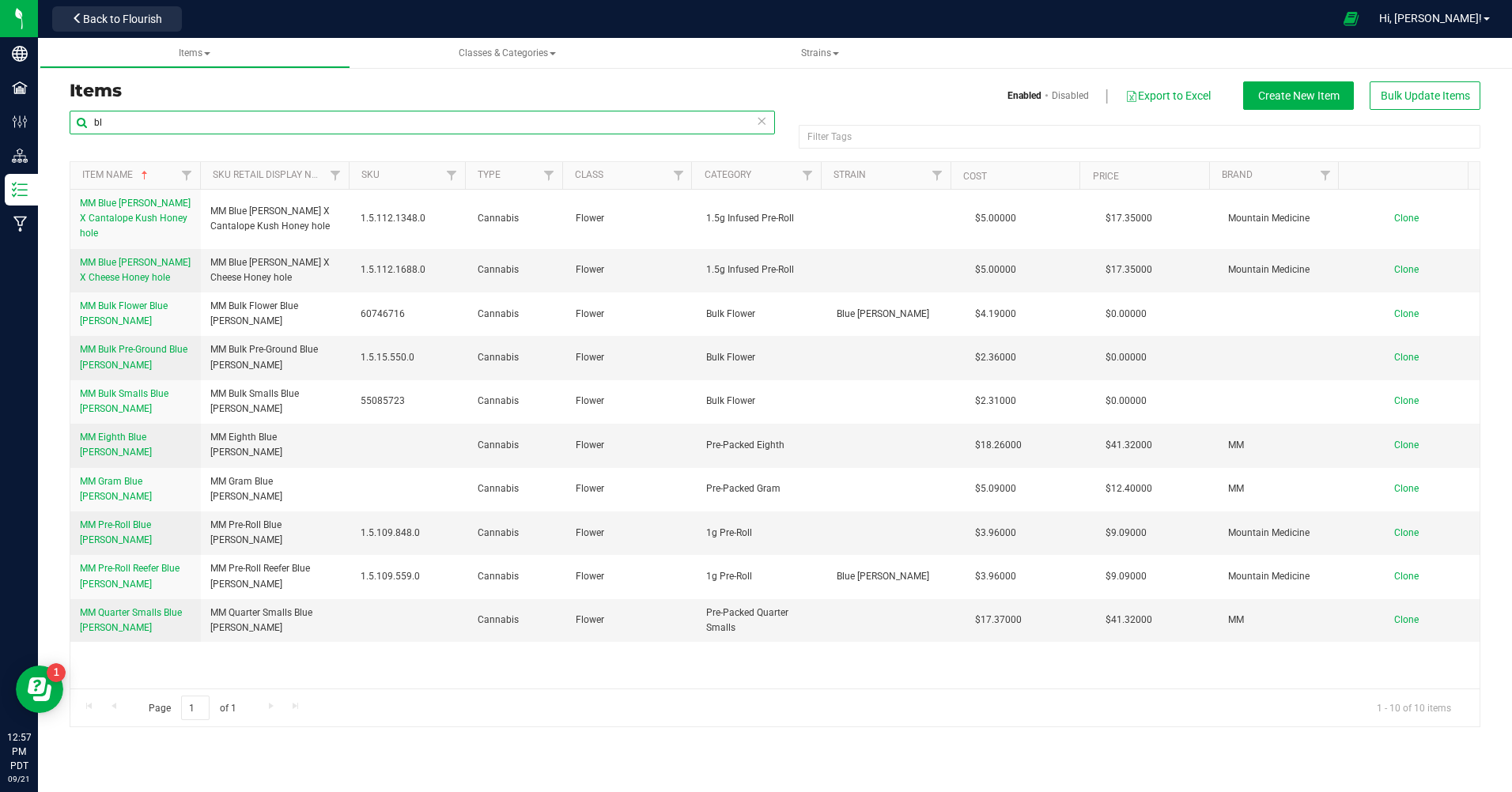
type input "b"
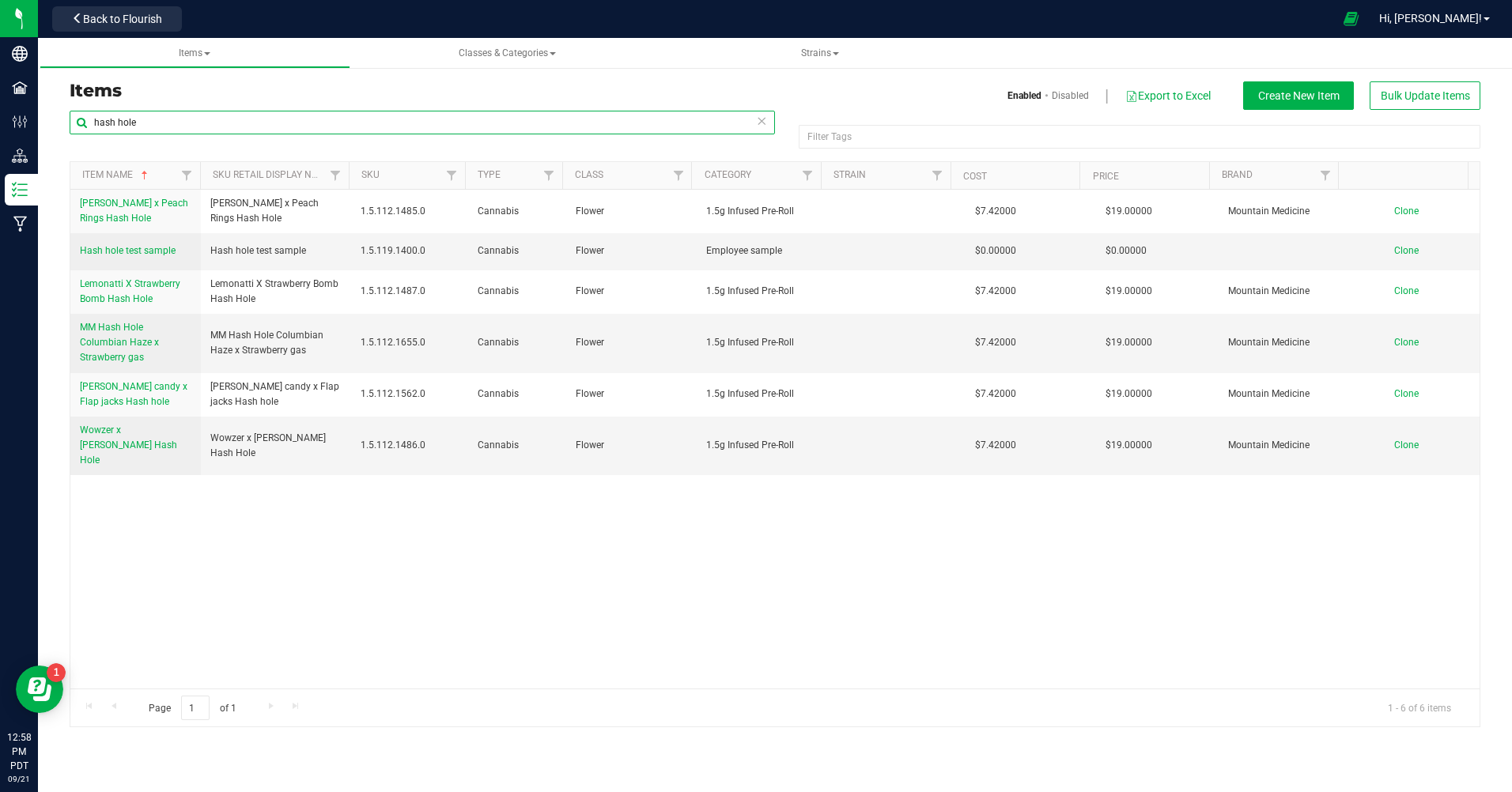
type input "hash hole"
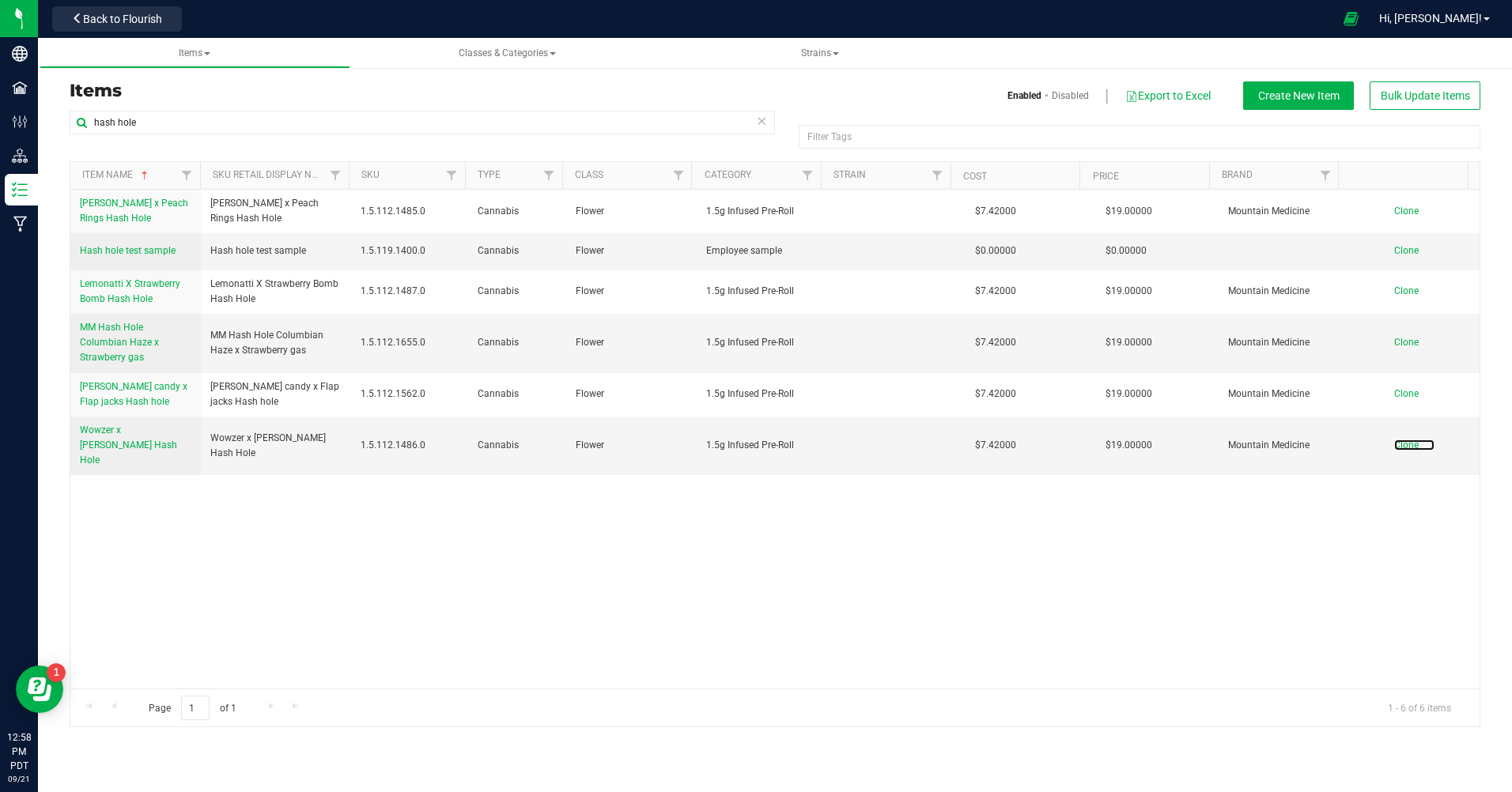
click at [1394, 440] on span "Clone" at bounding box center [1405, 445] width 24 height 11
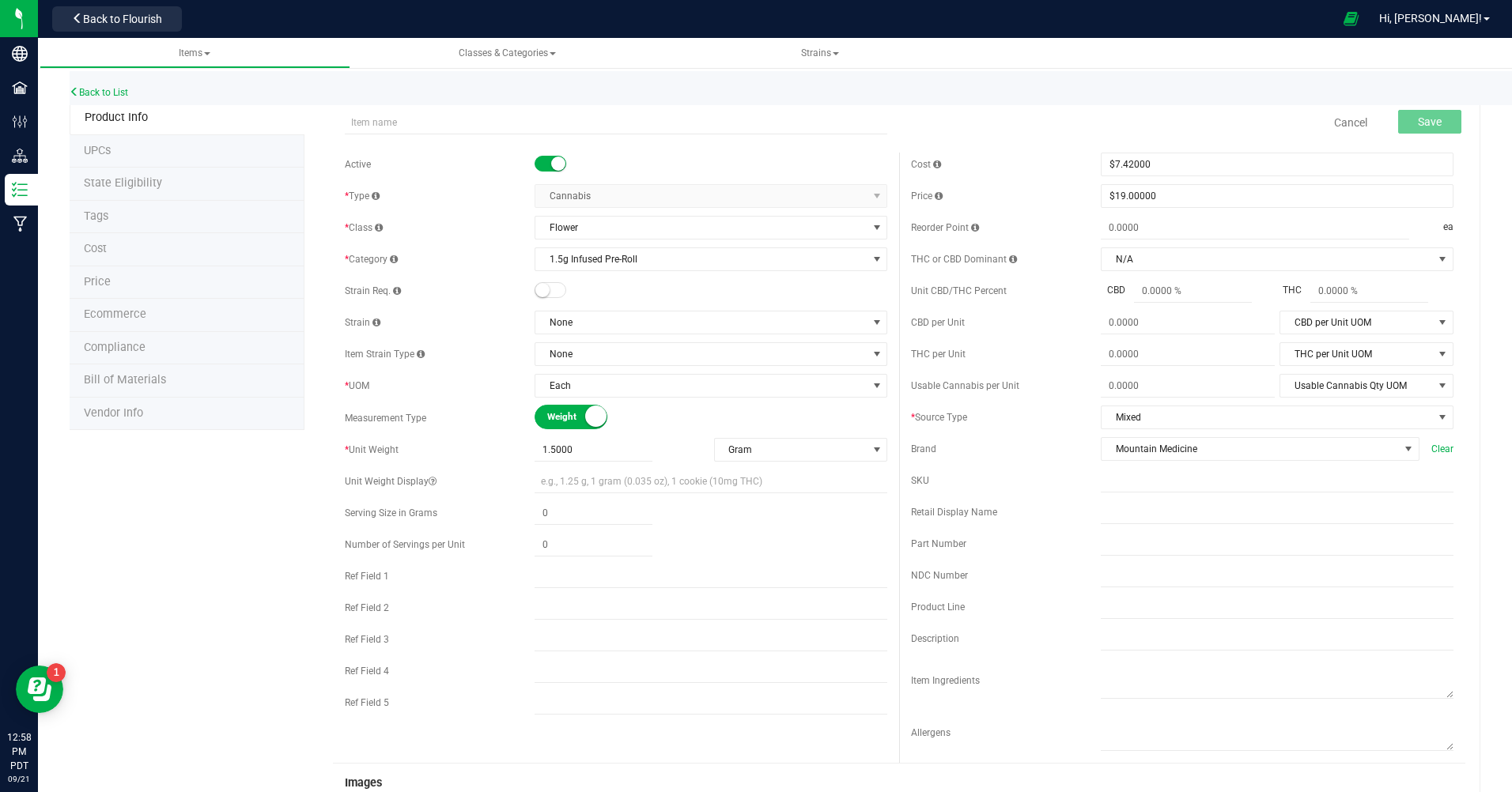
type input "B"
type input "m"
type input "MM Blue [PERSON_NAME] X Gush [PERSON_NAME] Hash hole"
click at [1427, 122] on span "Save" at bounding box center [1430, 122] width 23 height 13
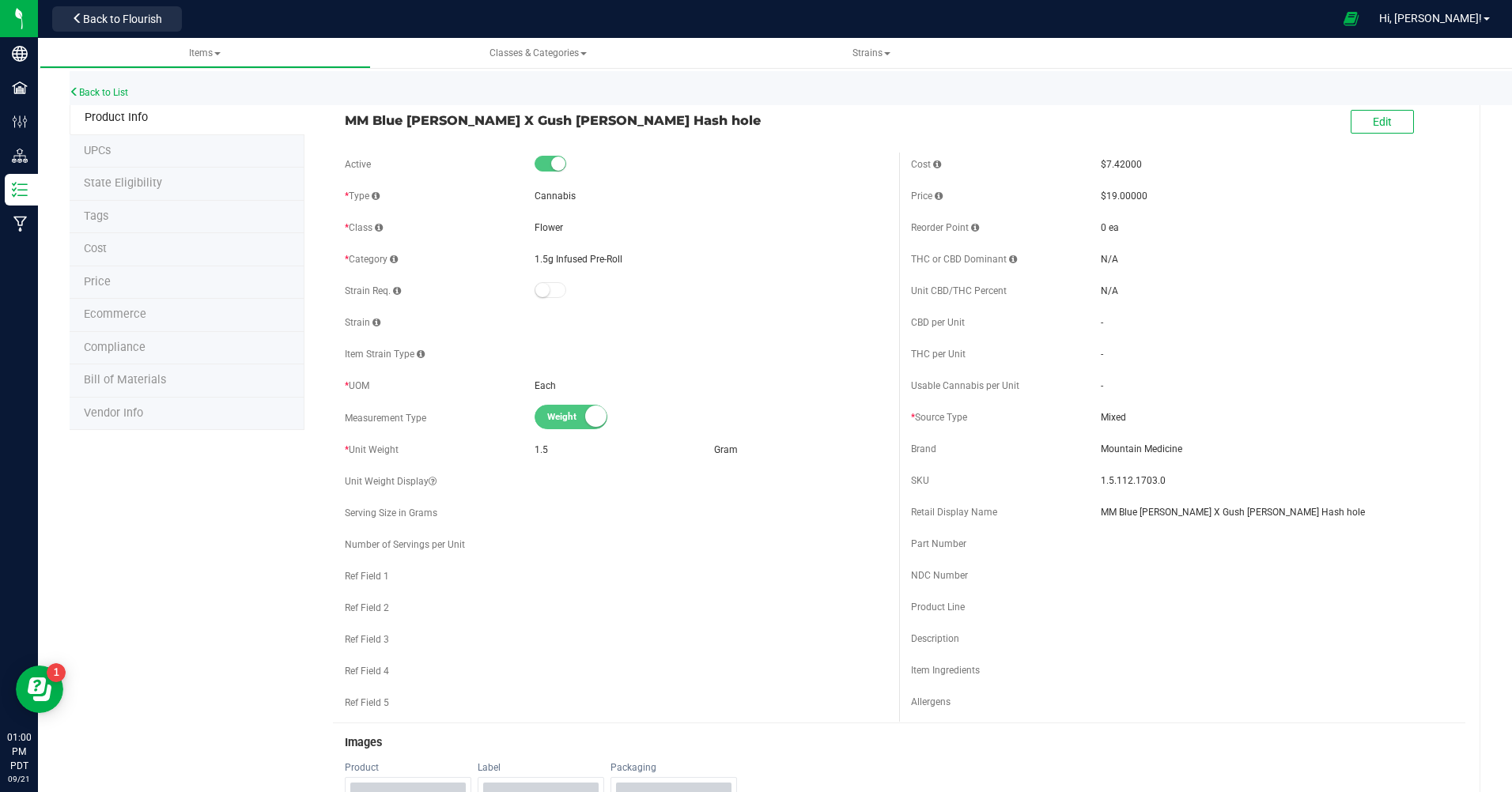
click at [108, 14] on span "Back to Flourish" at bounding box center [123, 18] width 79 height 13
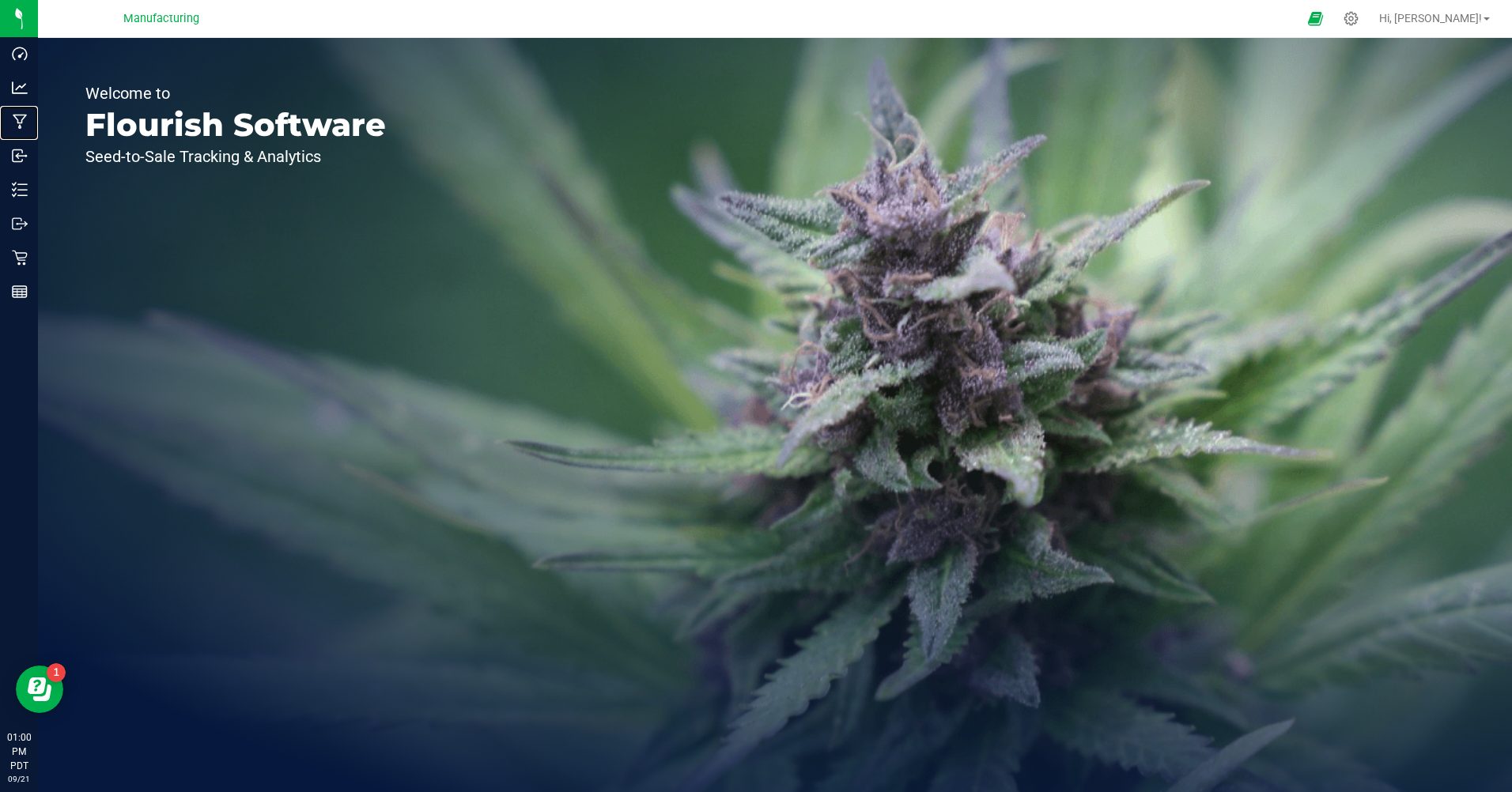
click at [0, 0] on p "Manufacturing" at bounding box center [0, 0] width 0 height 0
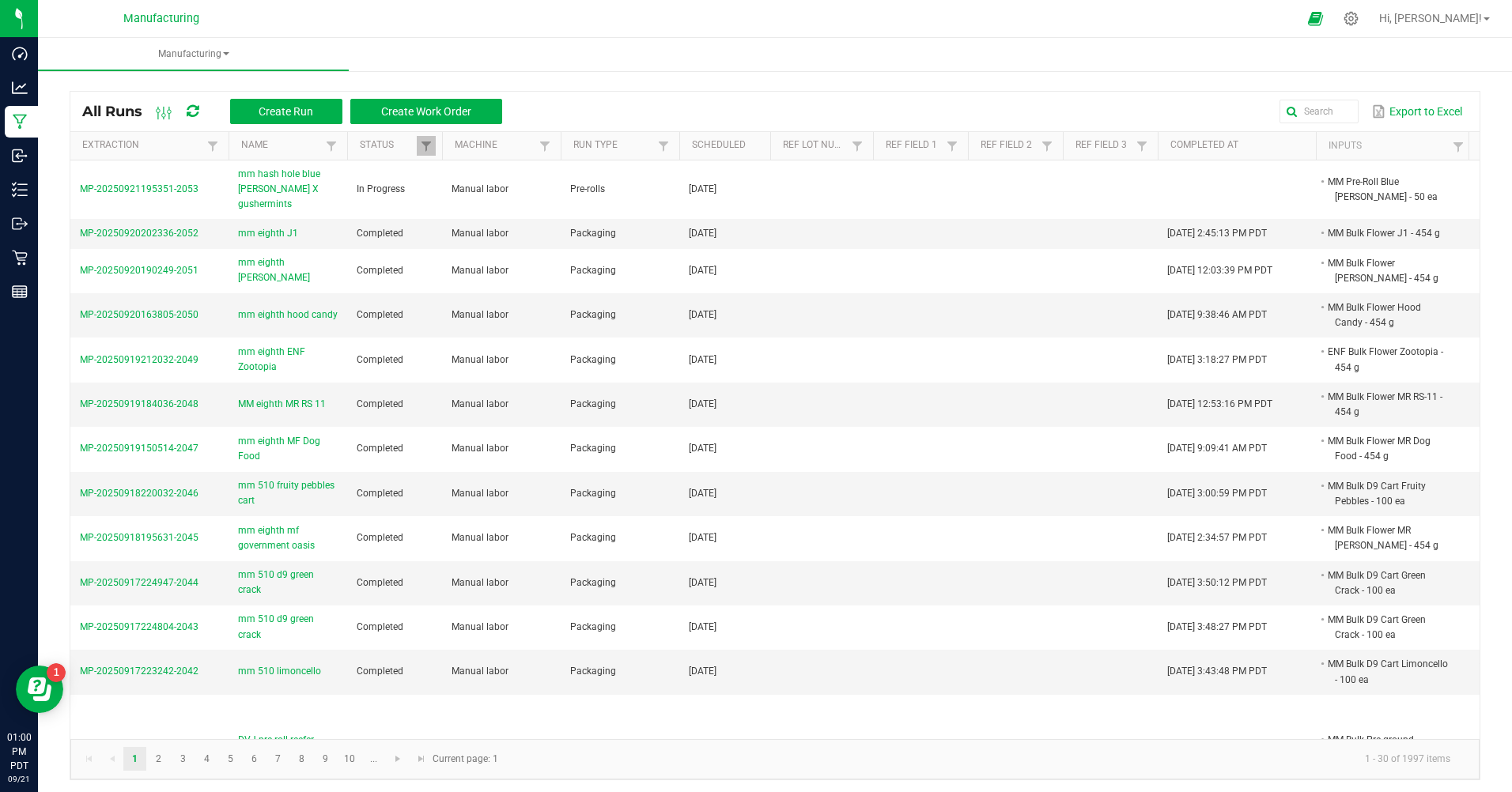
click at [242, 179] on span "mm hash hole blue [PERSON_NAME] X gushermints" at bounding box center [288, 190] width 100 height 46
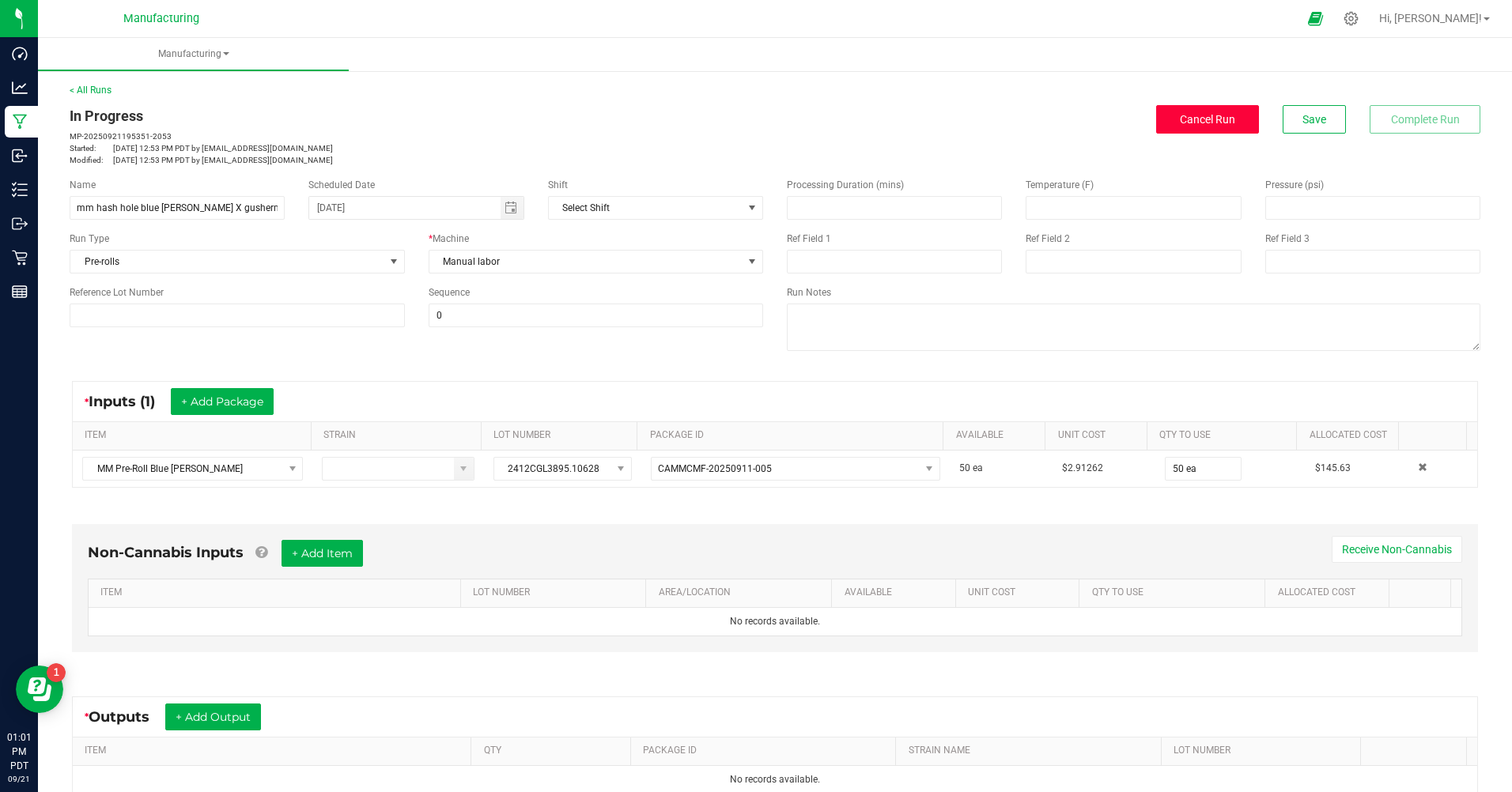
click at [1187, 125] on span "Cancel Run" at bounding box center [1207, 119] width 55 height 13
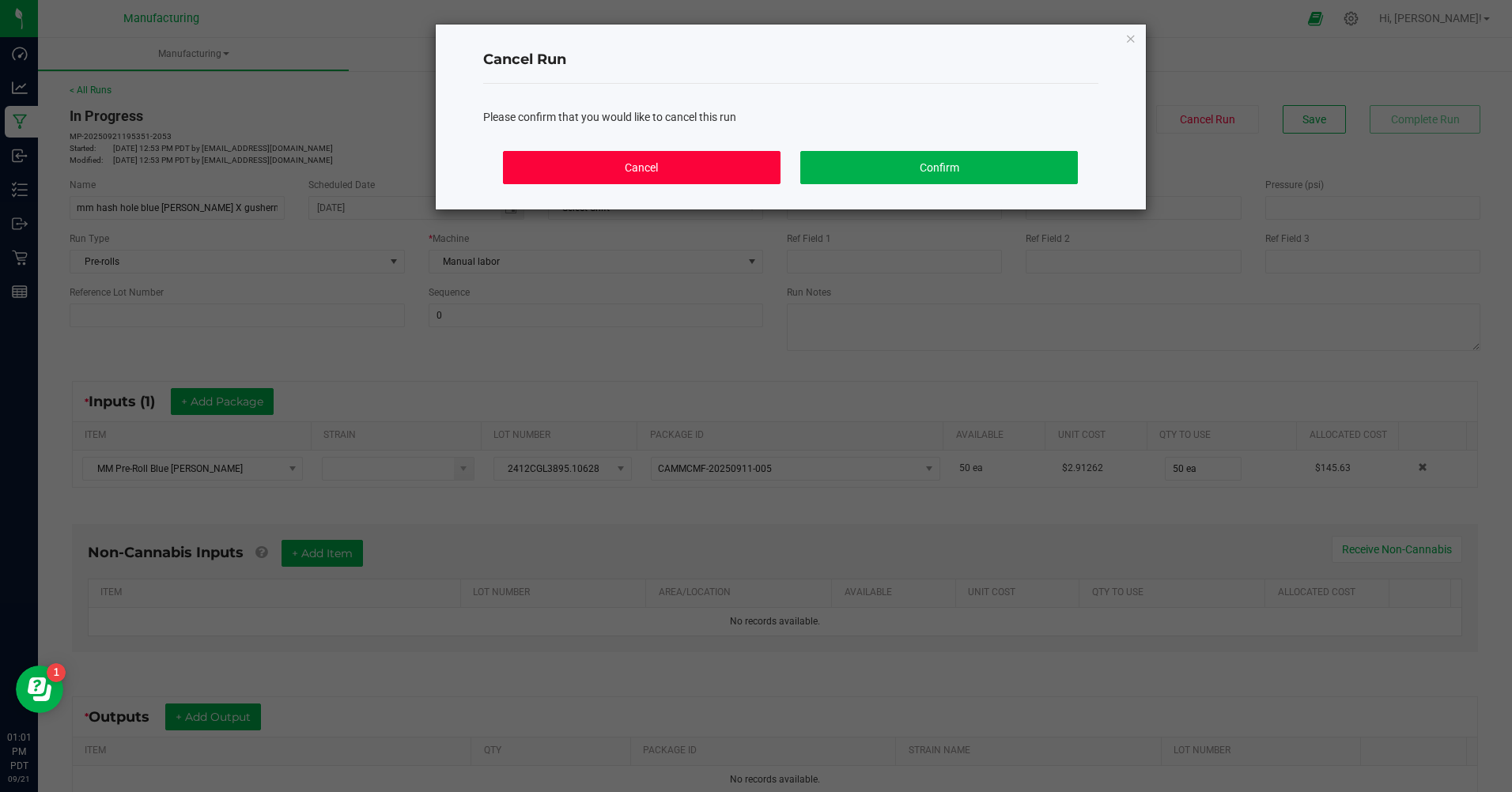
click at [614, 170] on button "Cancel" at bounding box center [641, 168] width 277 height 34
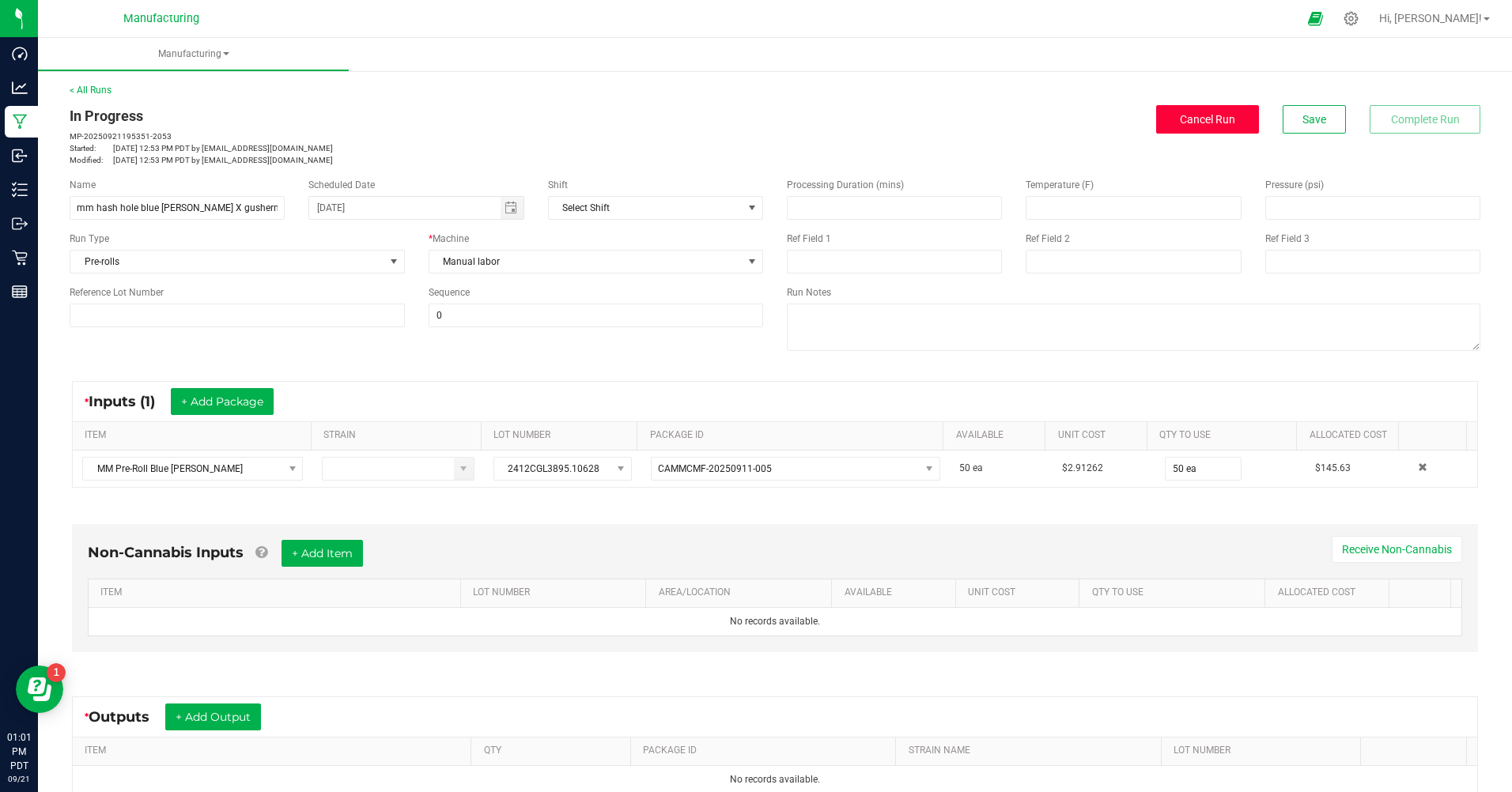
click at [1226, 122] on button "Cancel Run" at bounding box center [1207, 119] width 103 height 29
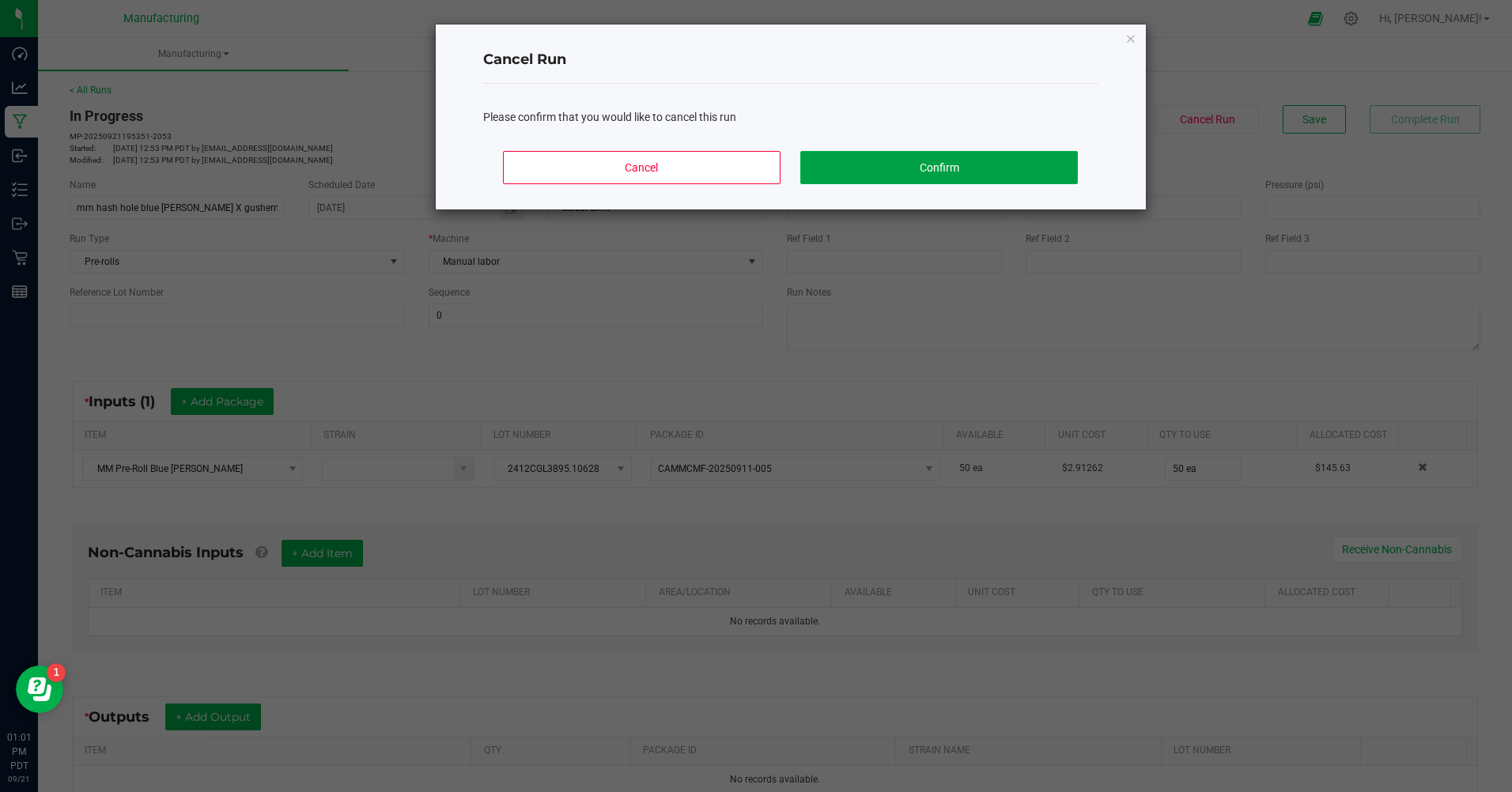
click at [1020, 165] on button "Confirm" at bounding box center [939, 168] width 277 height 34
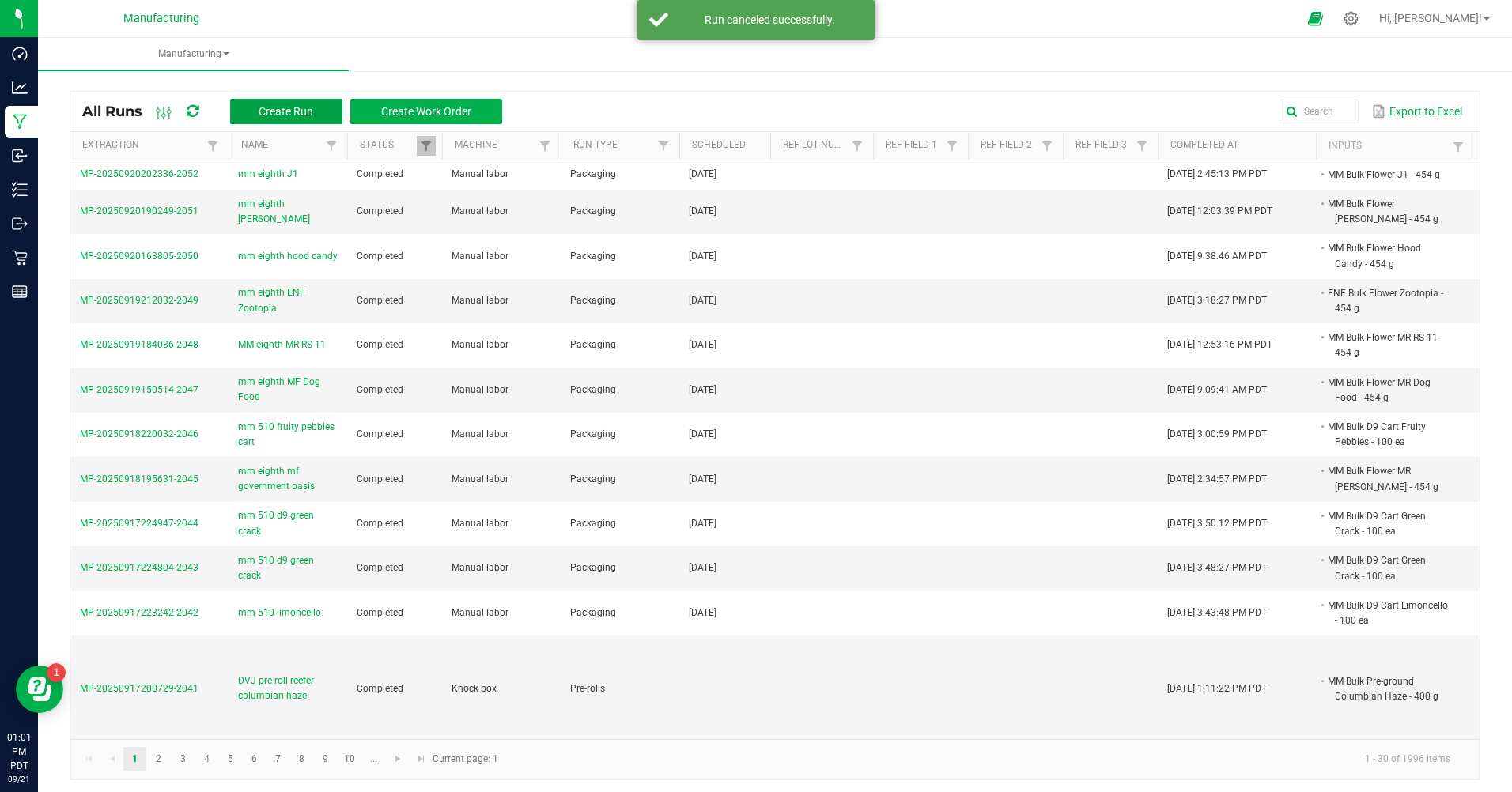
click at [294, 115] on span "Create Run" at bounding box center [285, 111] width 55 height 13
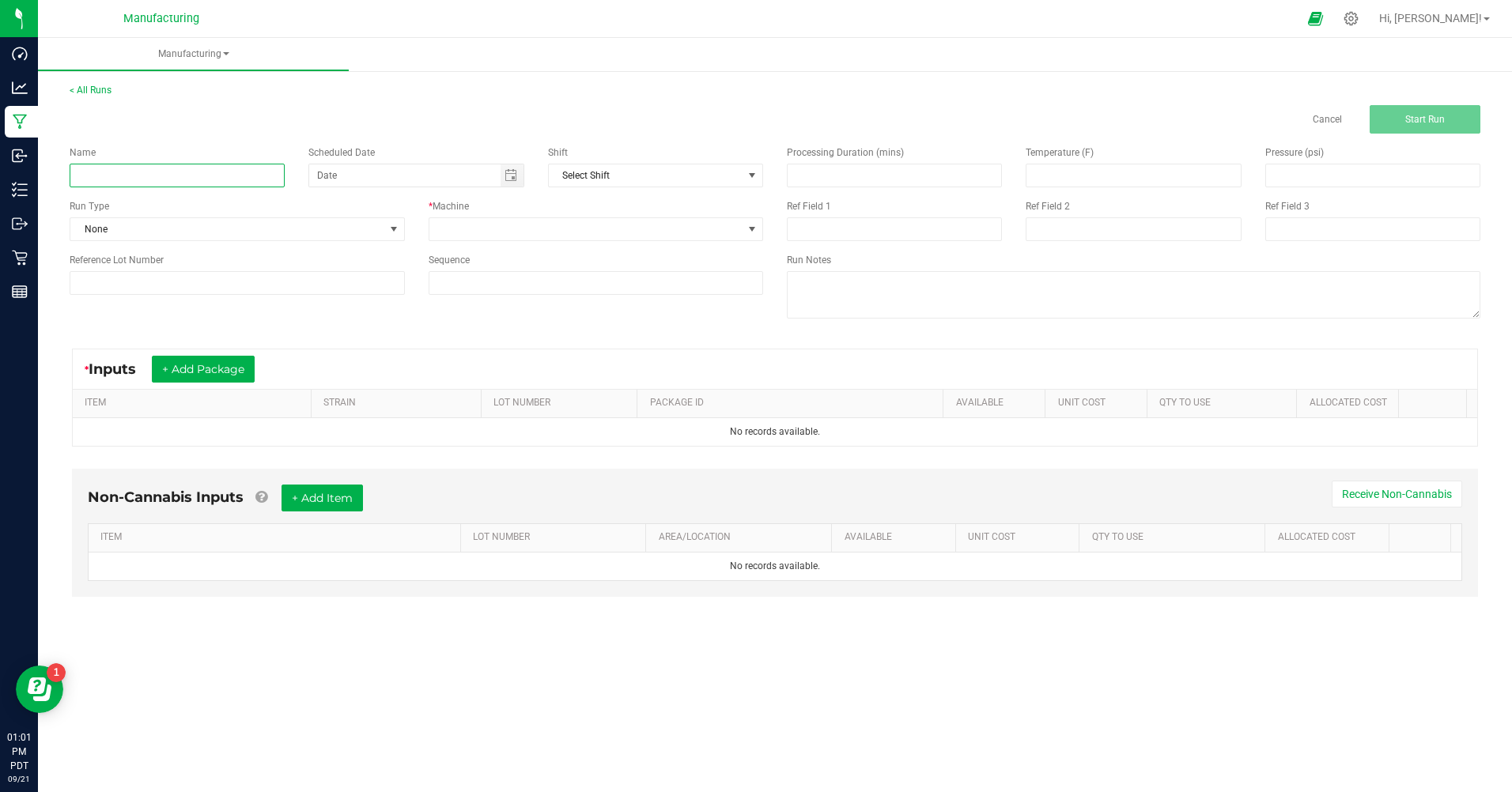
click at [218, 179] on input at bounding box center [177, 175] width 215 height 23
type input "MM Blue [PERSON_NAME] X Gush [PERSON_NAME] Hash Hole"
click at [158, 227] on span "None" at bounding box center [227, 229] width 314 height 22
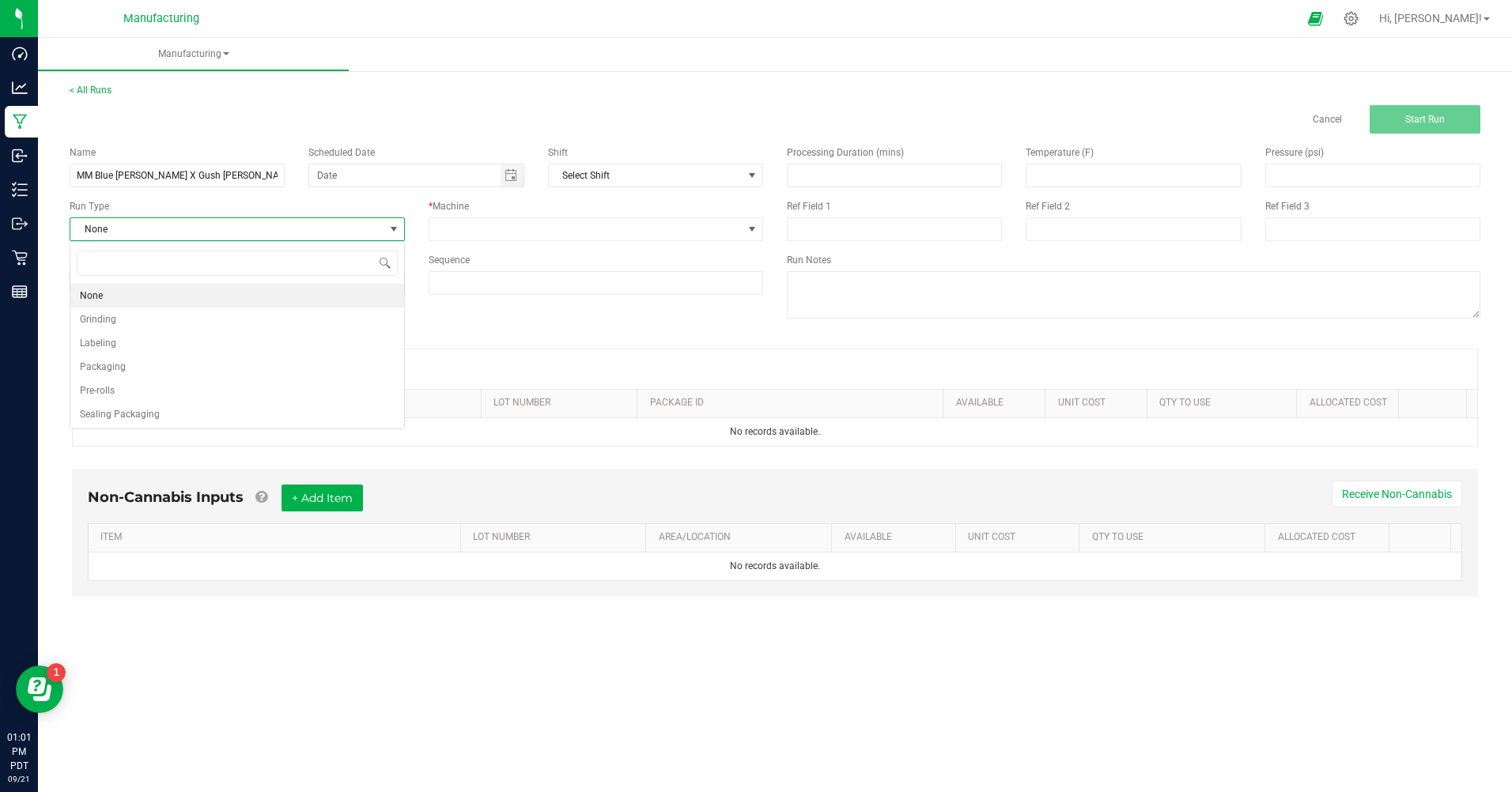
scroll to position [23, 335]
click at [123, 393] on li "Pre-rolls" at bounding box center [237, 390] width 334 height 23
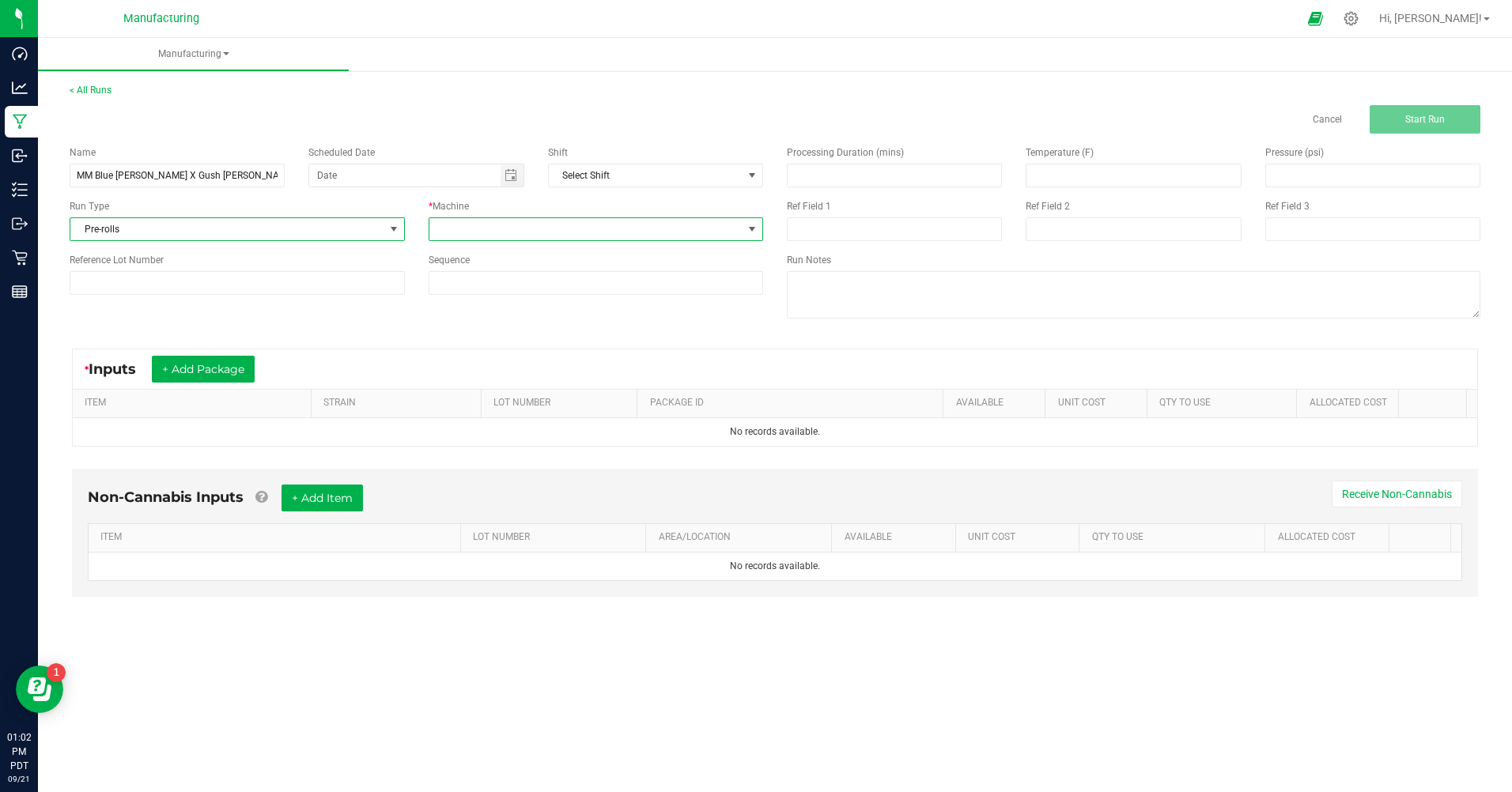
click at [523, 231] on span at bounding box center [587, 229] width 314 height 22
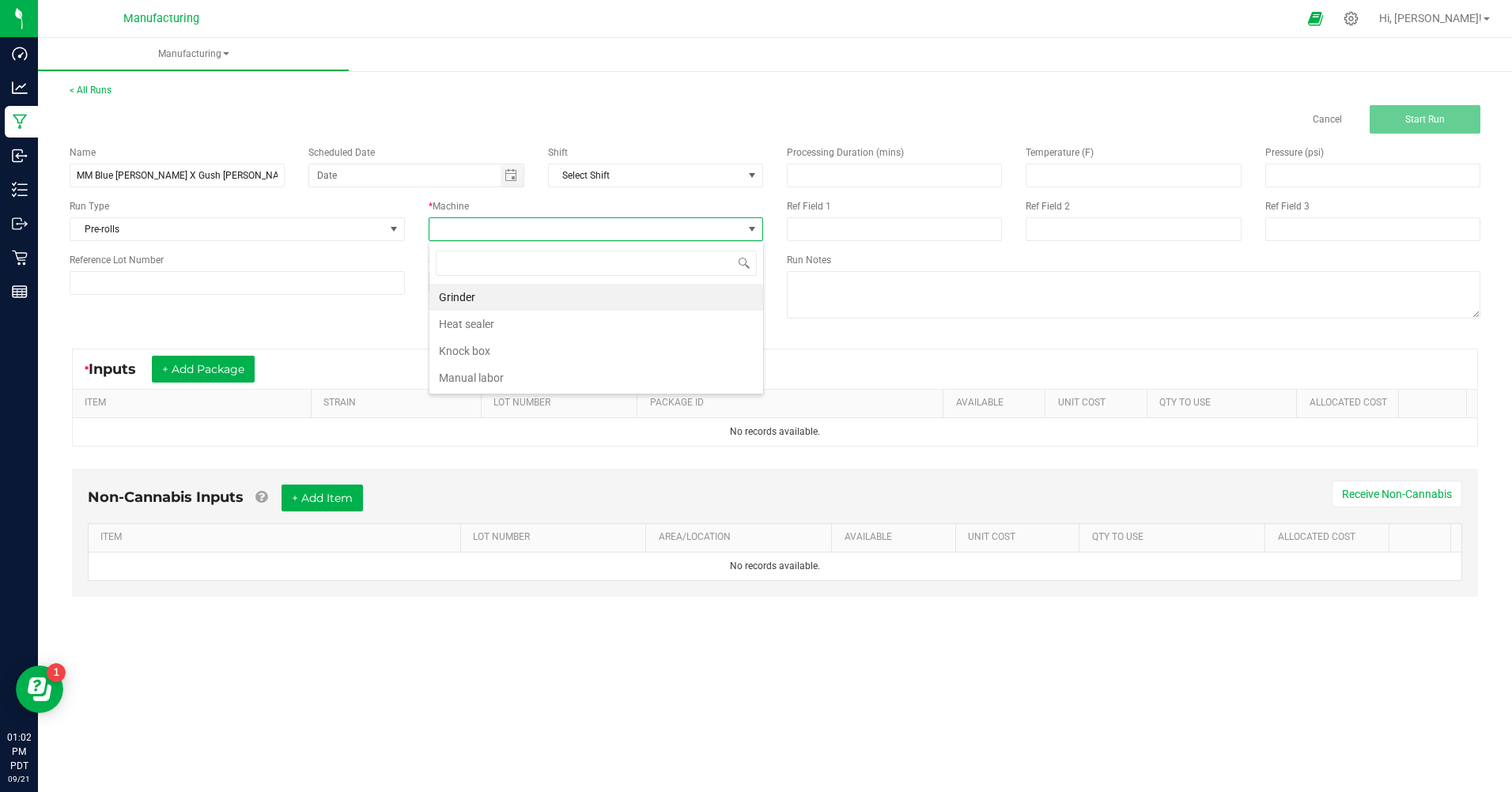
click at [484, 376] on li "Manual labor" at bounding box center [597, 378] width 334 height 27
click at [246, 365] on button "+ Add Package" at bounding box center [203, 369] width 103 height 27
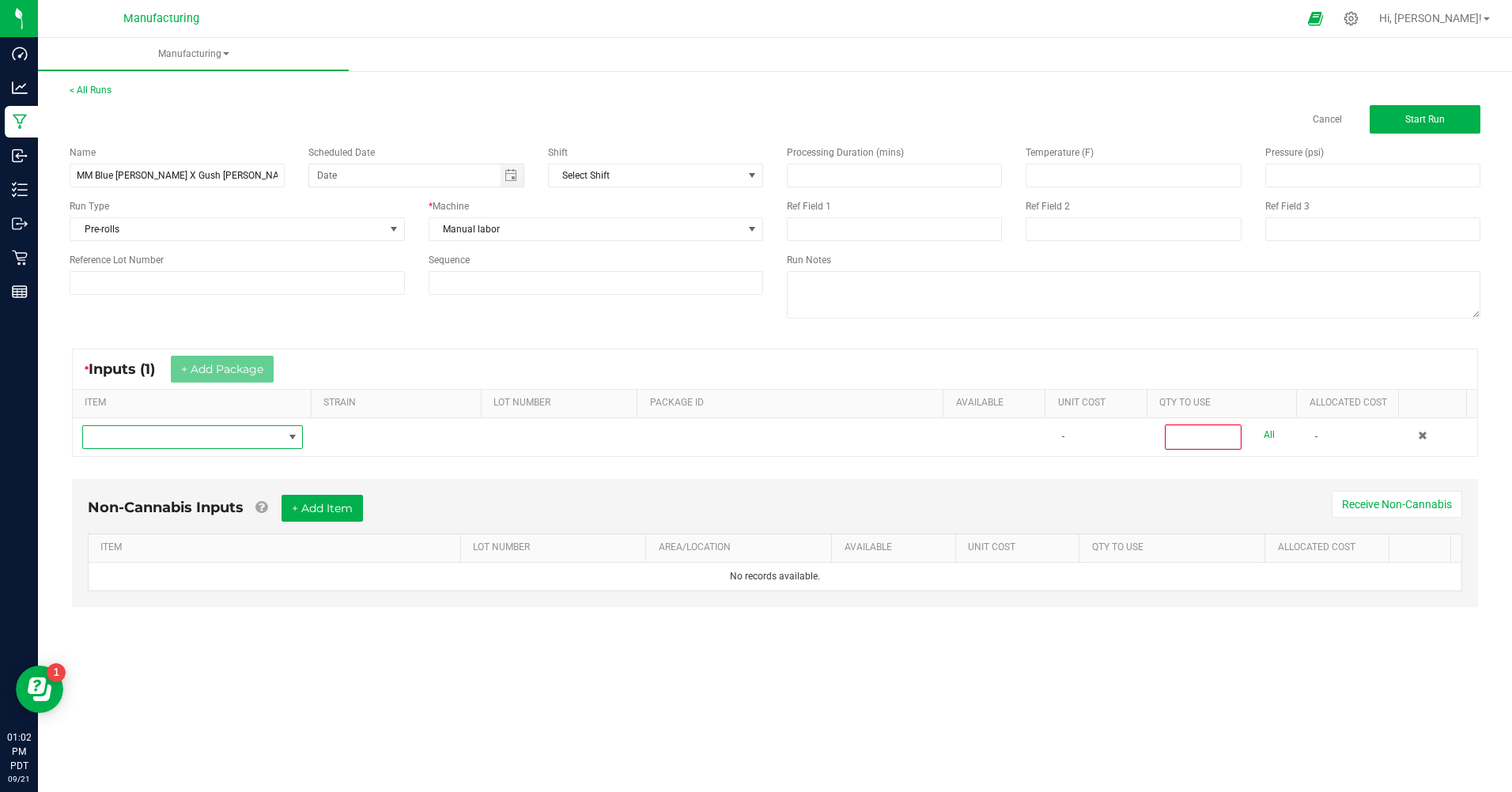
click at [177, 432] on span "NO DATA FOUND" at bounding box center [182, 437] width 199 height 22
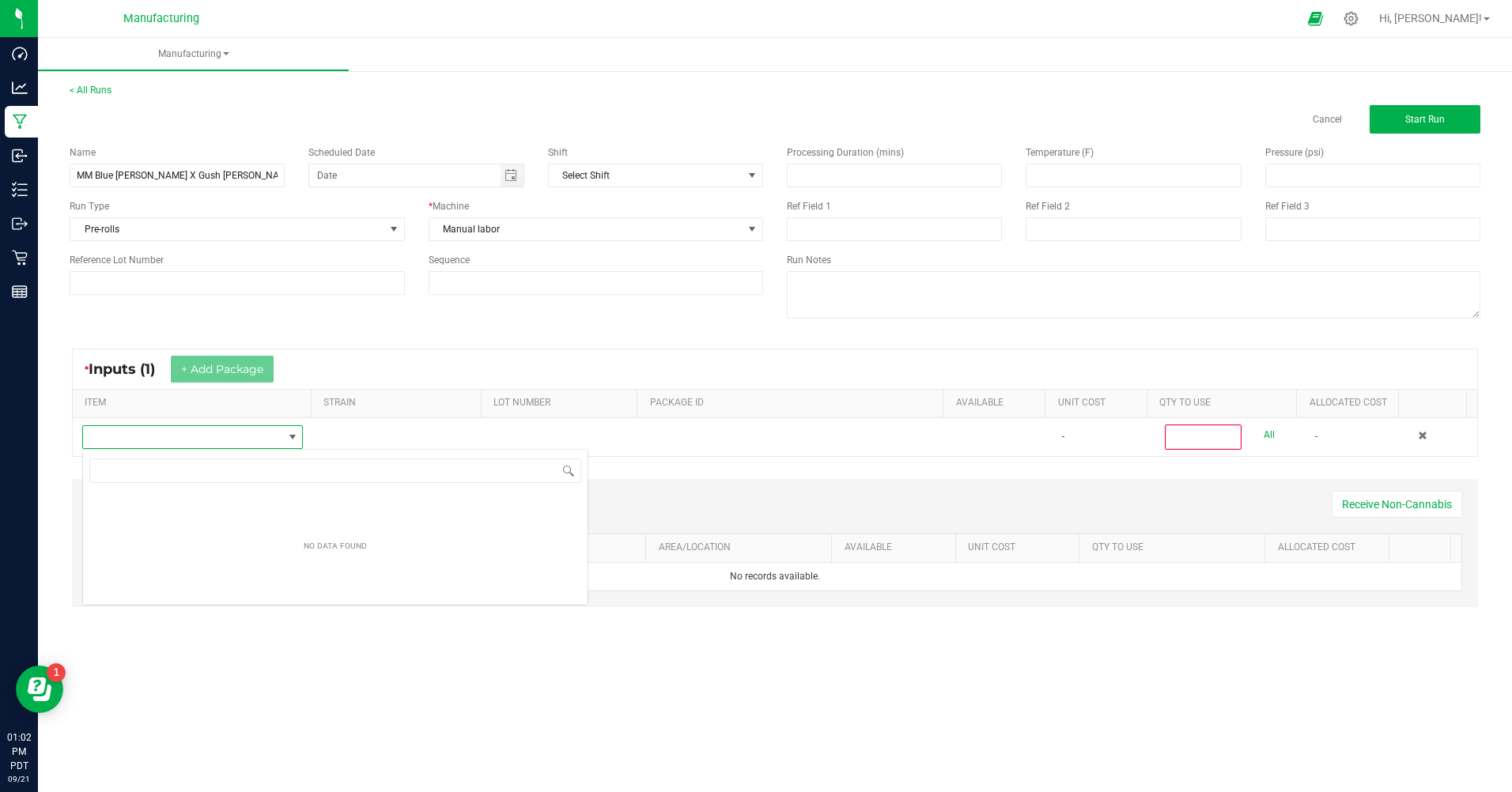
scroll to position [23, 219]
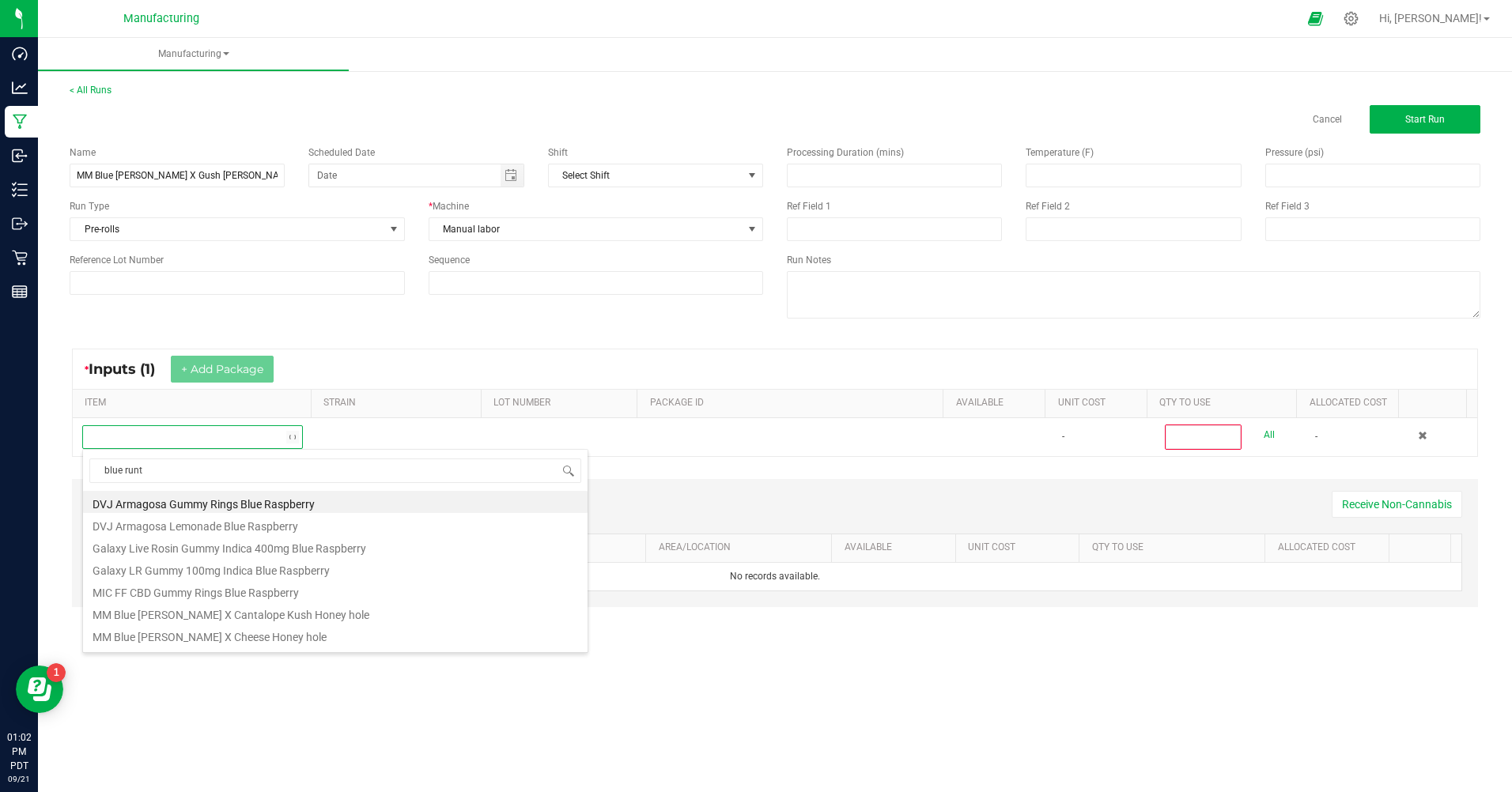
type input "blue [PERSON_NAME]"
click at [168, 602] on li "MM Pre-Roll Blue [PERSON_NAME]" at bounding box center [335, 600] width 504 height 22
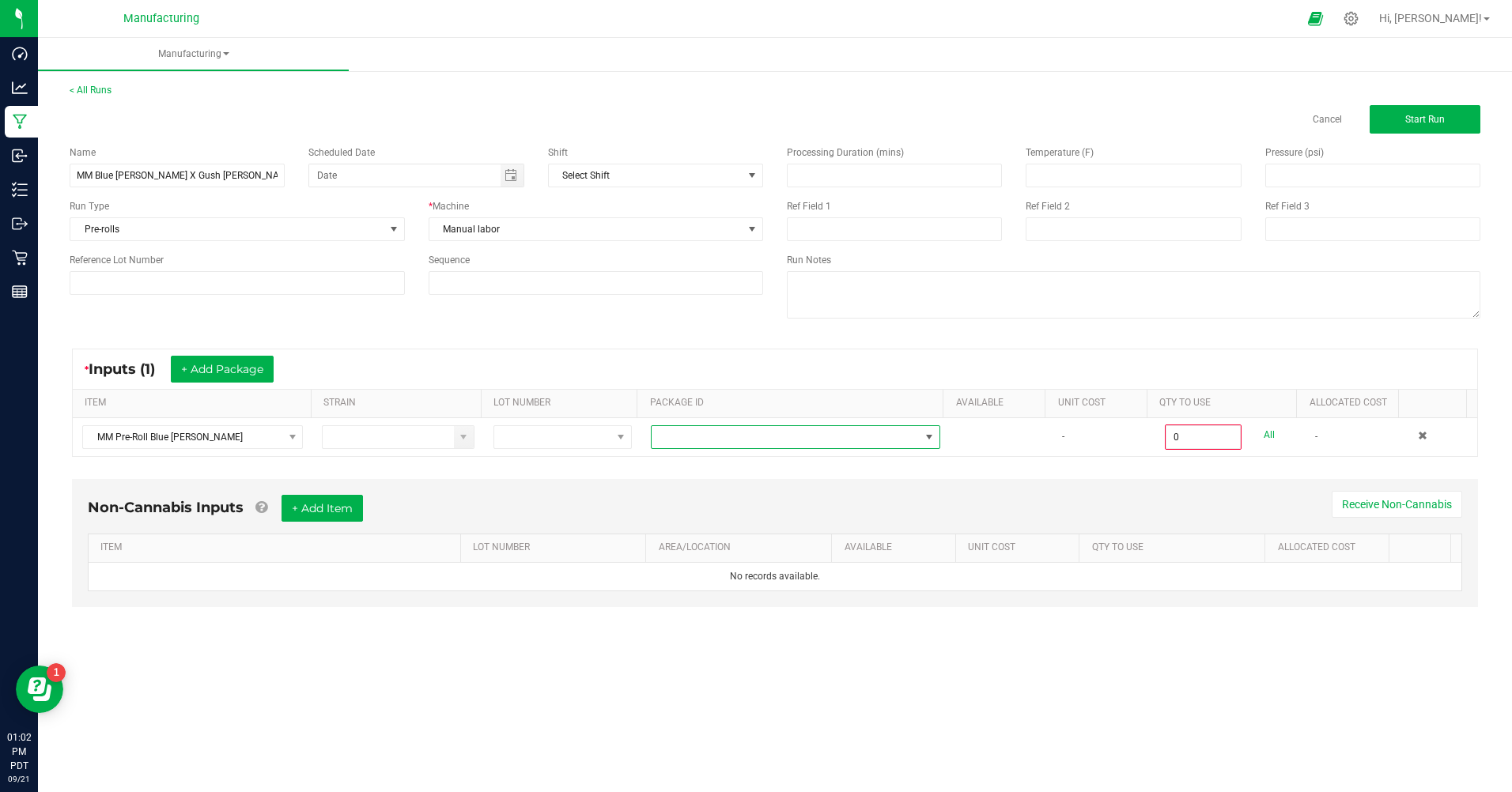
click at [688, 441] on span at bounding box center [785, 437] width 268 height 22
click at [681, 511] on li "CAMMCMF-20250911-005" at bounding box center [790, 504] width 285 height 27
click at [1179, 440] on input "0" at bounding box center [1203, 437] width 74 height 22
type input "50 ea"
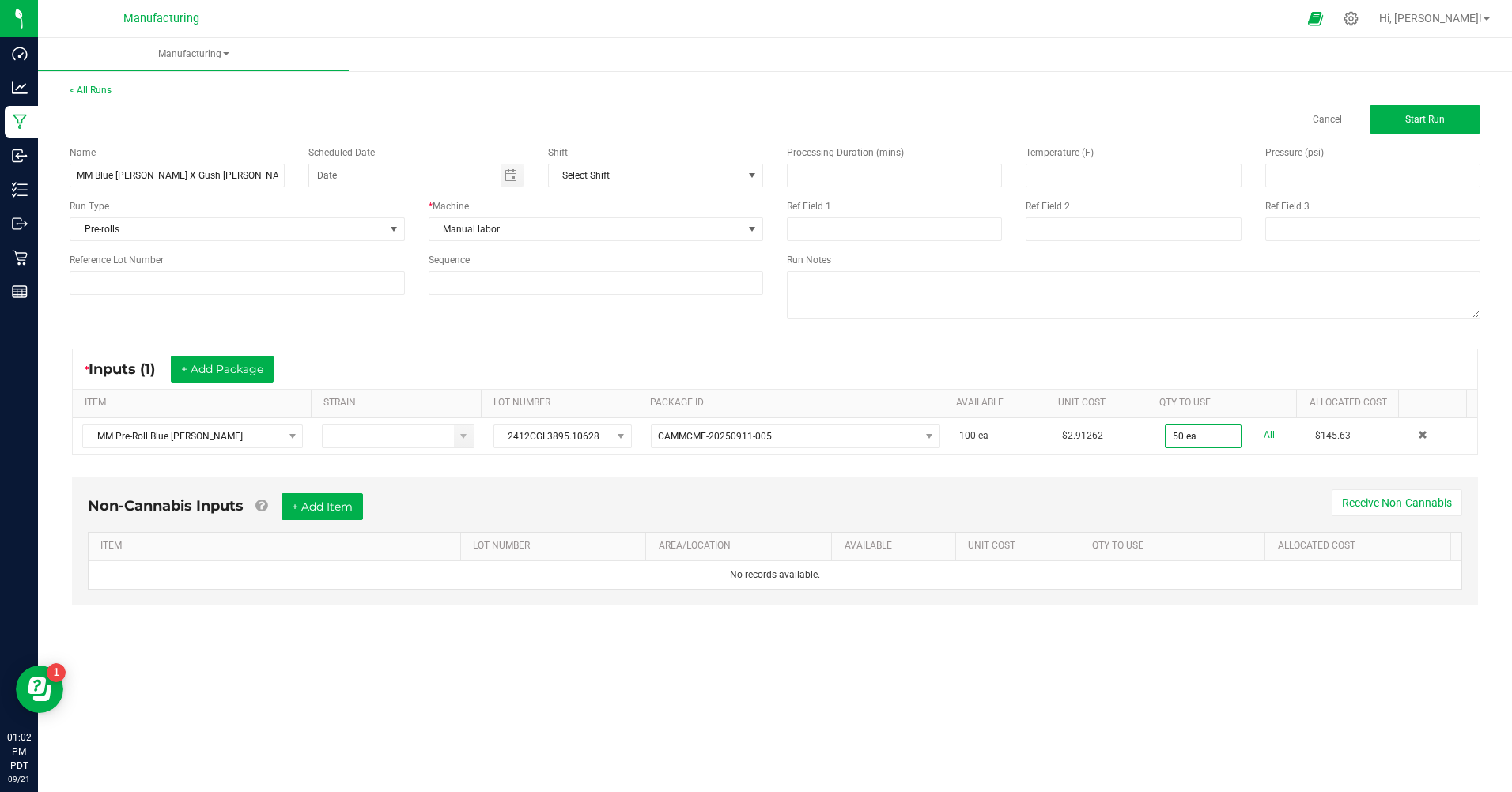
click at [1186, 479] on div "Non-Cannabis Inputs + Add Item Receive Non-Cannabis ITEM LOT NUMBER AREA/LOCATI…" at bounding box center [774, 541] width 1405 height 128
click at [210, 367] on button "+ Add Package" at bounding box center [222, 369] width 103 height 27
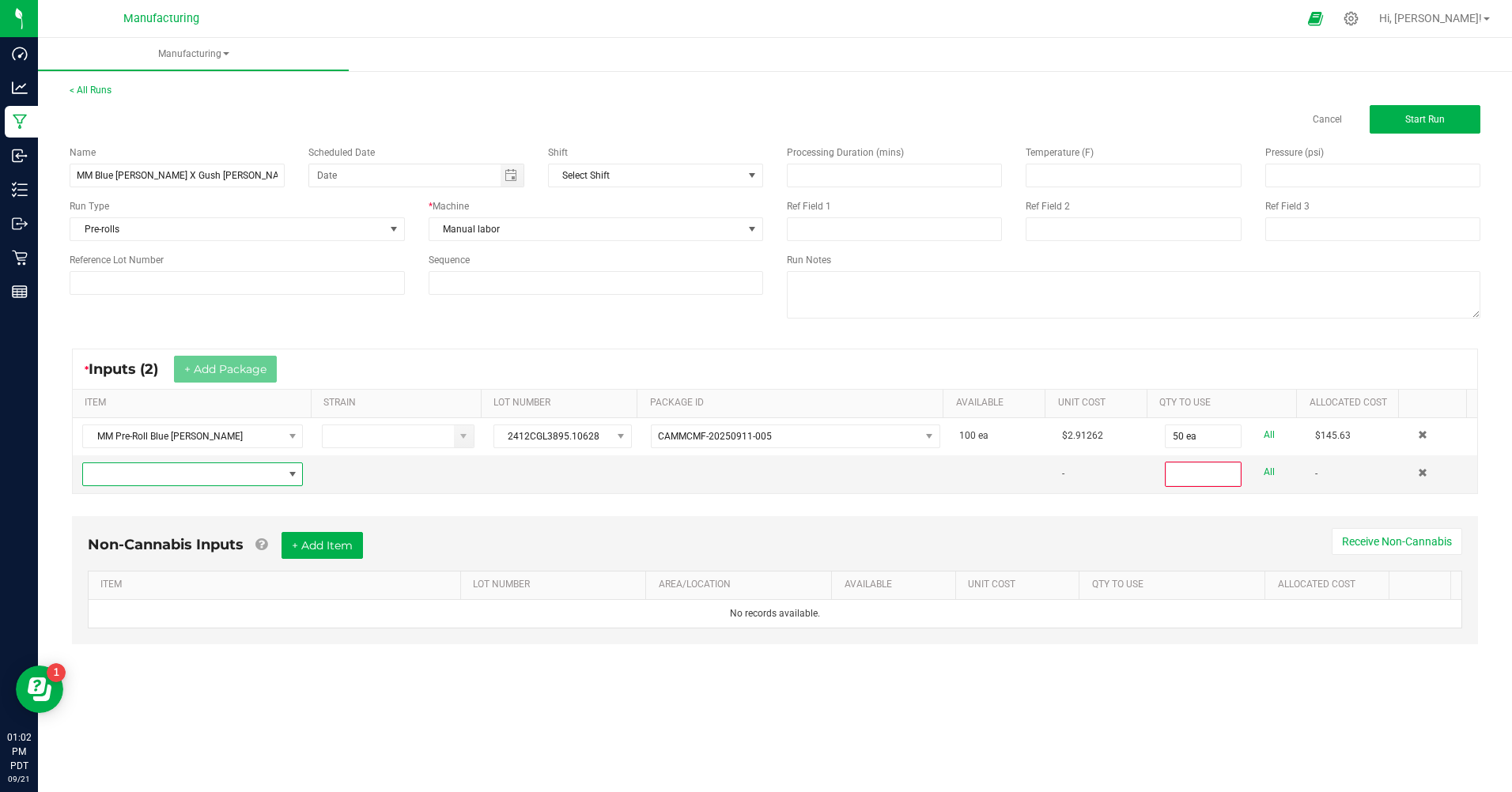
click at [148, 477] on span "NO DATA FOUND" at bounding box center [182, 474] width 199 height 22
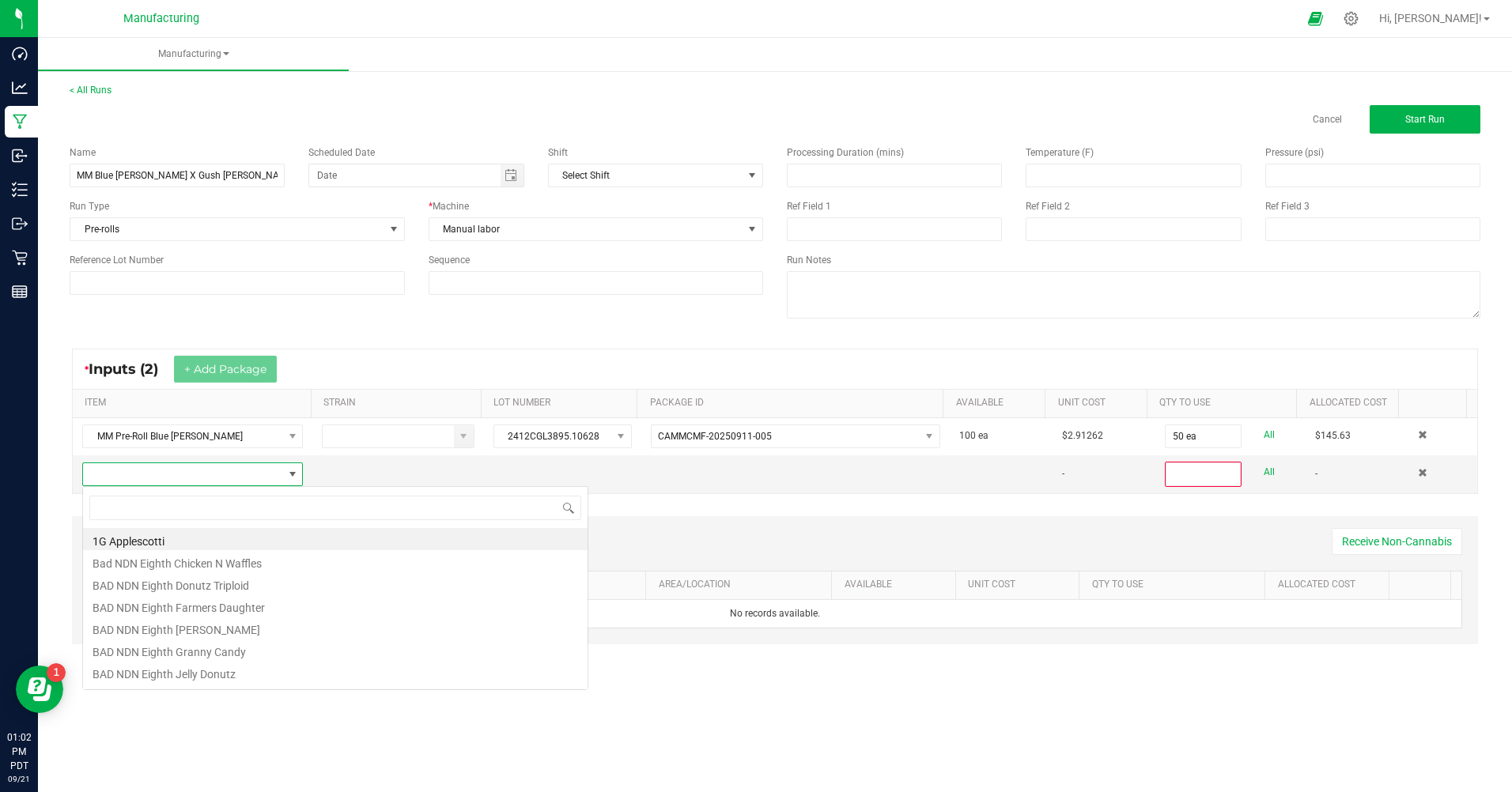
scroll to position [23, 216]
type input "bulk l"
click at [166, 582] on li "MM Bulk Live Rosin [PERSON_NAME]" at bounding box center [335, 583] width 504 height 22
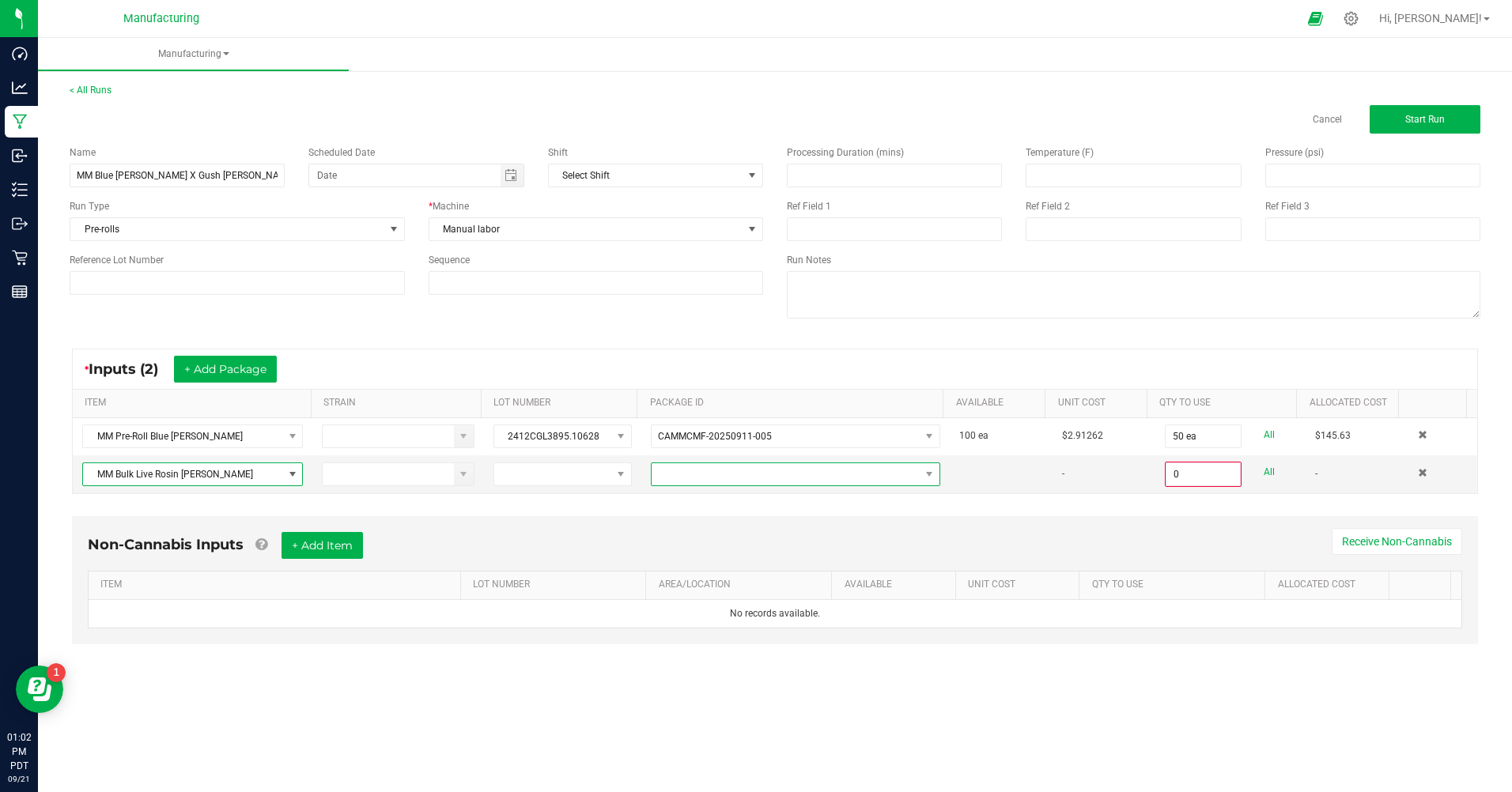
click at [679, 477] on span at bounding box center [785, 474] width 268 height 22
click at [687, 539] on li "CAMMCMF-20250502-006" at bounding box center [790, 541] width 285 height 27
click at [1176, 474] on input "0" at bounding box center [1203, 474] width 74 height 22
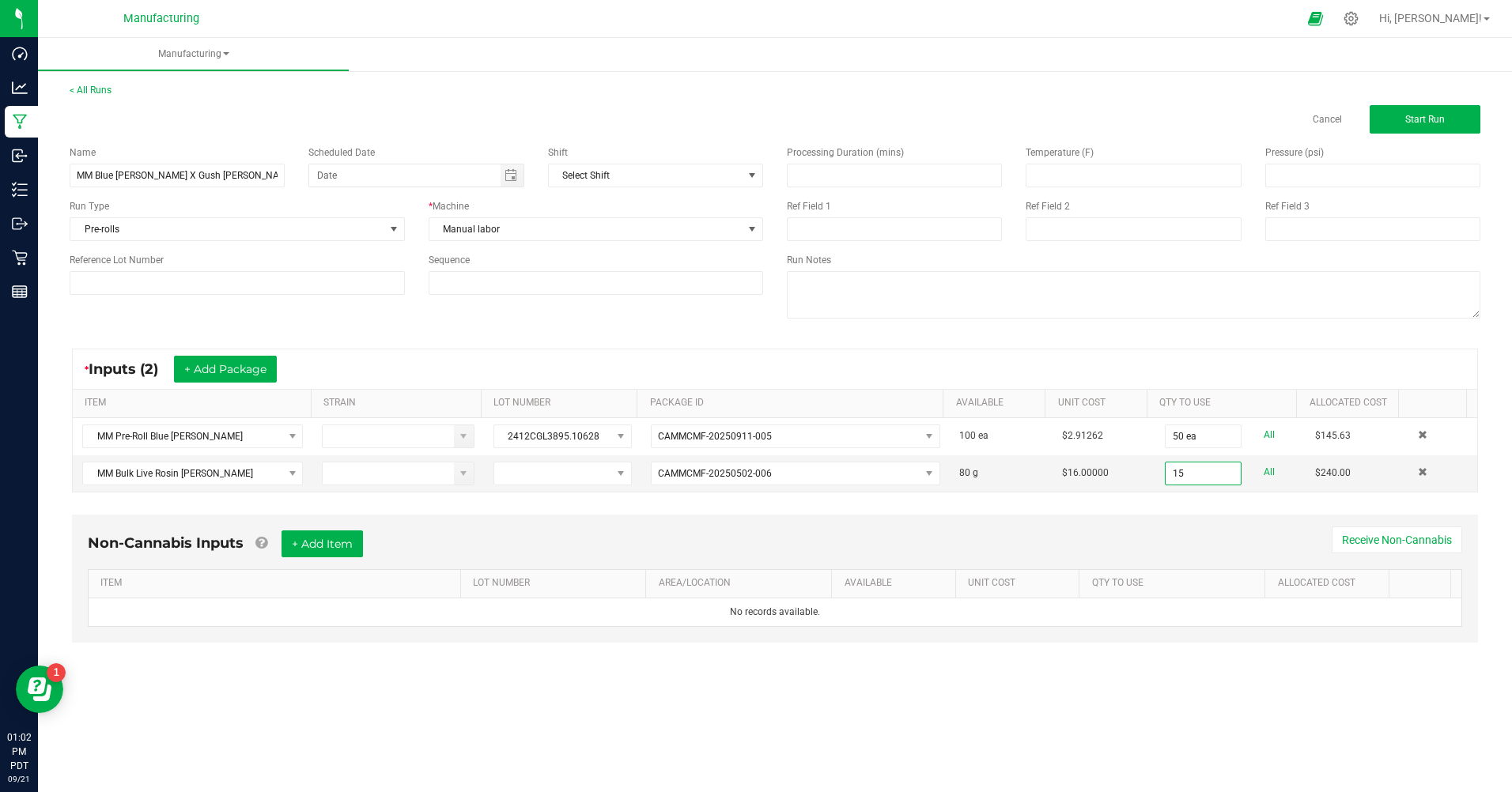
type input "15.0000 g"
click at [1228, 512] on div "Non-Cannabis Inputs + Add Item Receive Non-Cannabis ITEM LOT NUMBER AREA/LOCATI…" at bounding box center [774, 590] width 1434 height 166
click at [1433, 123] on span "Start Run" at bounding box center [1425, 119] width 39 height 11
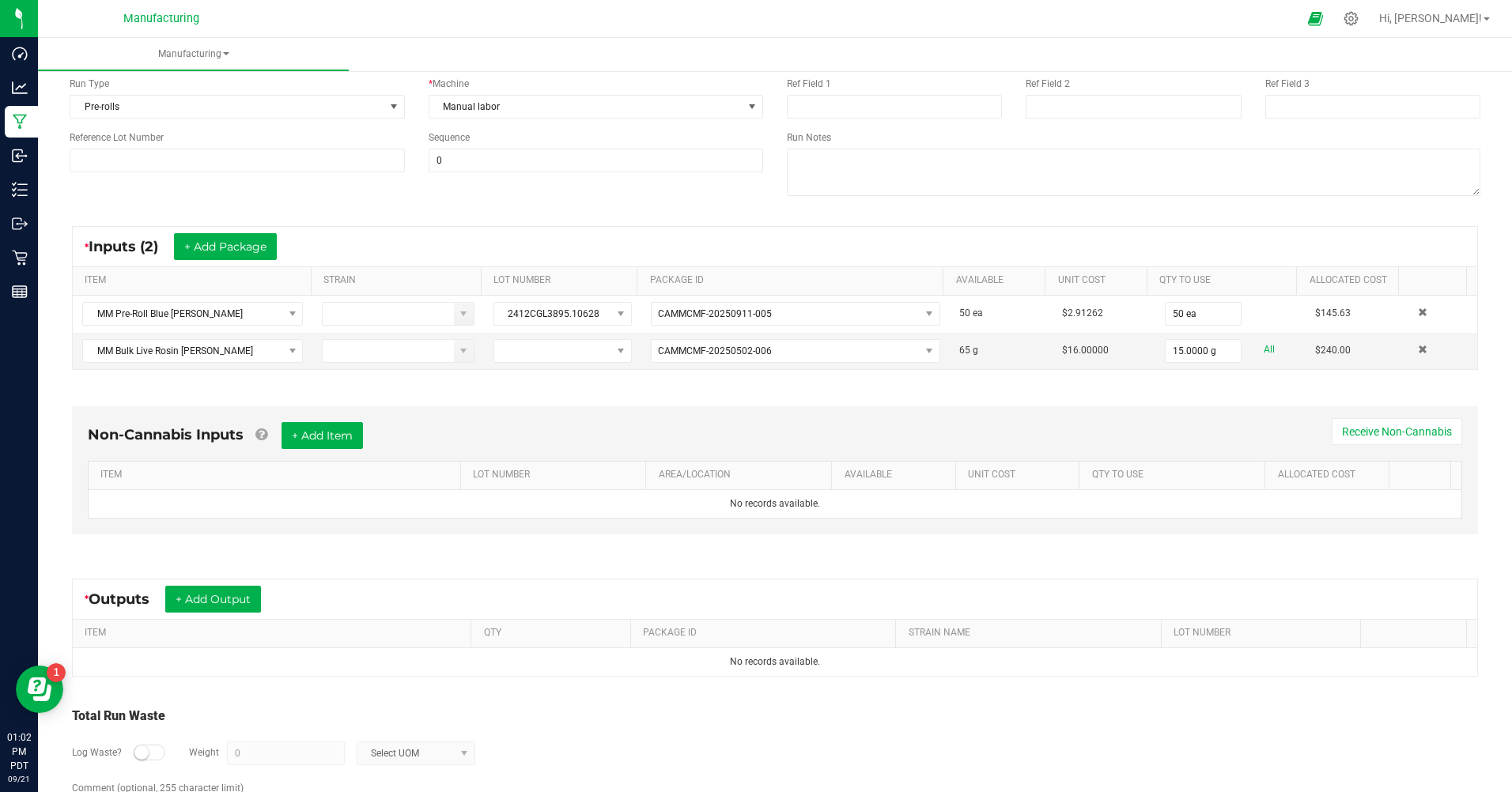
scroll to position [158, 0]
click at [257, 597] on button "+ Add Output" at bounding box center [213, 597] width 96 height 27
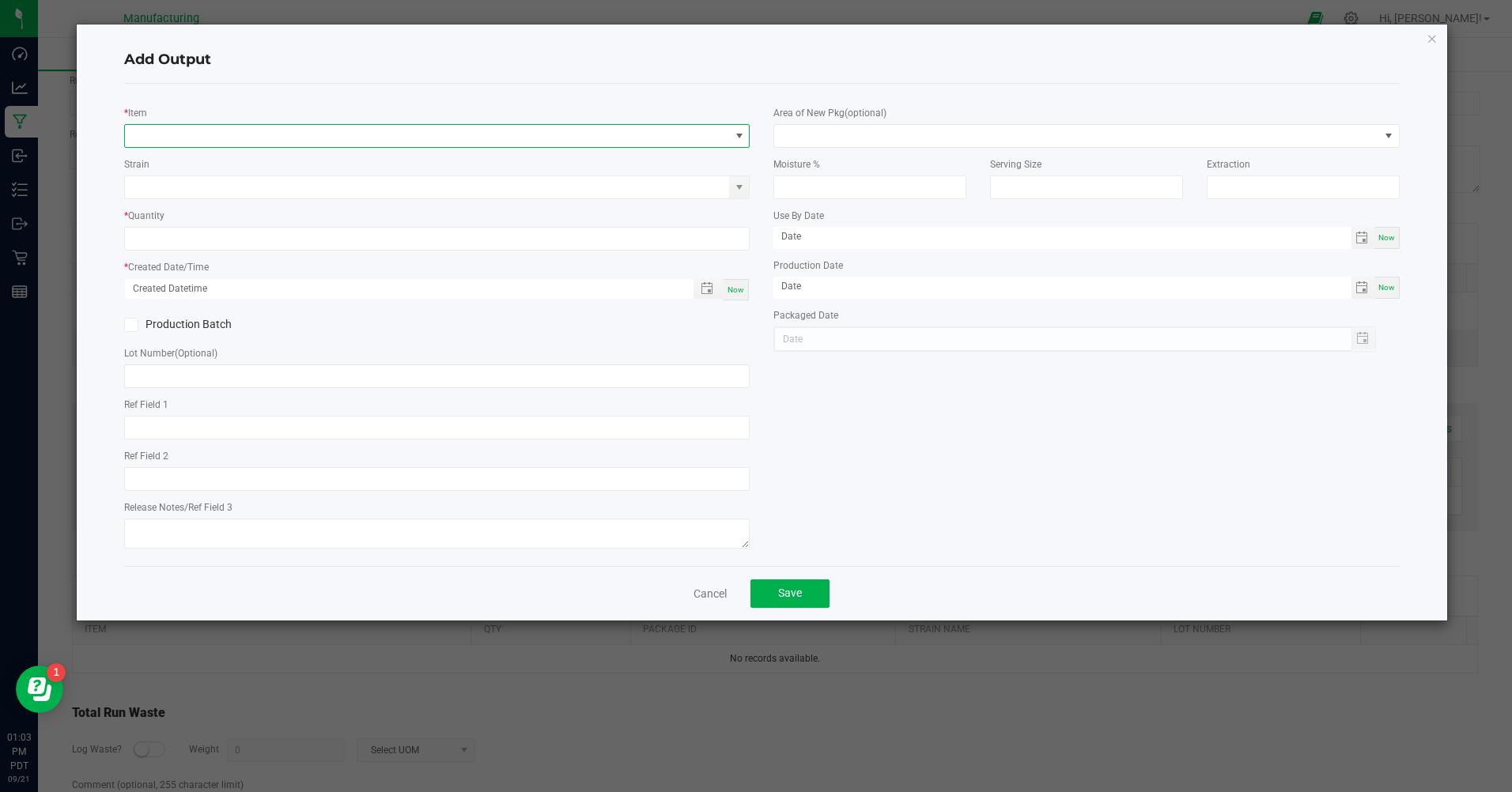
click at [166, 140] on span "NO DATA FOUND" at bounding box center [427, 136] width 604 height 22
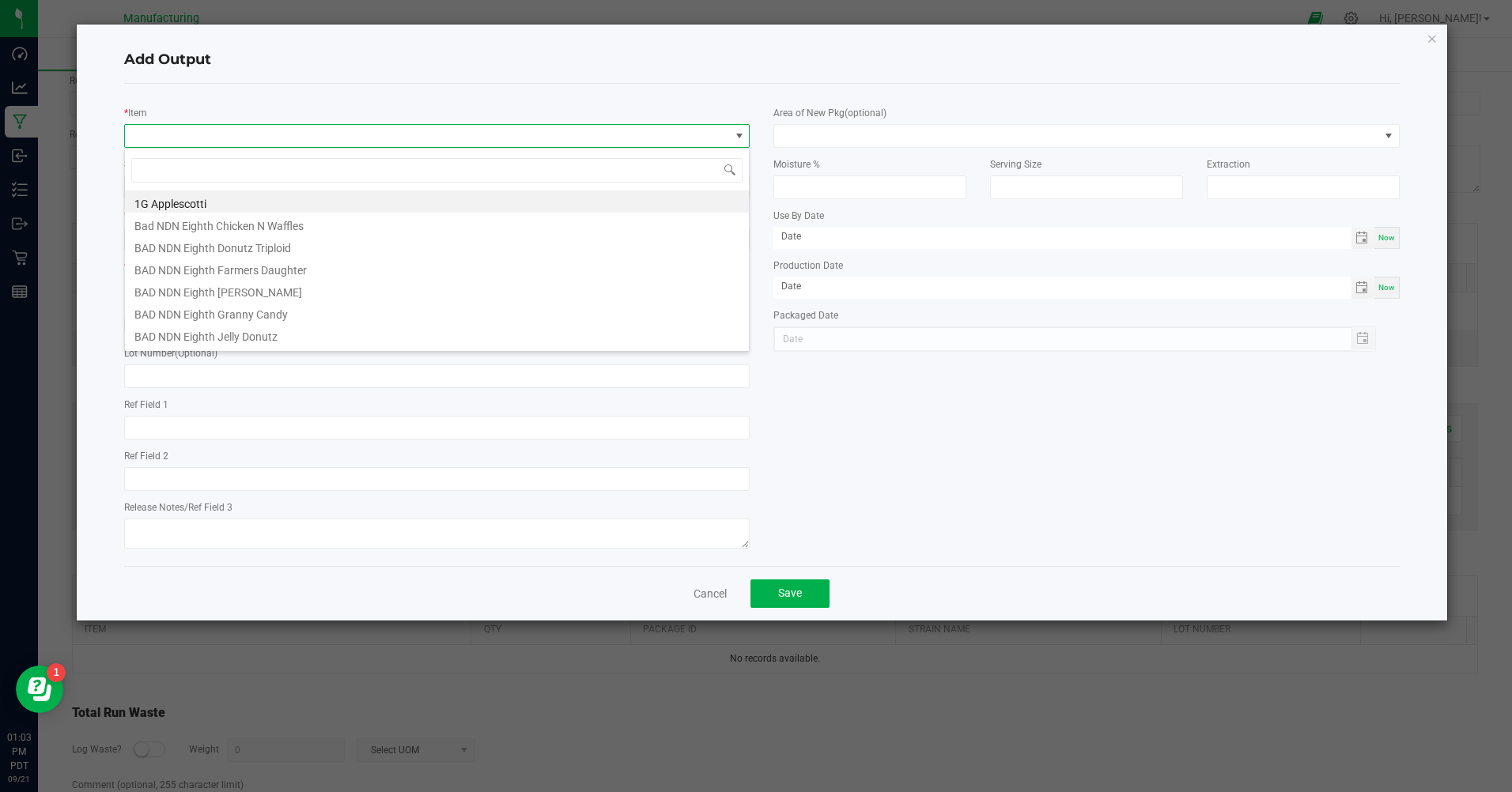
scroll to position [23, 625]
type input "M"
type input "blue [PERSON_NAME]"
click at [192, 245] on li "MM Blue [PERSON_NAME] X Gush [PERSON_NAME] Hash hole" at bounding box center [437, 246] width 624 height 22
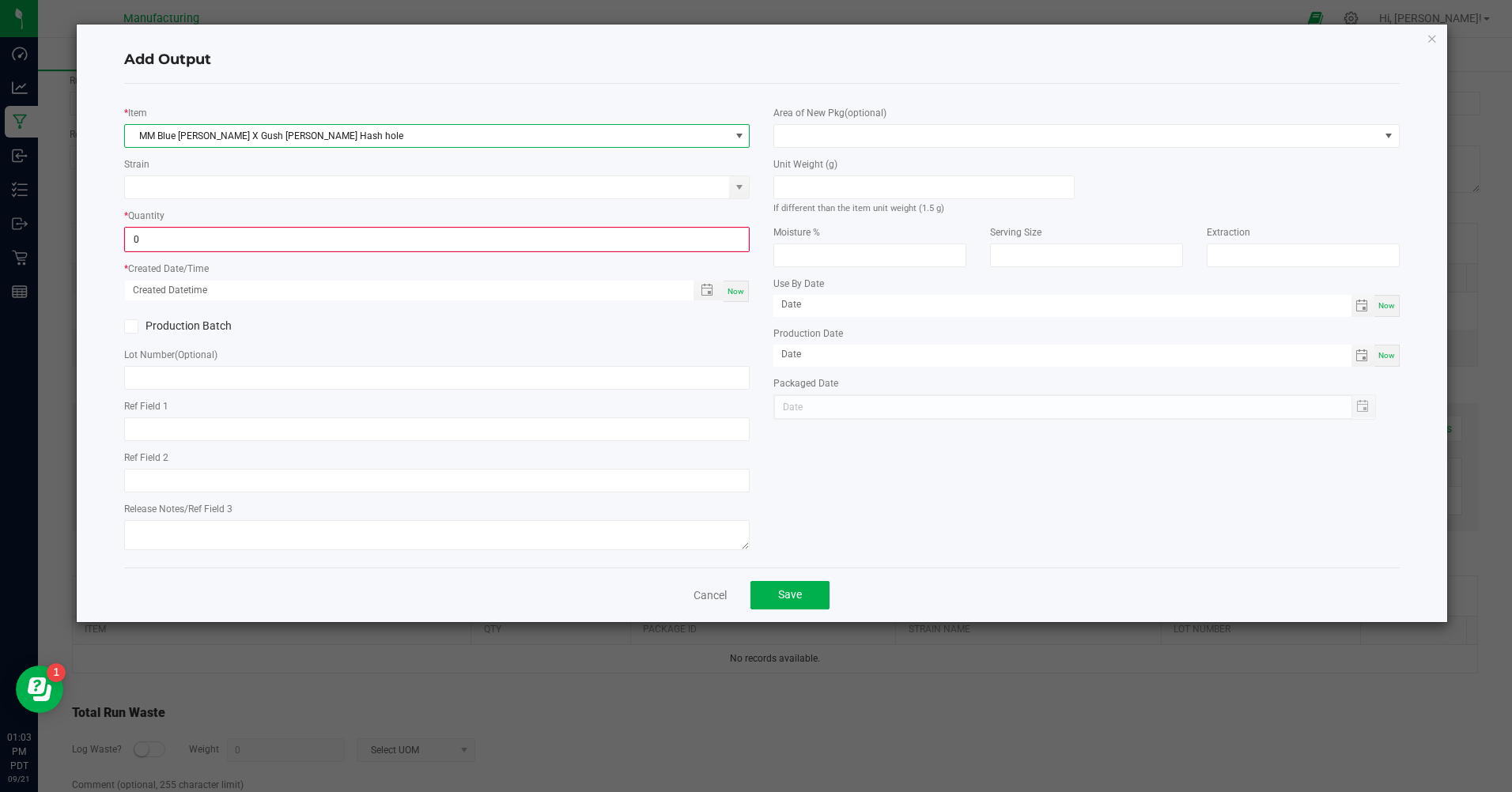
click at [152, 244] on input "0" at bounding box center [437, 239] width 623 height 22
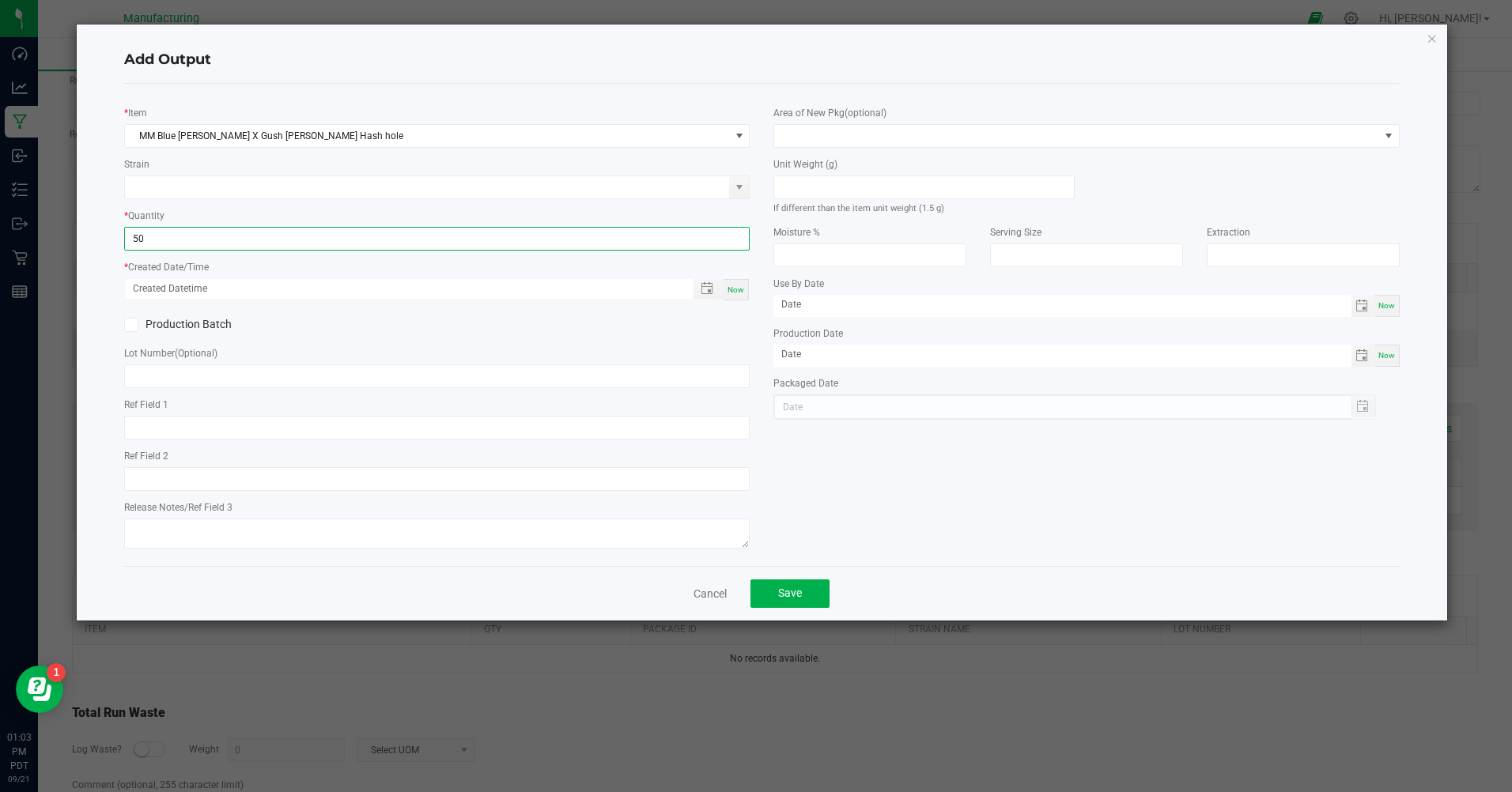
type input "50 ea"
click at [733, 293] on span "Now" at bounding box center [736, 289] width 17 height 8
type input "[DATE] 1:03 PM"
type input "[DATE]"
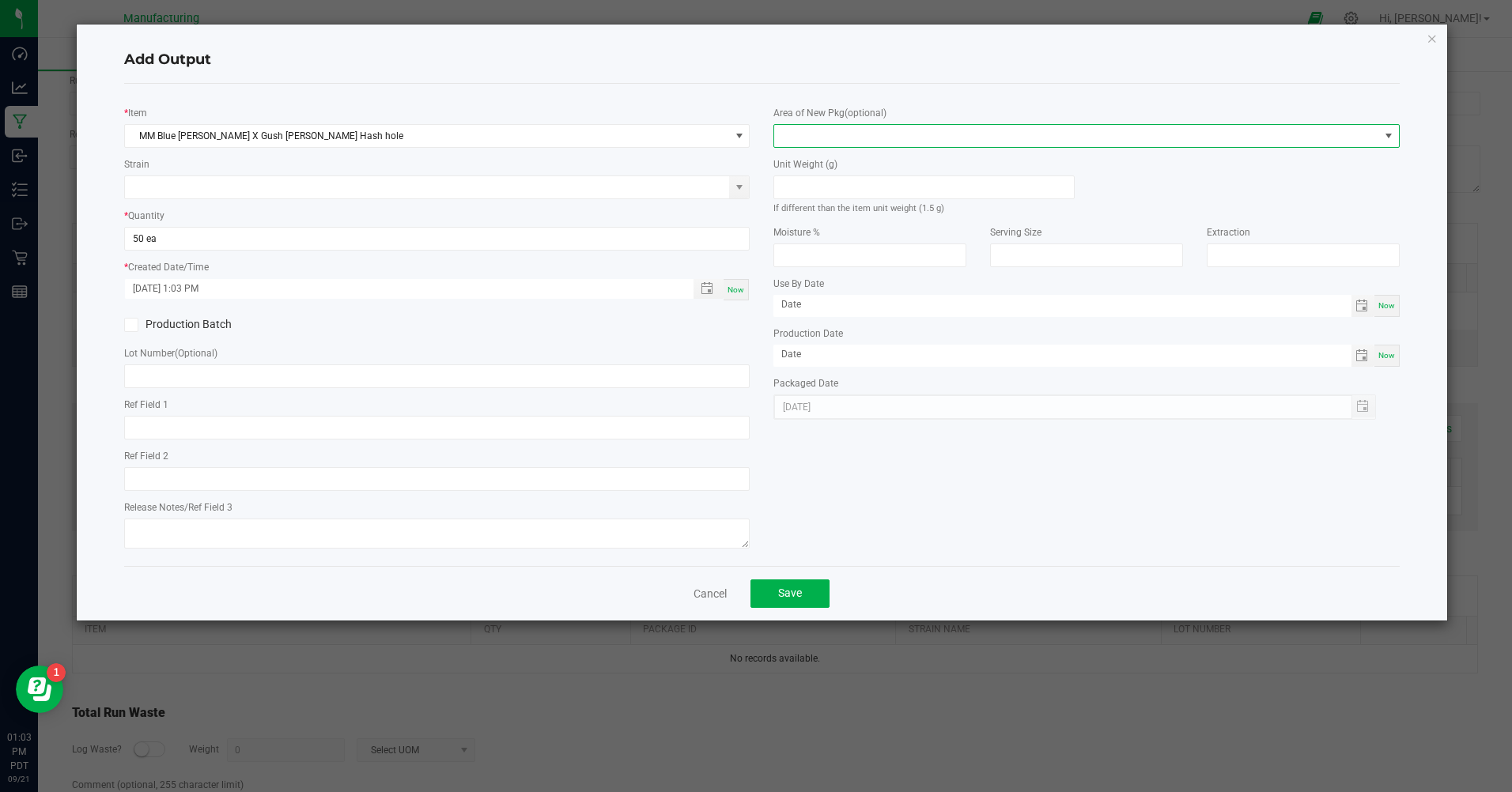
click at [840, 141] on span at bounding box center [1077, 136] width 604 height 22
click at [831, 336] on li "Inventory Room" at bounding box center [1087, 338] width 624 height 27
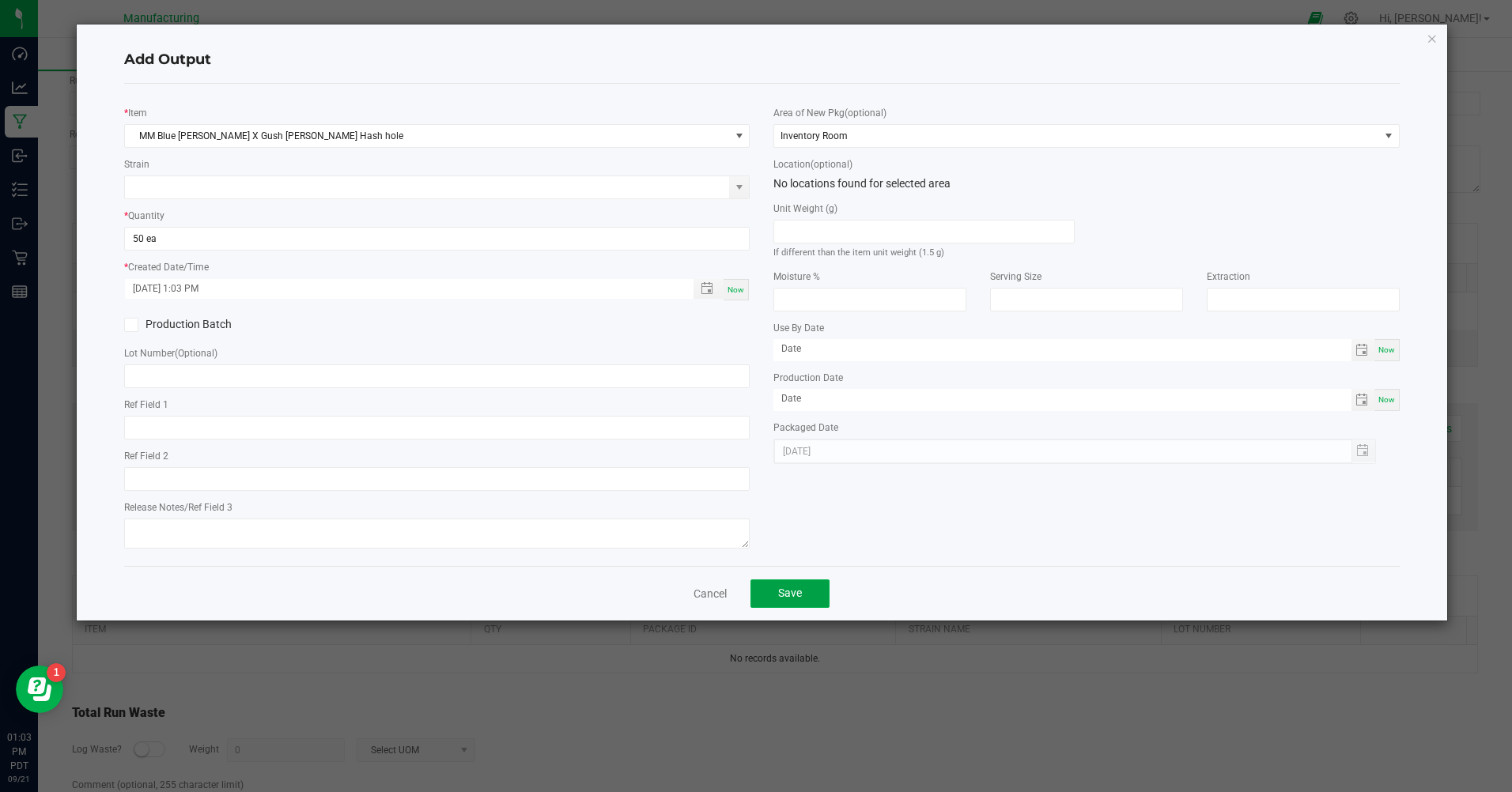
click at [798, 599] on span "Save" at bounding box center [790, 592] width 23 height 13
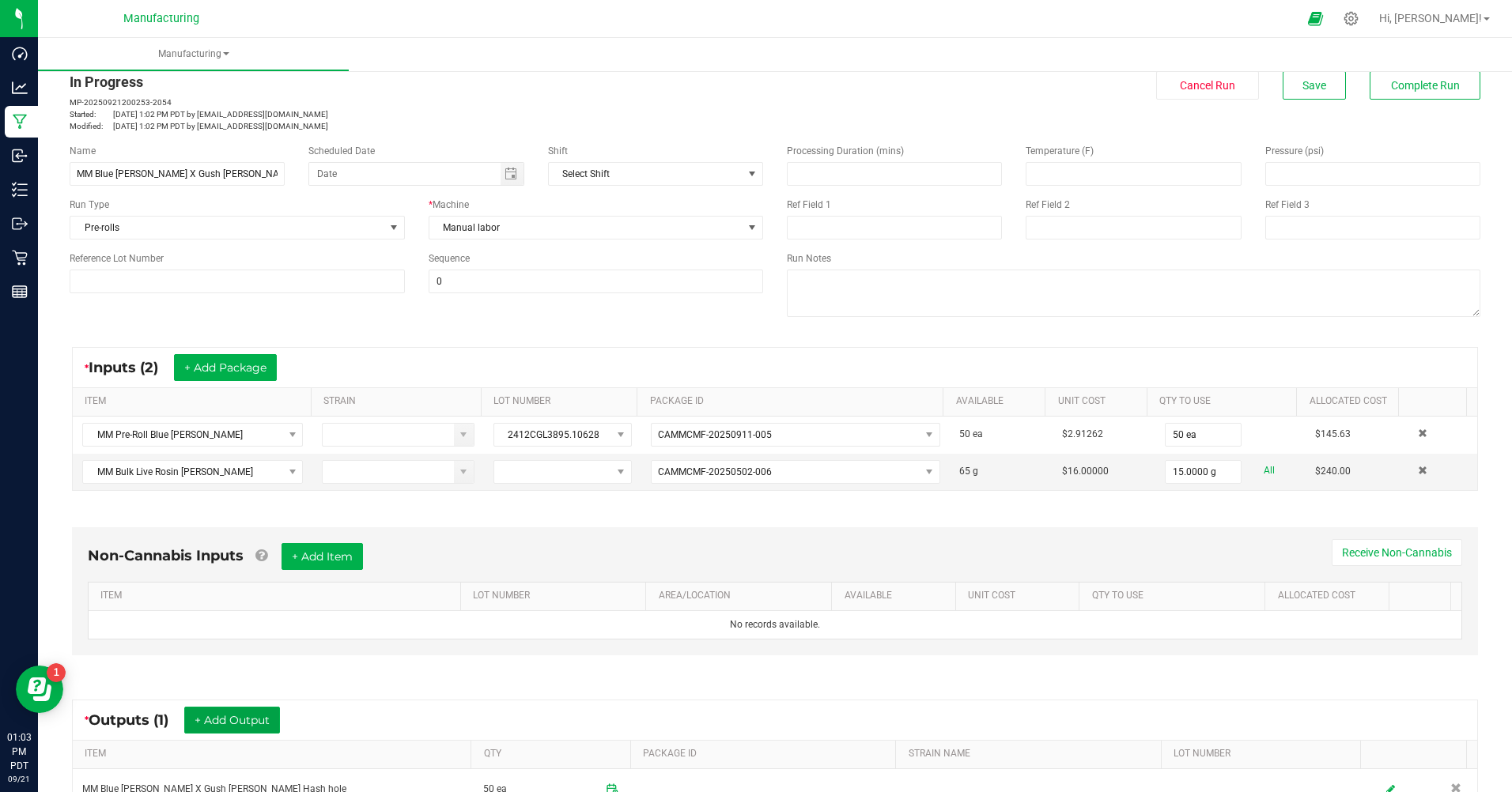
scroll to position [0, 0]
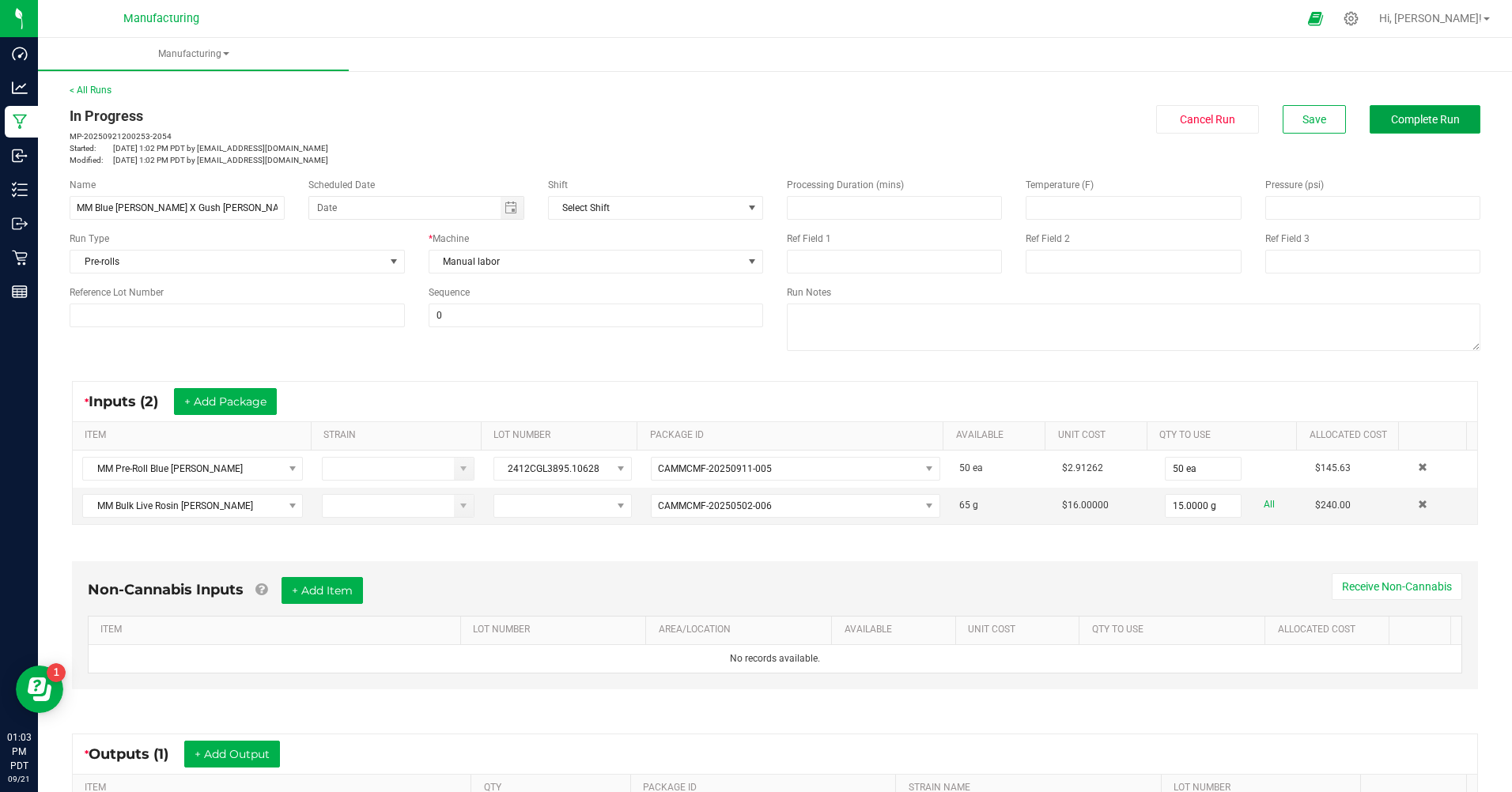
click at [1401, 126] on button "Complete Run" at bounding box center [1425, 119] width 111 height 29
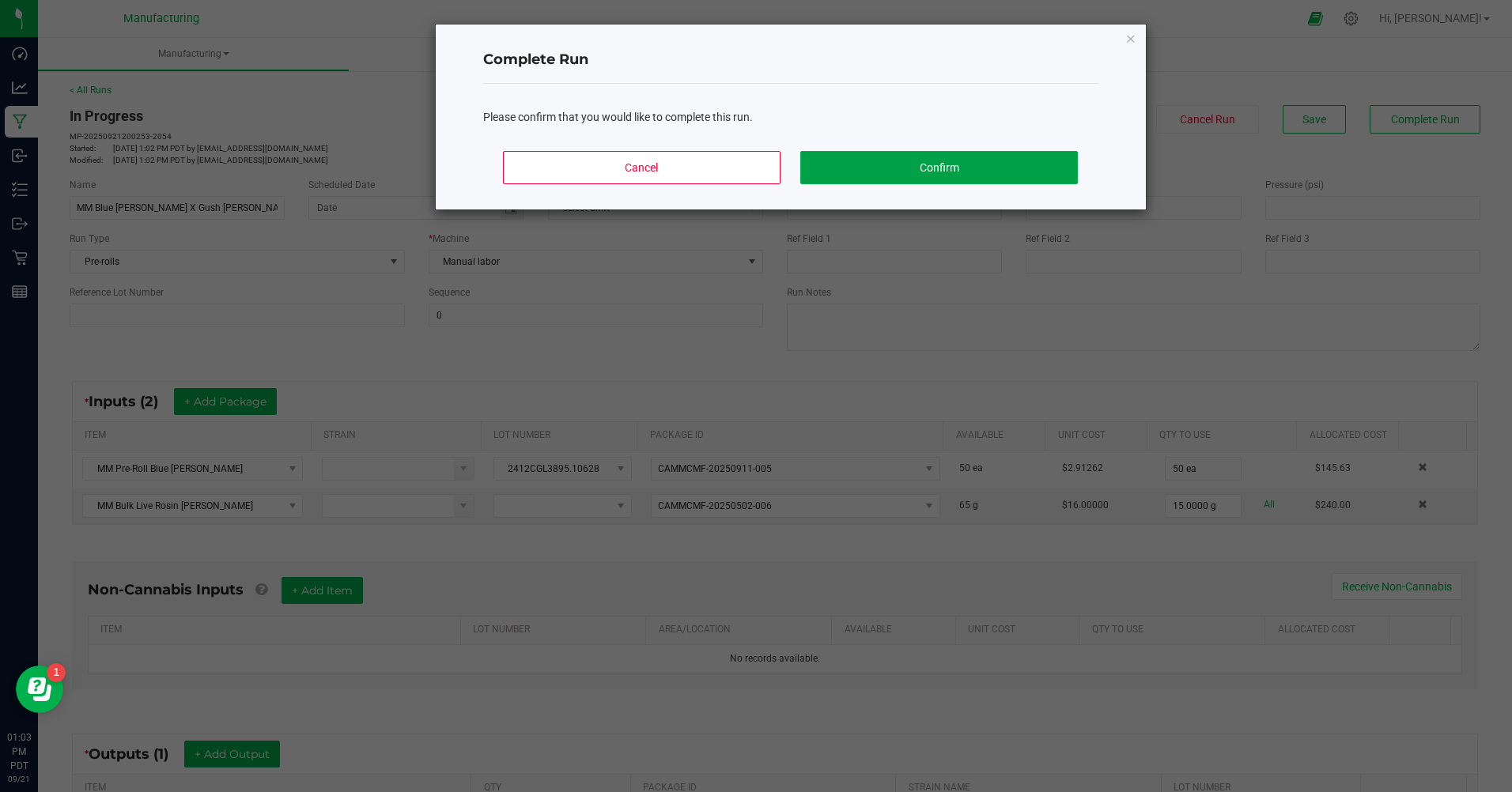
click at [1050, 165] on button "Confirm" at bounding box center [939, 168] width 277 height 34
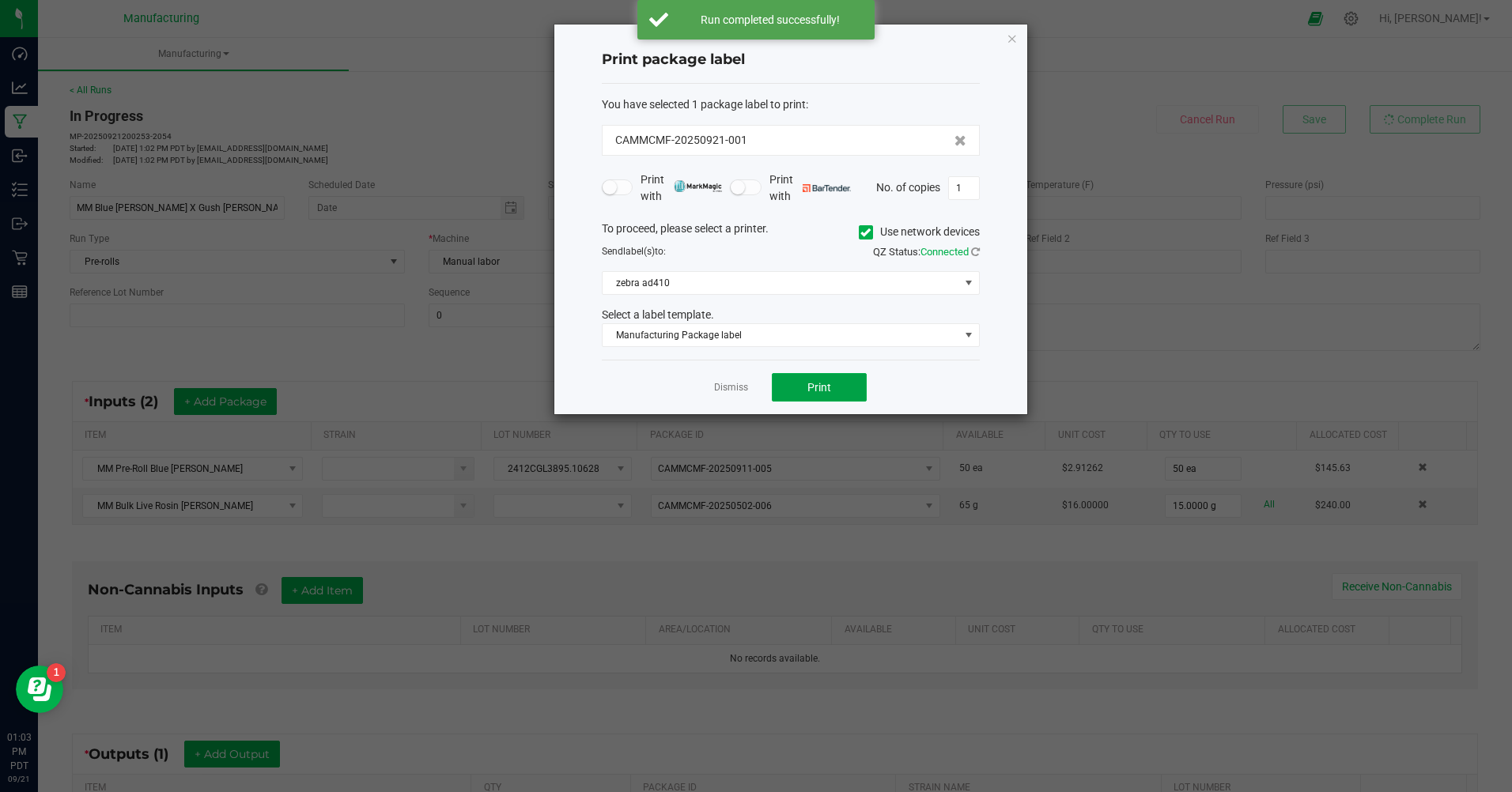
click at [821, 393] on span "Print" at bounding box center [819, 387] width 23 height 13
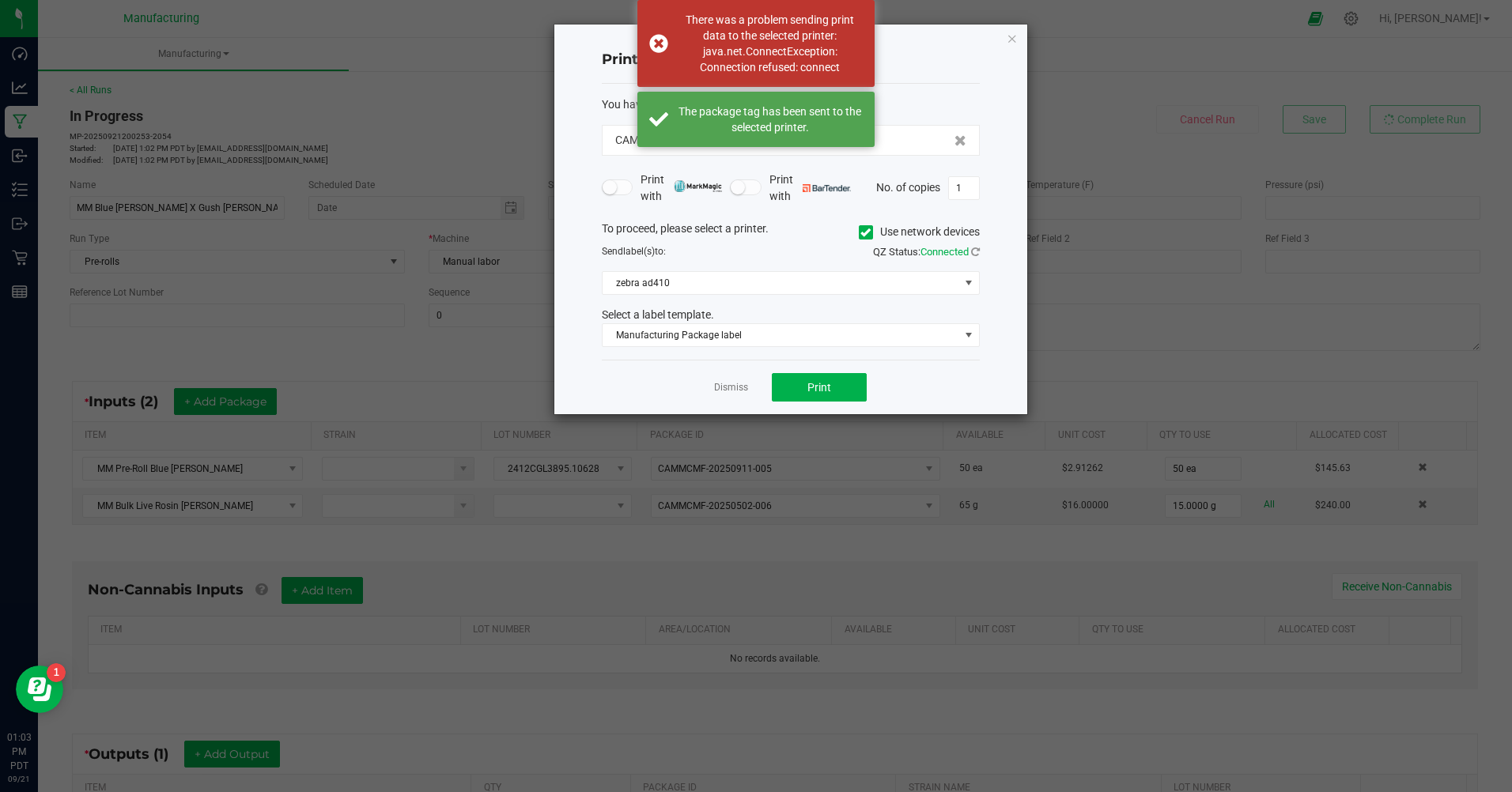
click at [860, 232] on icon at bounding box center [865, 232] width 10 height 0
click at [0, 0] on input "Use network devices" at bounding box center [0, 0] width 0 height 0
click at [701, 289] on span at bounding box center [780, 283] width 357 height 22
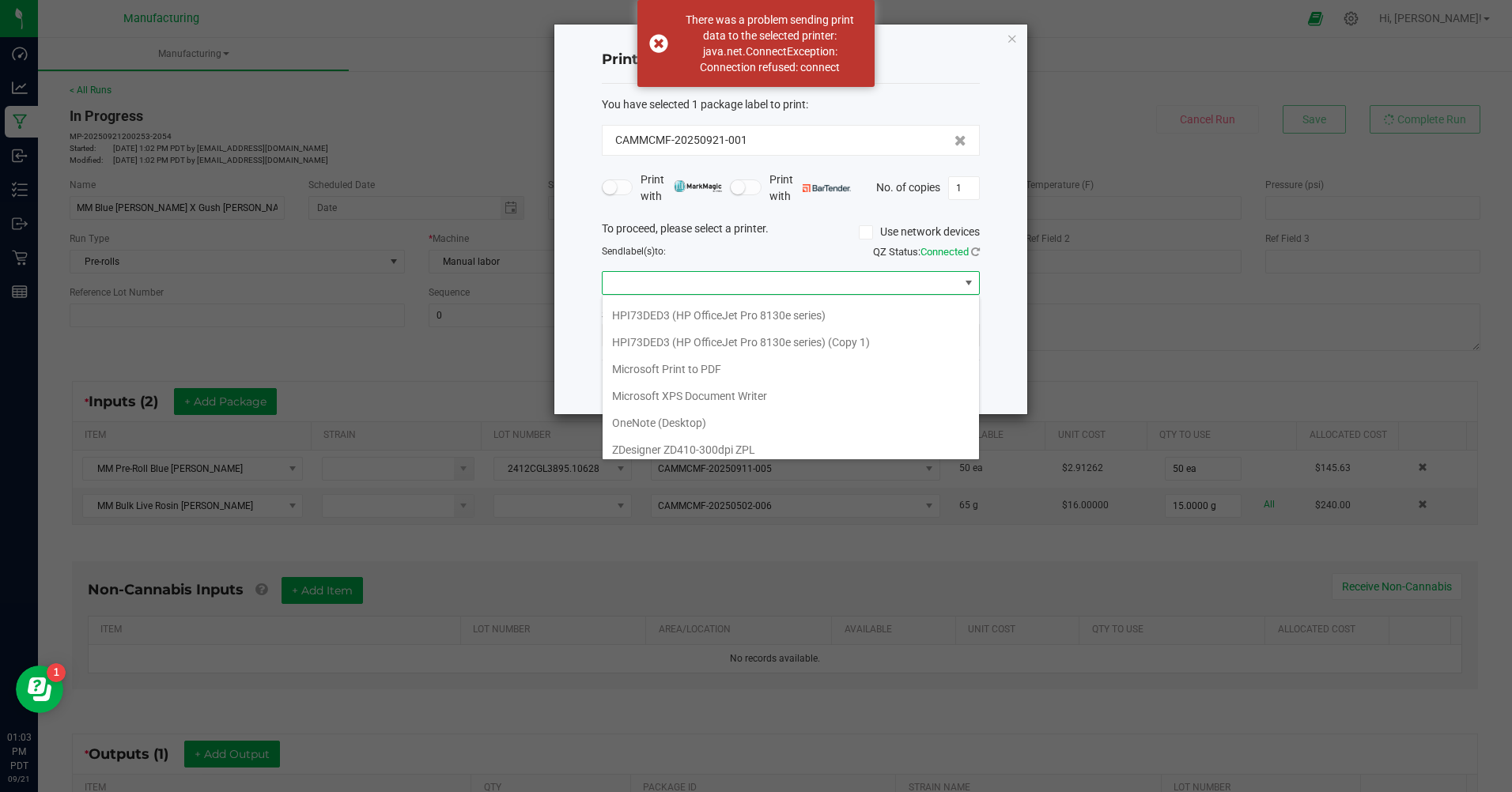
scroll to position [138, 0]
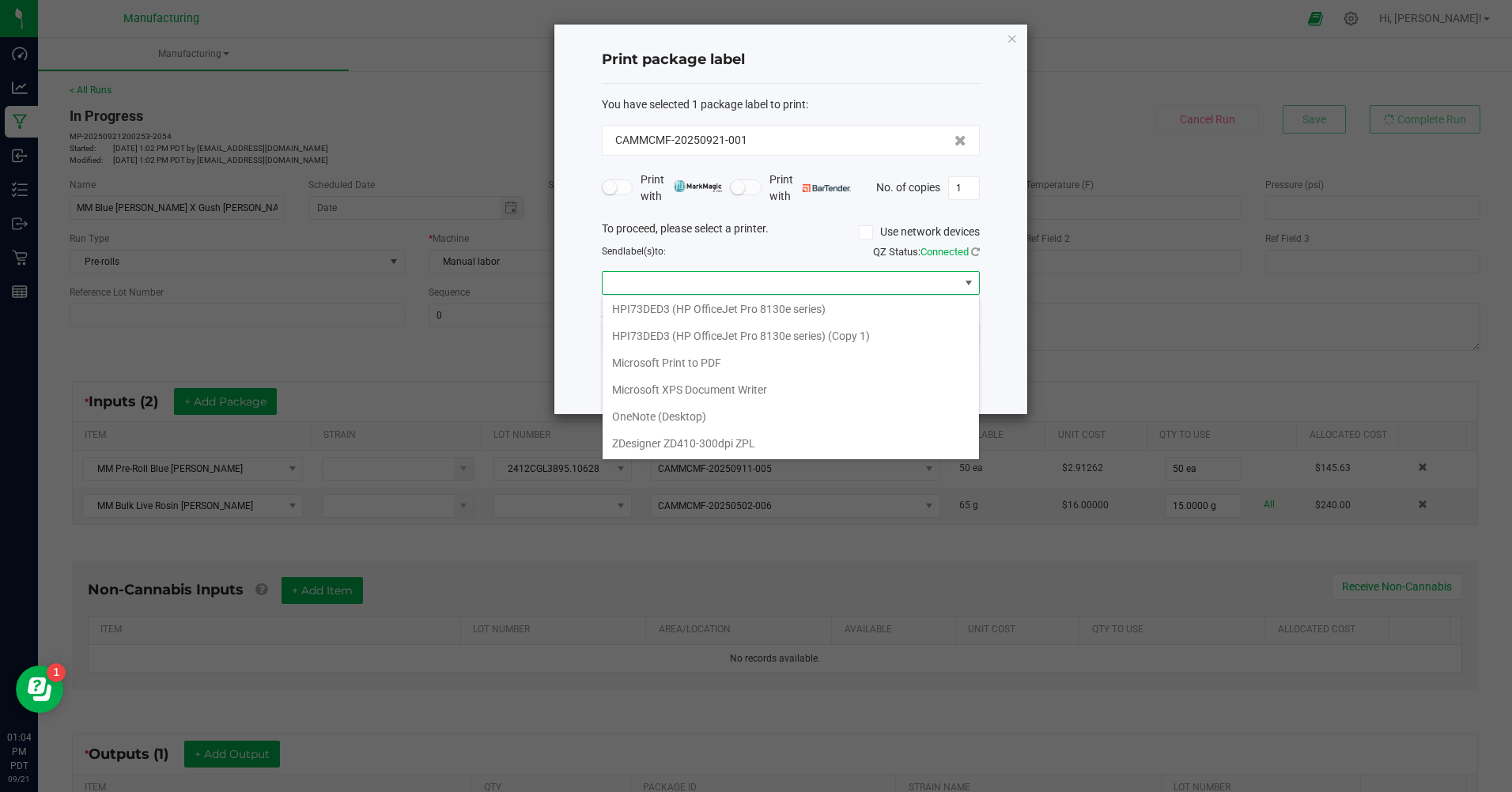
click at [673, 446] on ZPL "ZDesigner ZD410-300dpi ZPL" at bounding box center [790, 444] width 377 height 27
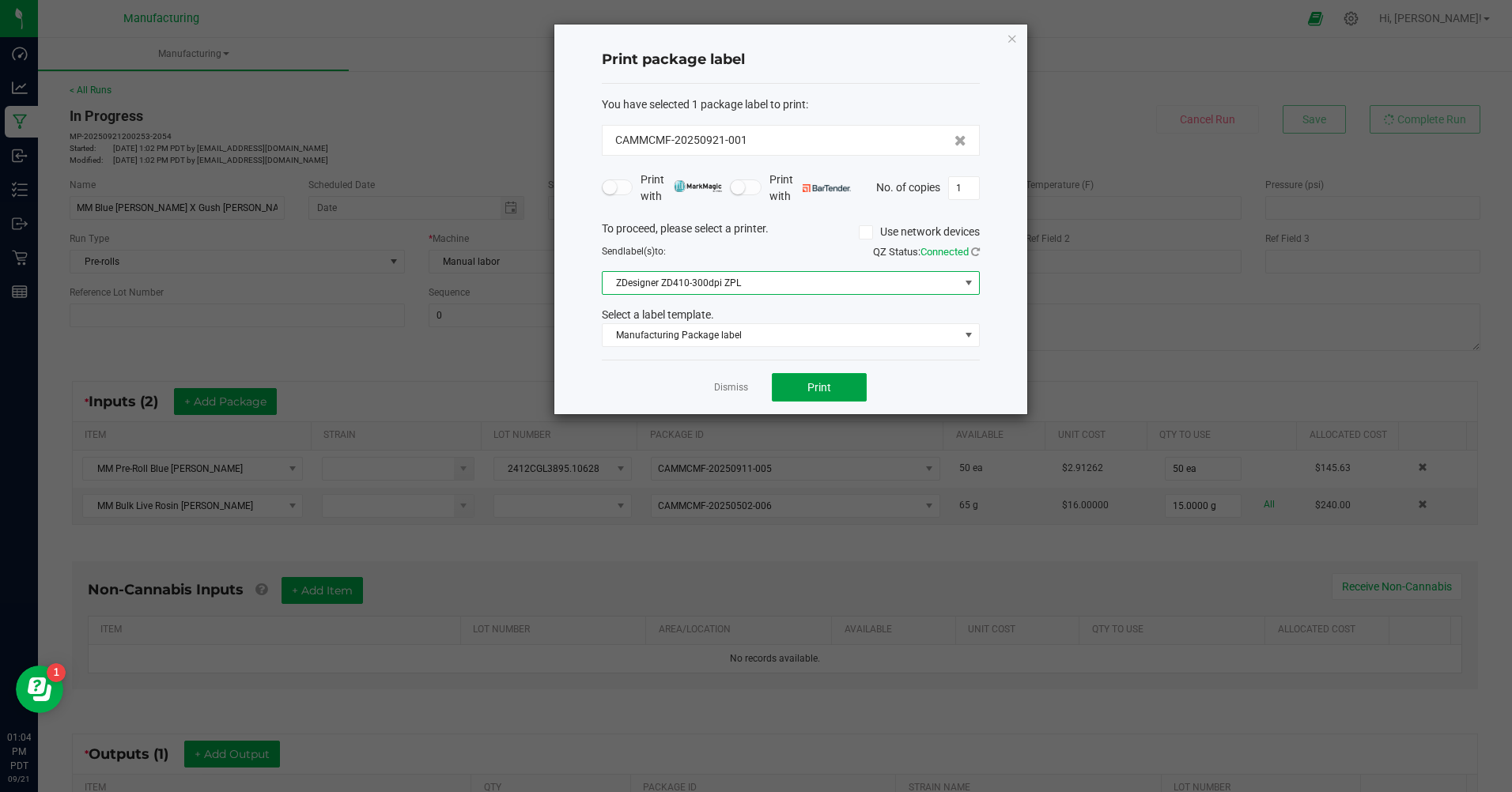
click at [816, 387] on span "Print" at bounding box center [819, 387] width 23 height 13
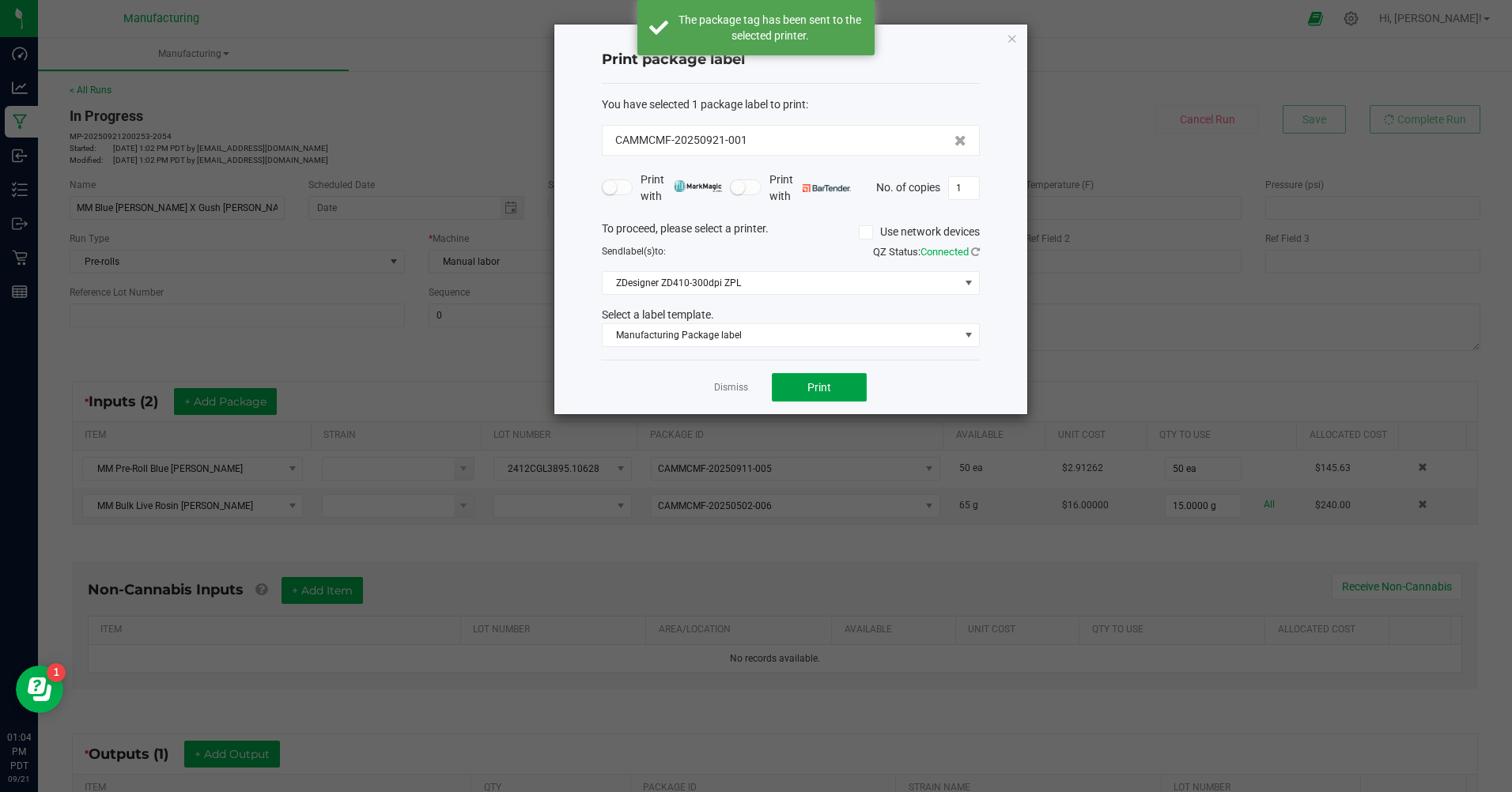
click at [816, 387] on span "Print" at bounding box center [819, 387] width 23 height 13
click at [830, 388] on span "Print" at bounding box center [819, 387] width 23 height 13
click at [763, 341] on span "Manufacturing Package label" at bounding box center [780, 335] width 357 height 22
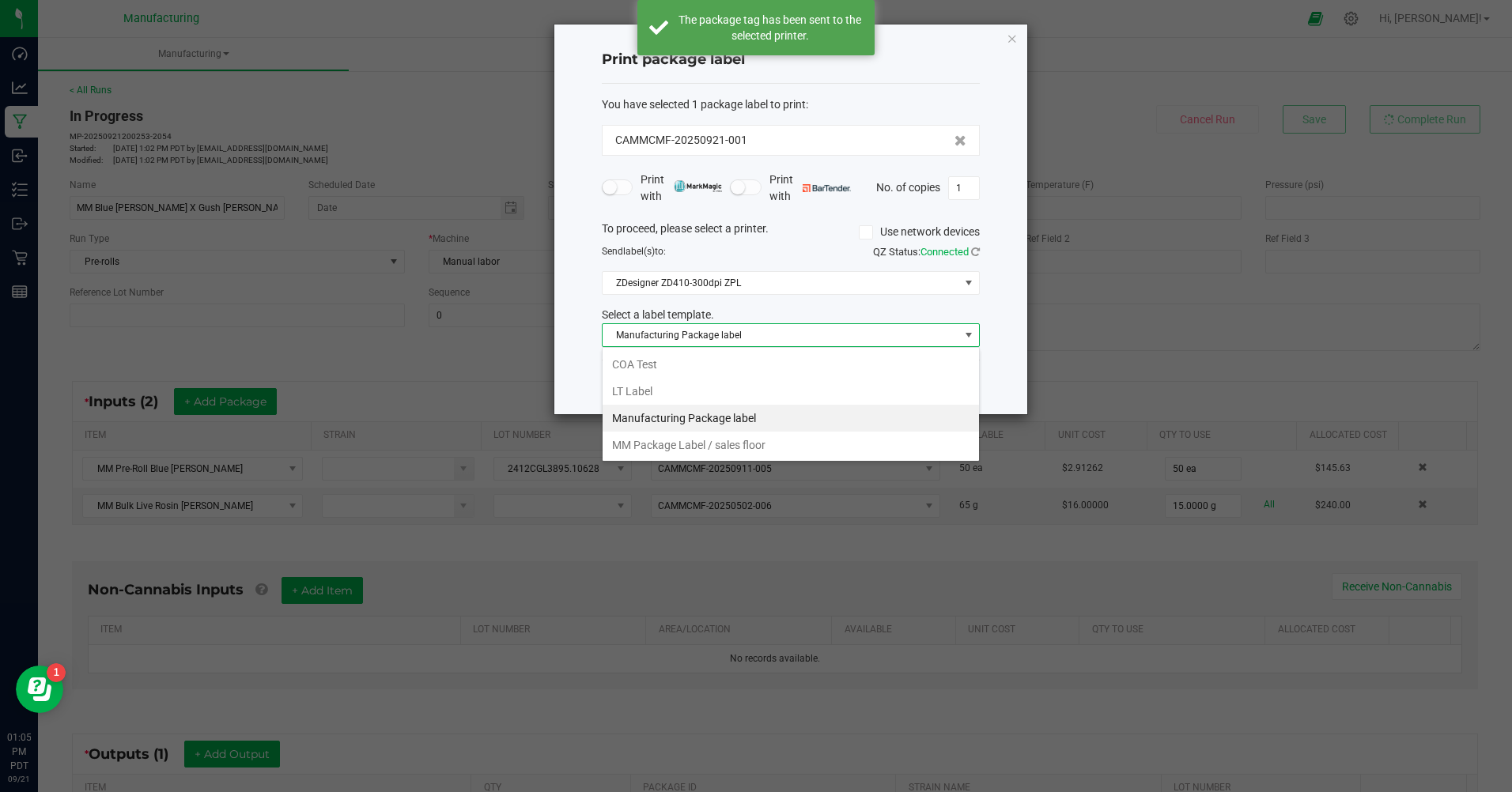
scroll to position [23, 378]
click at [730, 440] on li "MM Package Label / sales floor" at bounding box center [790, 446] width 377 height 27
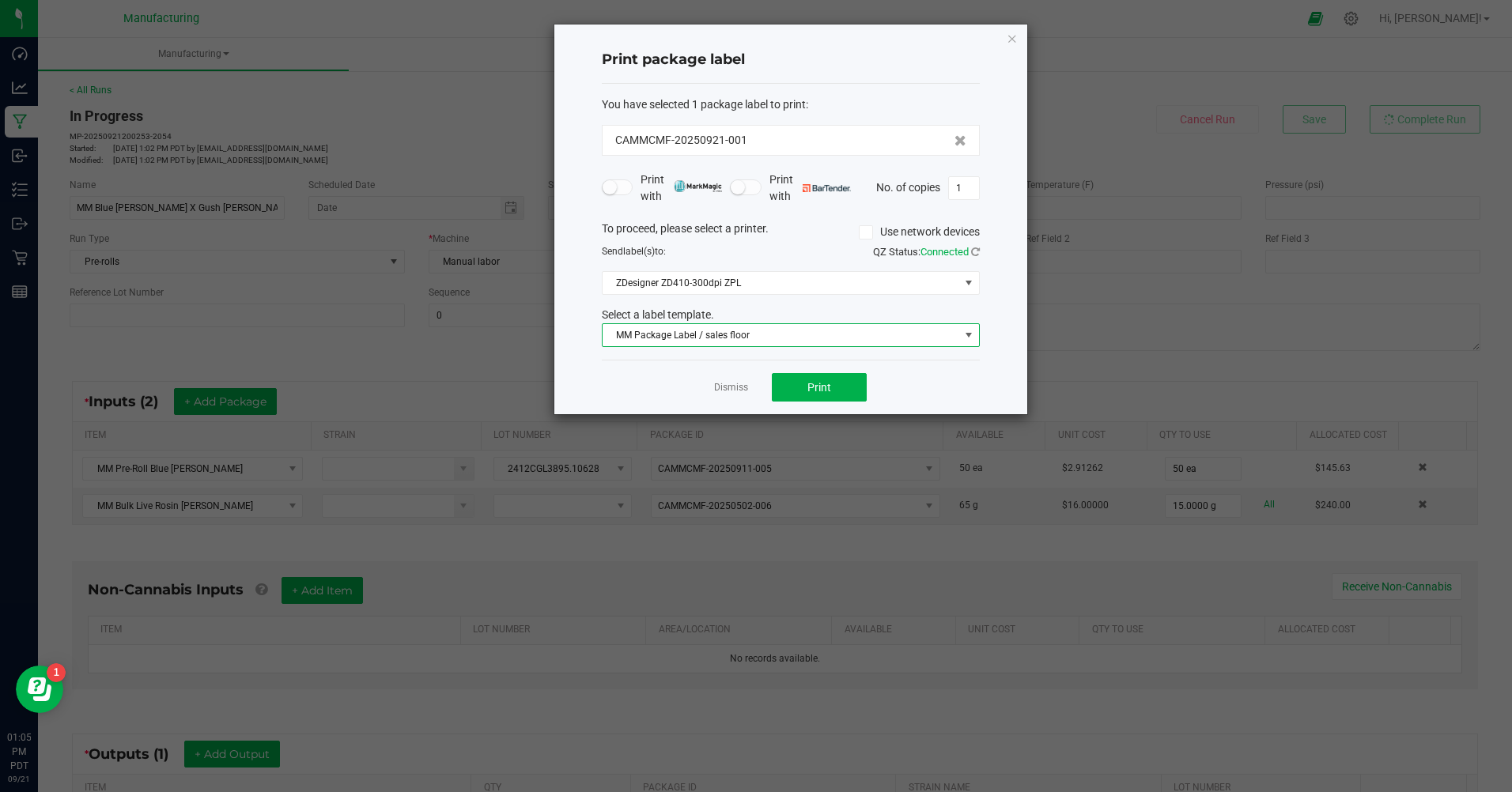
click at [963, 188] on input "1" at bounding box center [964, 188] width 30 height 22
type input "50"
click at [812, 383] on span "Print" at bounding box center [819, 387] width 23 height 13
click at [1014, 40] on icon "button" at bounding box center [1012, 38] width 11 height 19
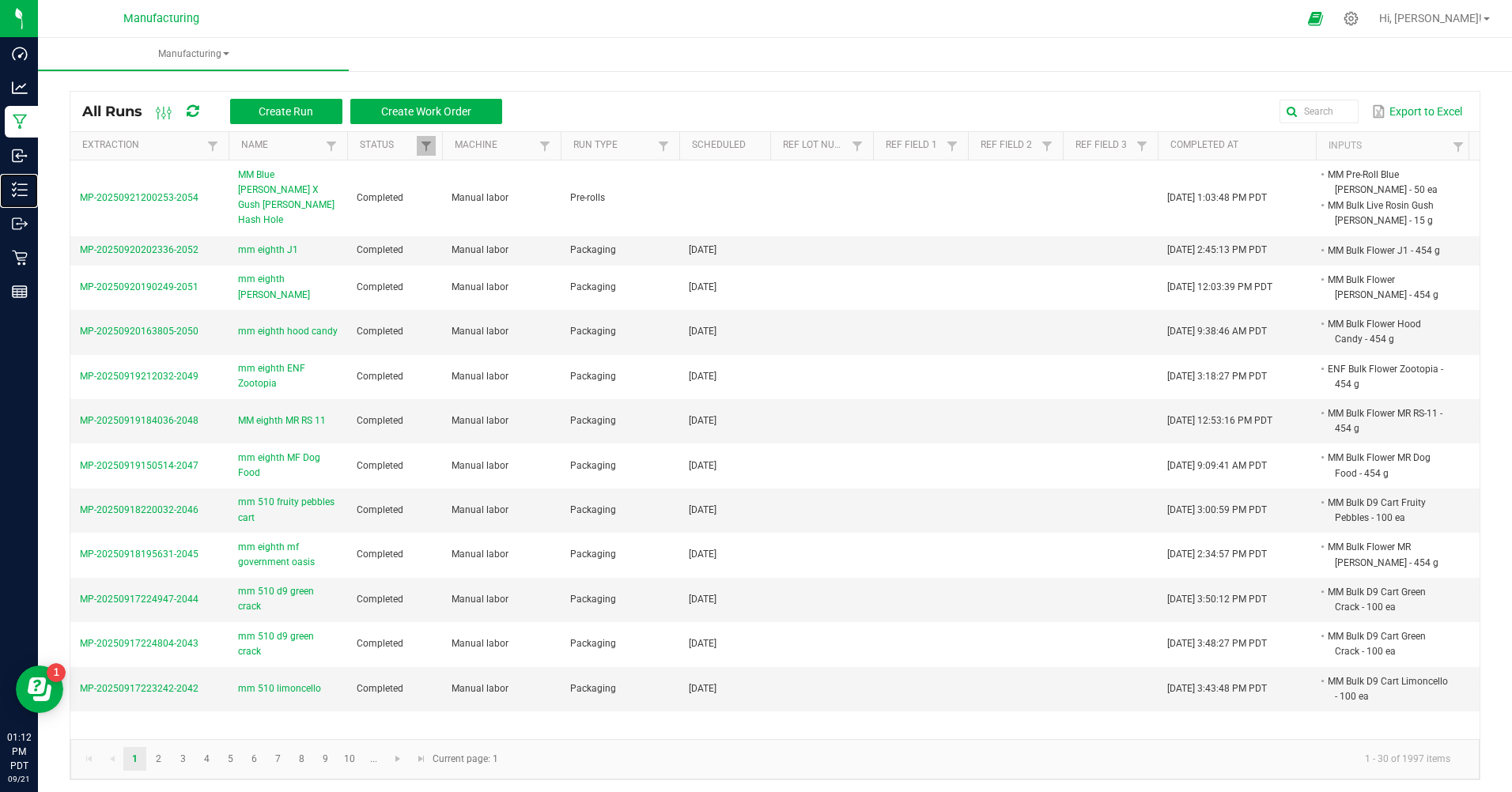
click at [0, 0] on p "Inventory" at bounding box center [0, 0] width 0 height 0
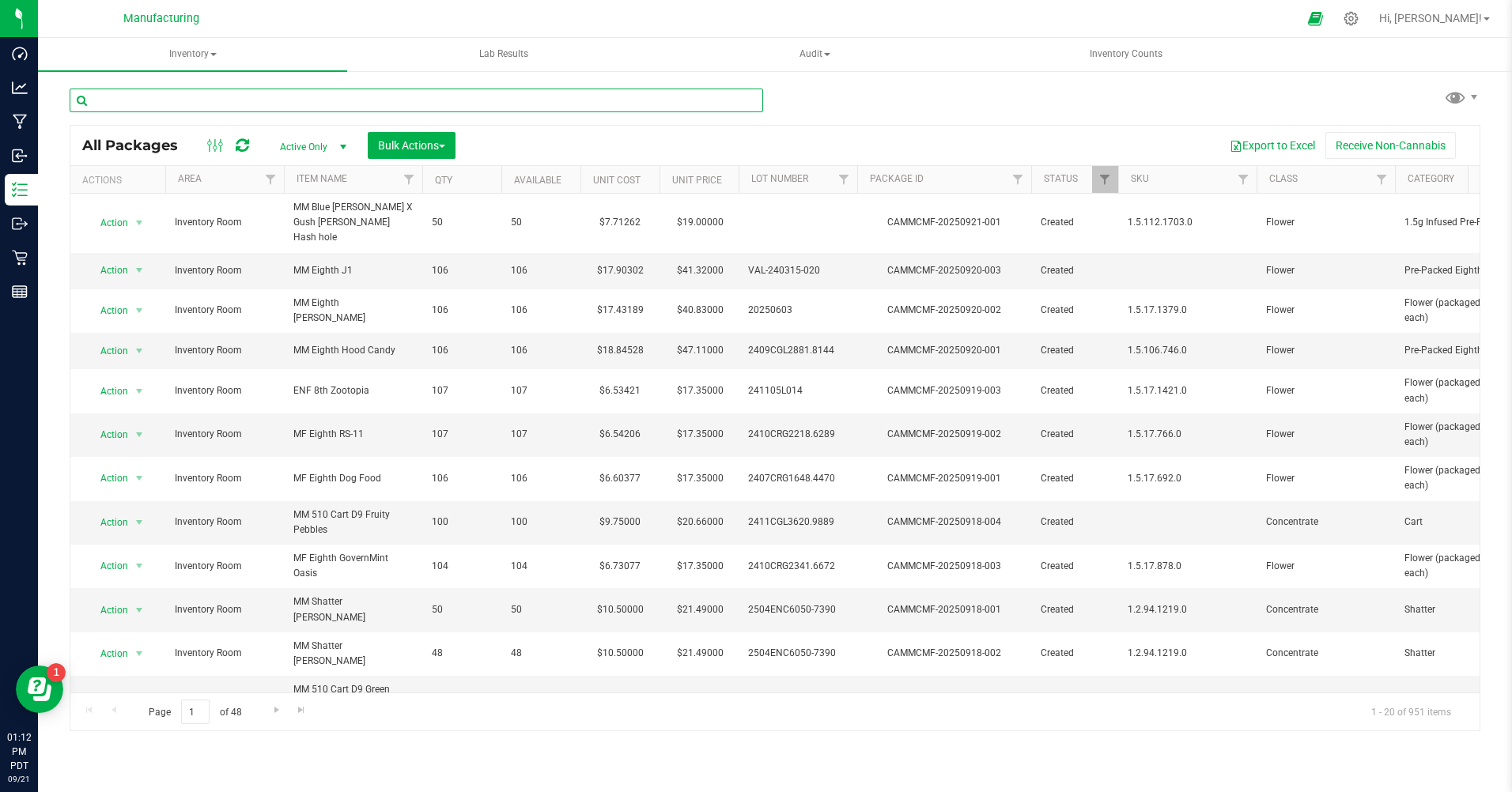
click at [210, 96] on input "text" at bounding box center [416, 101] width 693 height 23
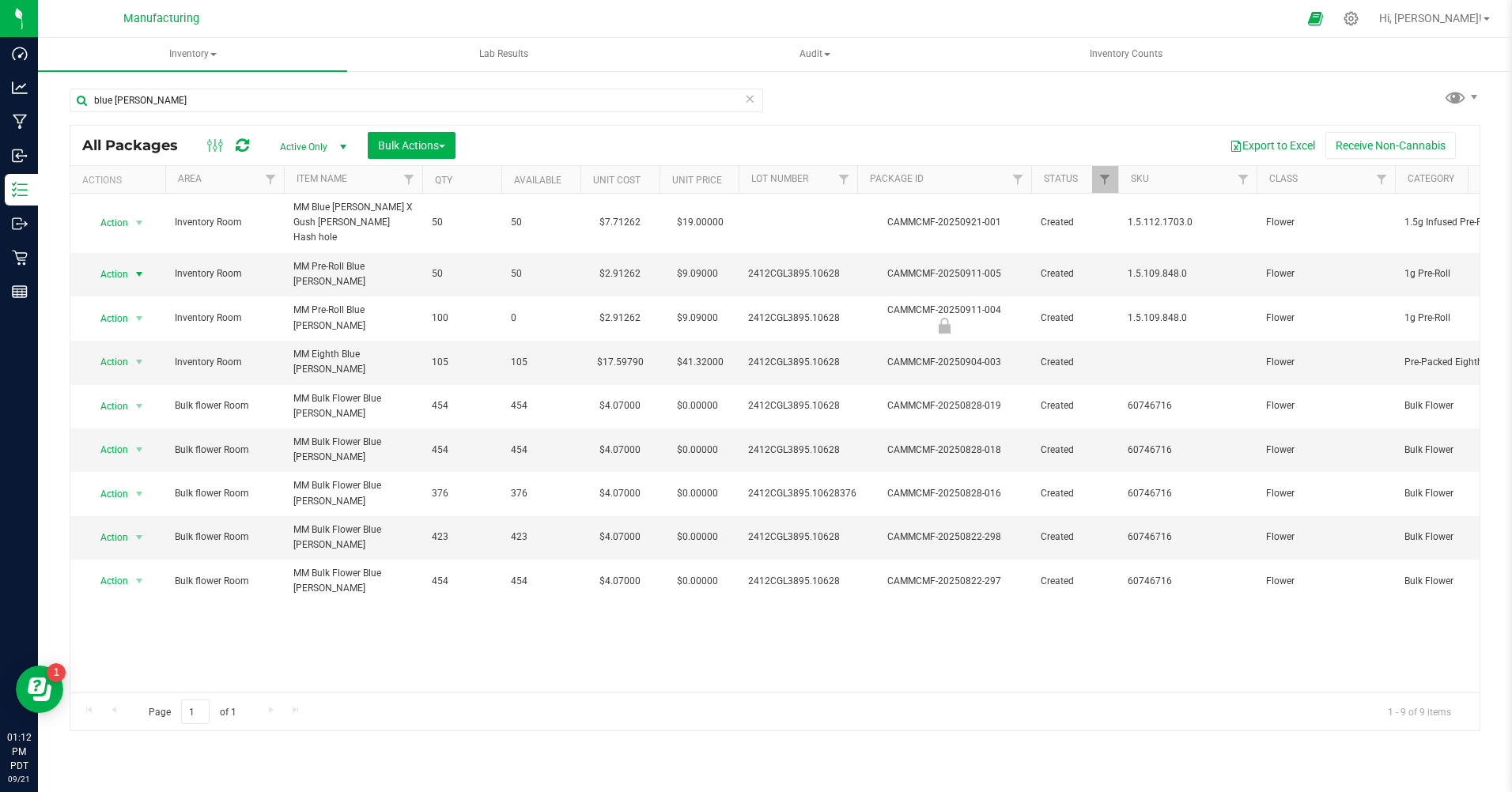
click at [112, 263] on span "Action" at bounding box center [107, 274] width 43 height 22
click at [119, 418] on li "Print package label" at bounding box center [138, 423] width 102 height 23
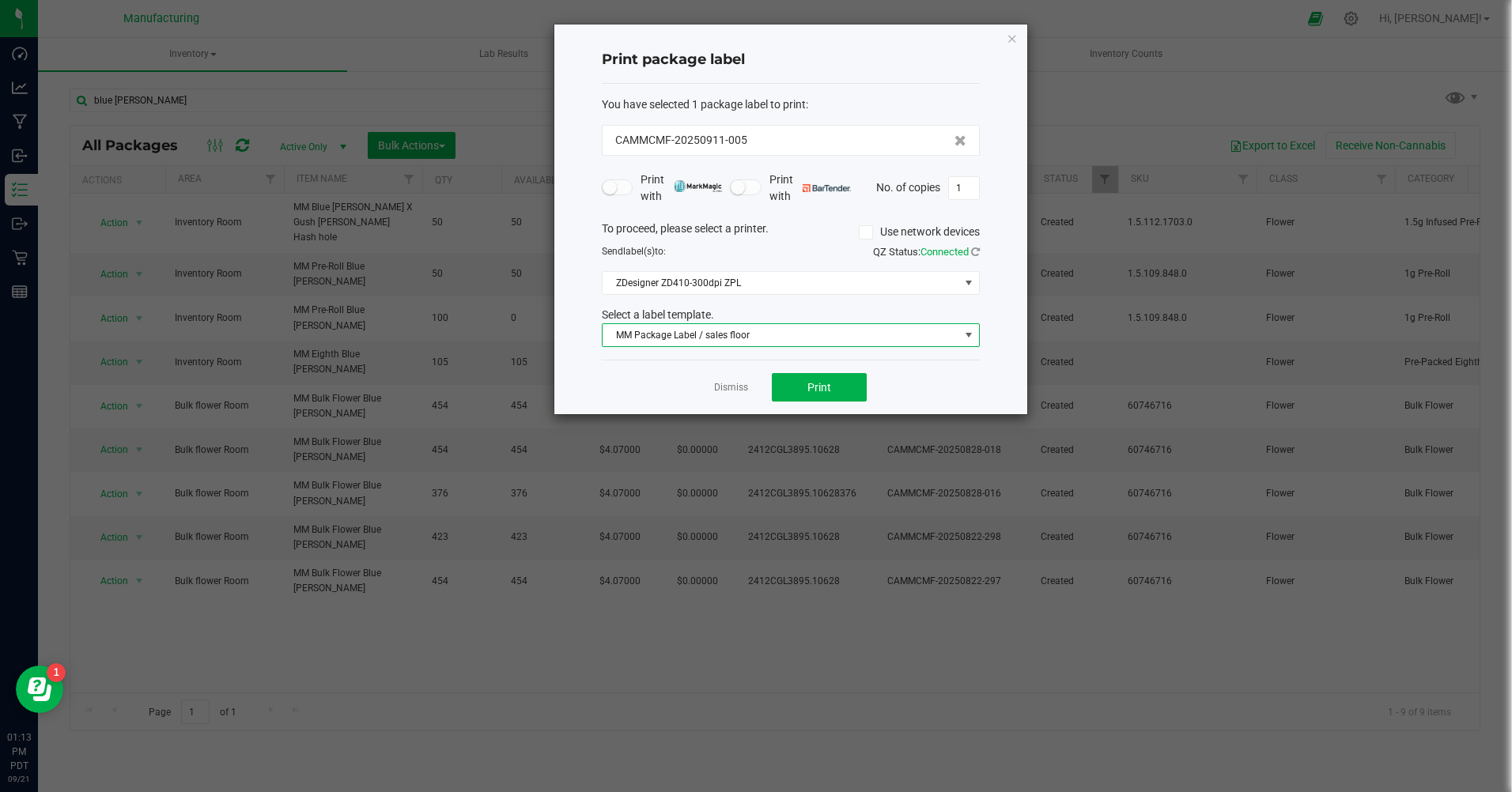
click at [756, 336] on span "MM Package Label / sales floor" at bounding box center [780, 335] width 357 height 22
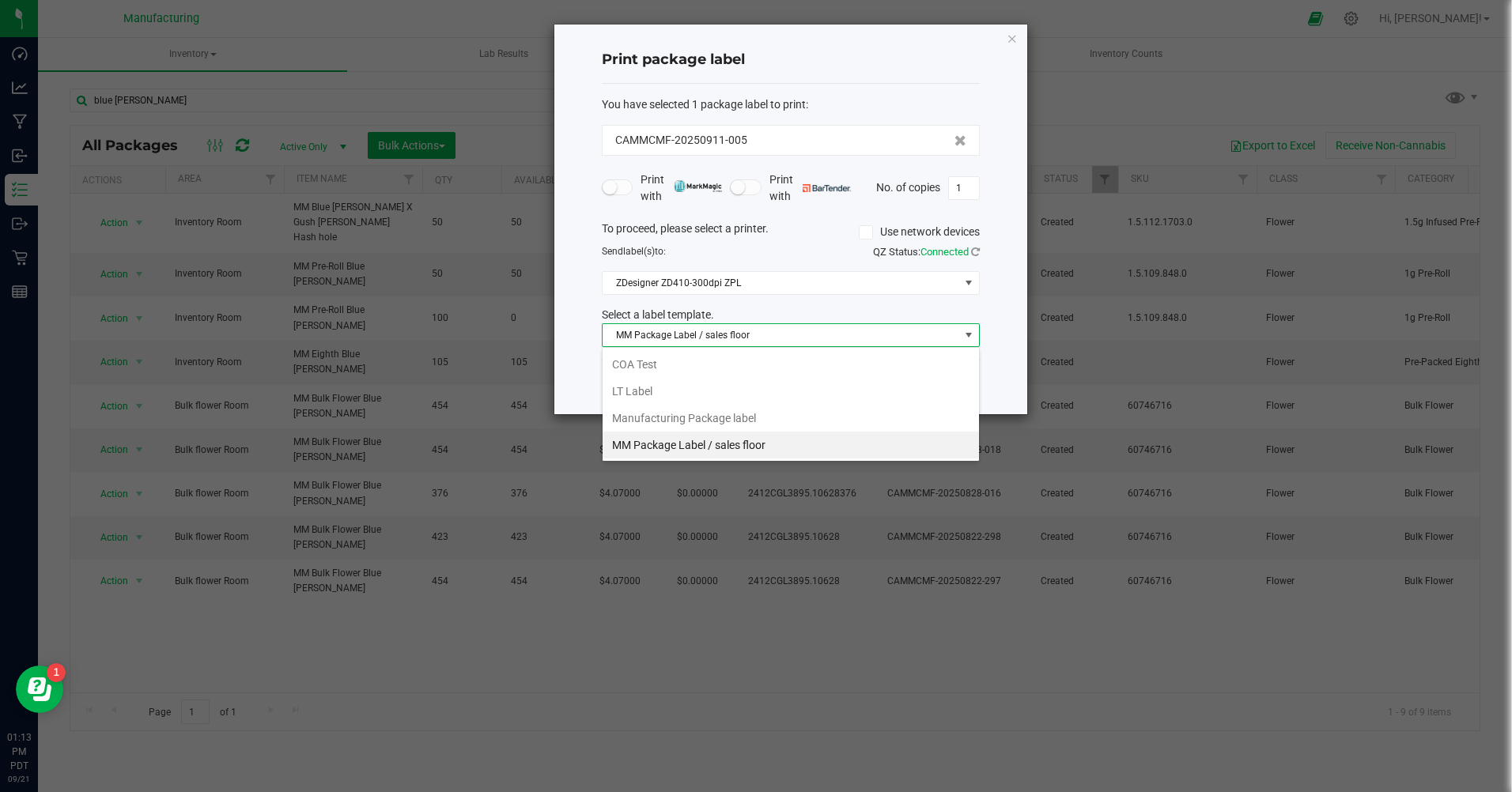
scroll to position [23, 378]
click at [709, 423] on li "Manufacturing Package label" at bounding box center [790, 418] width 377 height 27
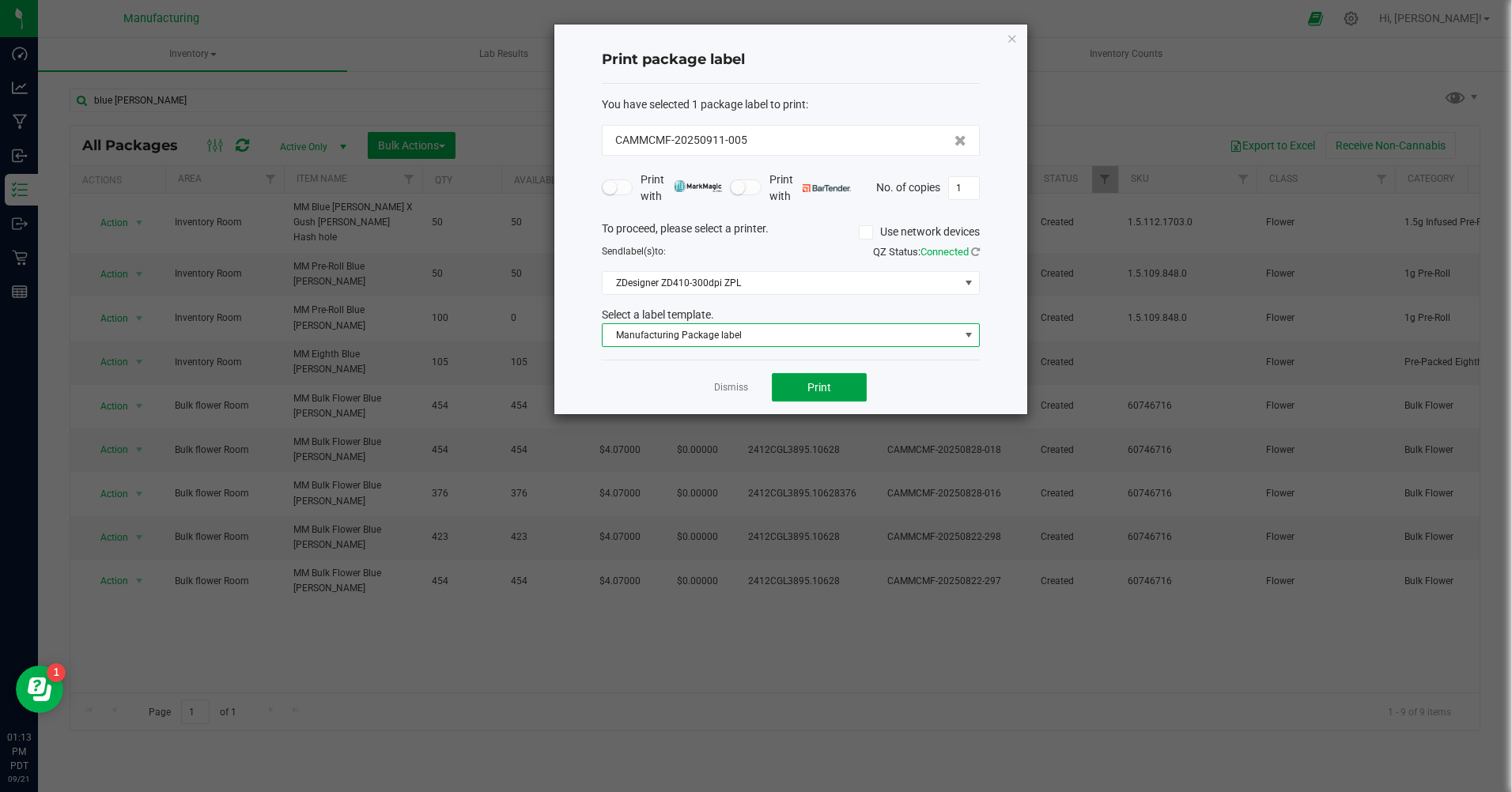
click at [827, 391] on span "Print" at bounding box center [819, 387] width 23 height 13
click at [1012, 34] on icon "button" at bounding box center [1012, 38] width 11 height 19
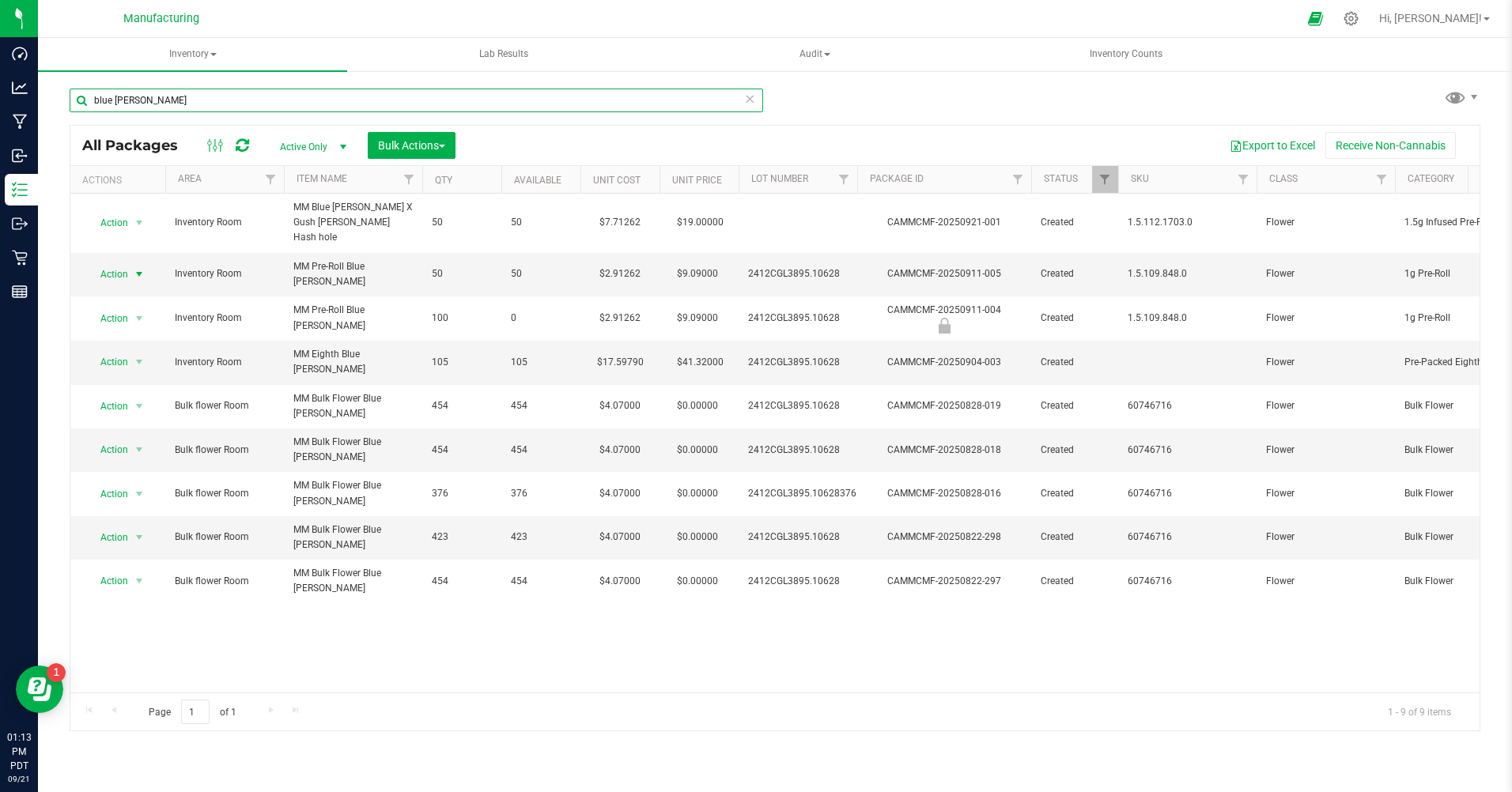
click at [139, 99] on input "blue [PERSON_NAME]" at bounding box center [416, 101] width 693 height 23
type input "b"
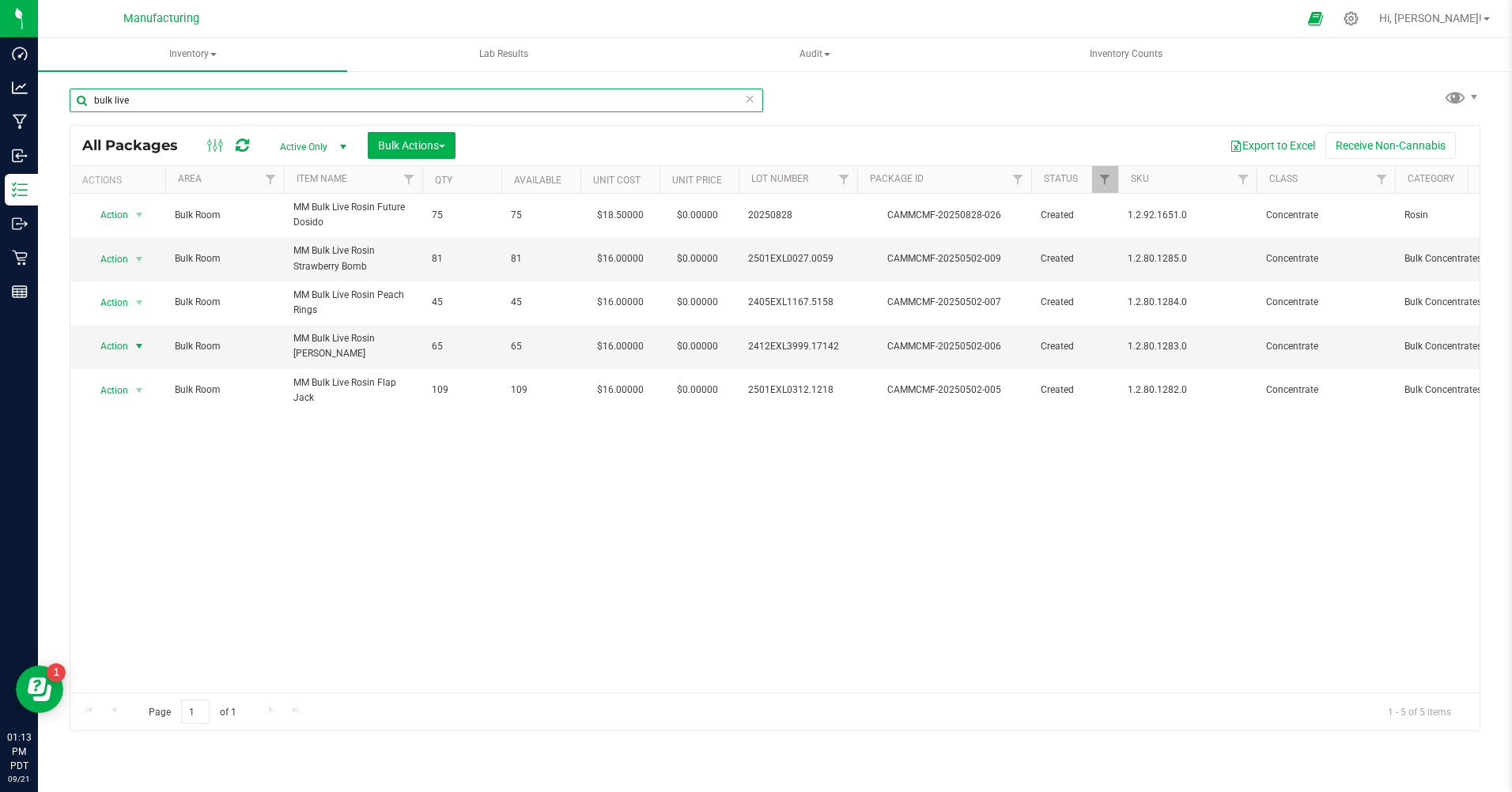
type input "bulk live"
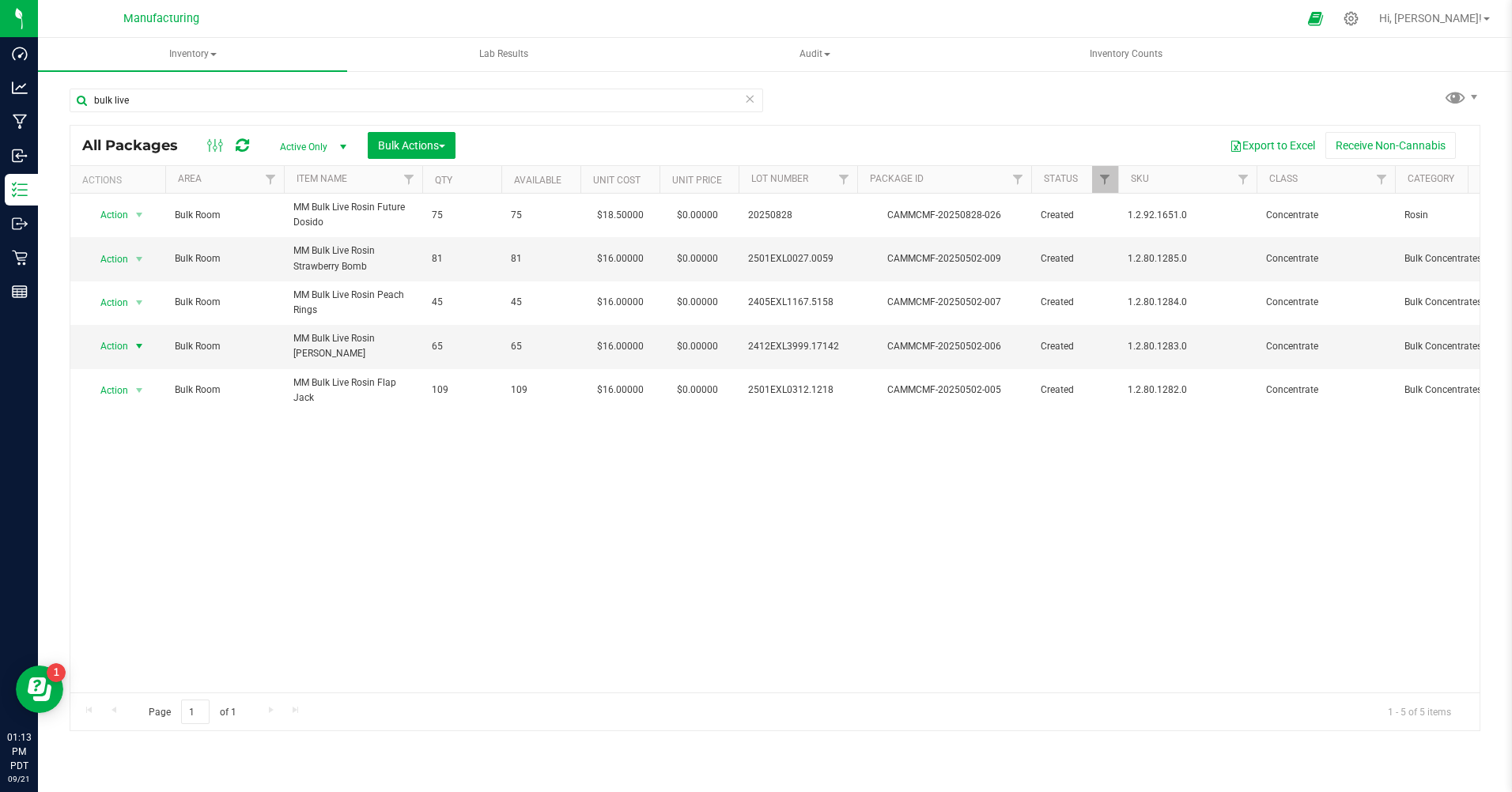
click at [112, 348] on span "Action" at bounding box center [107, 346] width 43 height 22
click at [129, 514] on li "Print package label" at bounding box center [138, 513] width 102 height 23
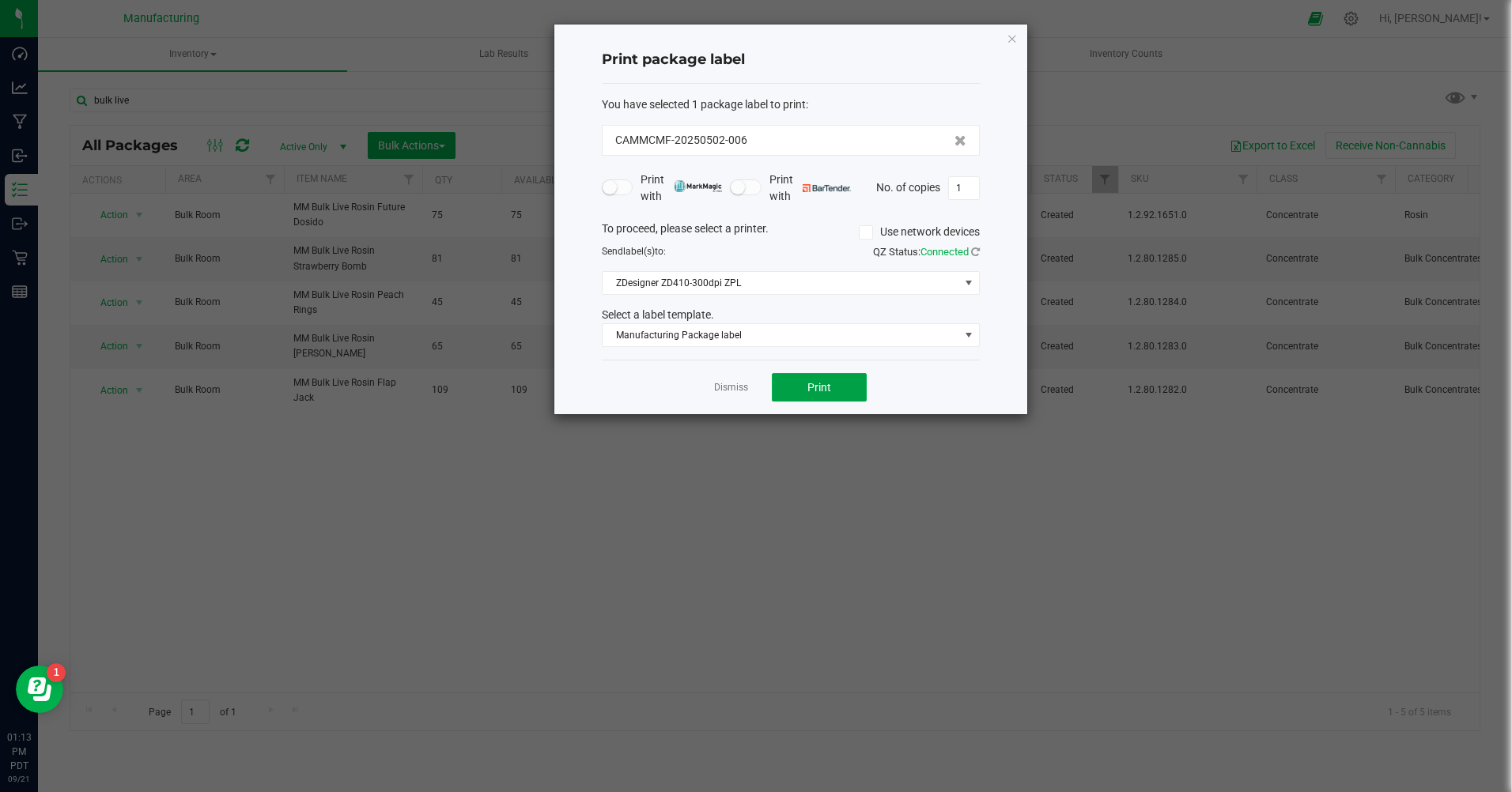
click at [813, 388] on span "Print" at bounding box center [819, 387] width 23 height 13
